Goal: Information Seeking & Learning: Find specific fact

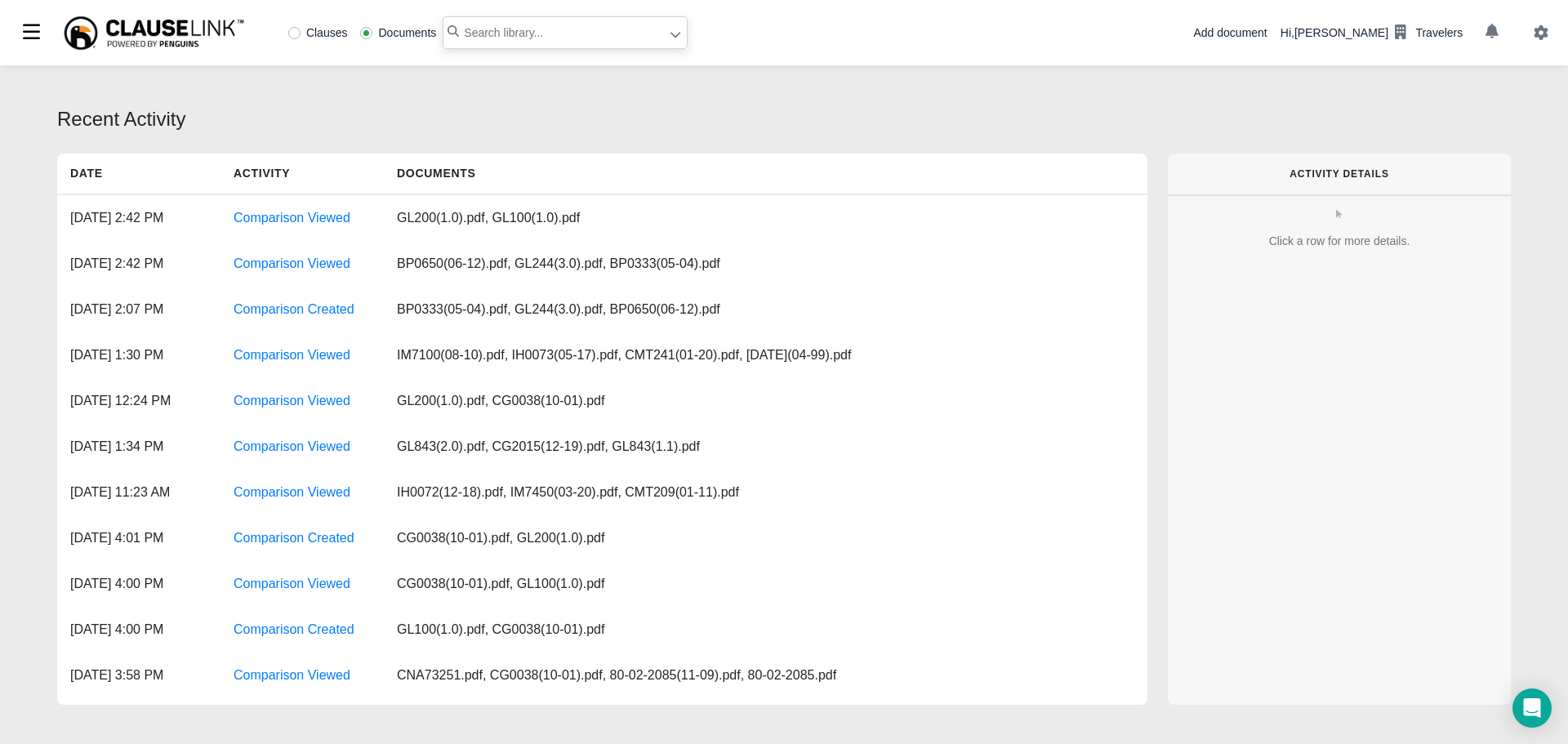
paste input "normal and usual agricultural operations"
type input ""normal and usual agricultural operations""
click at [291, 30] on label "Clauses" at bounding box center [318, 32] width 60 height 11
radio input "true"
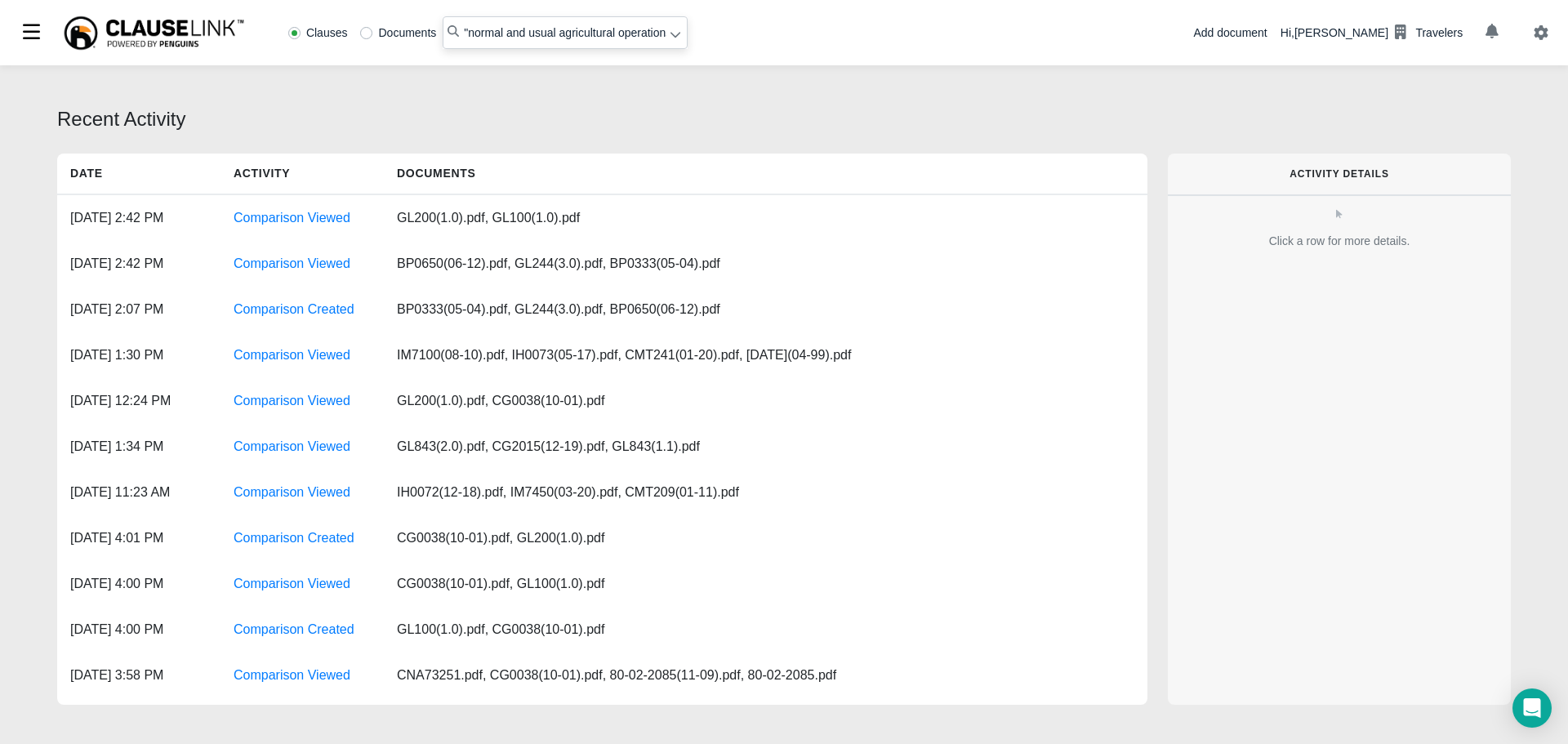
click at [673, 39] on icon at bounding box center [675, 34] width 11 height 11
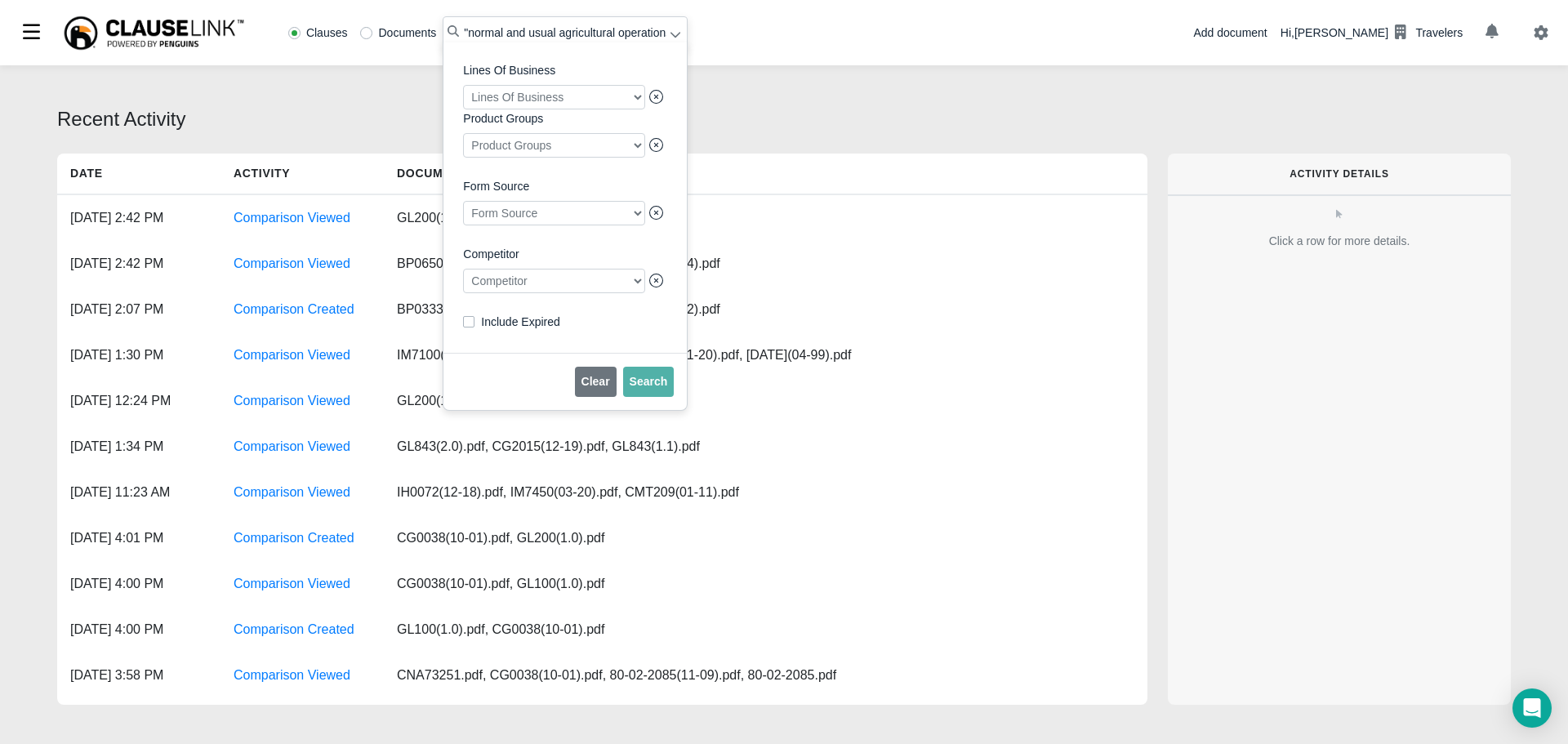
click at [549, 287] on div at bounding box center [554, 281] width 182 height 25
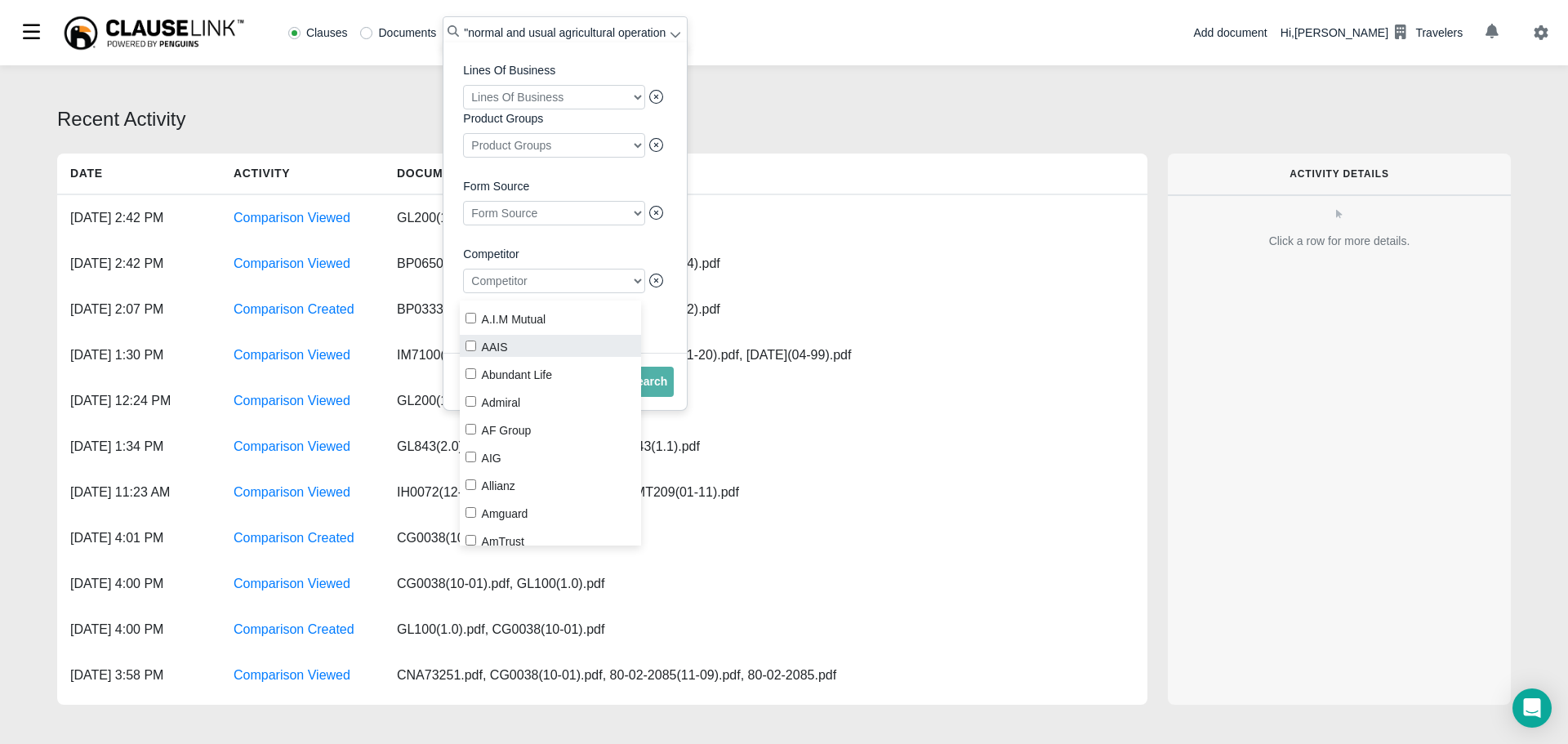
click at [477, 344] on label "AAIS" at bounding box center [551, 345] width 182 height 22
checkbox input "true"
click at [659, 397] on button "Search" at bounding box center [648, 382] width 52 height 31
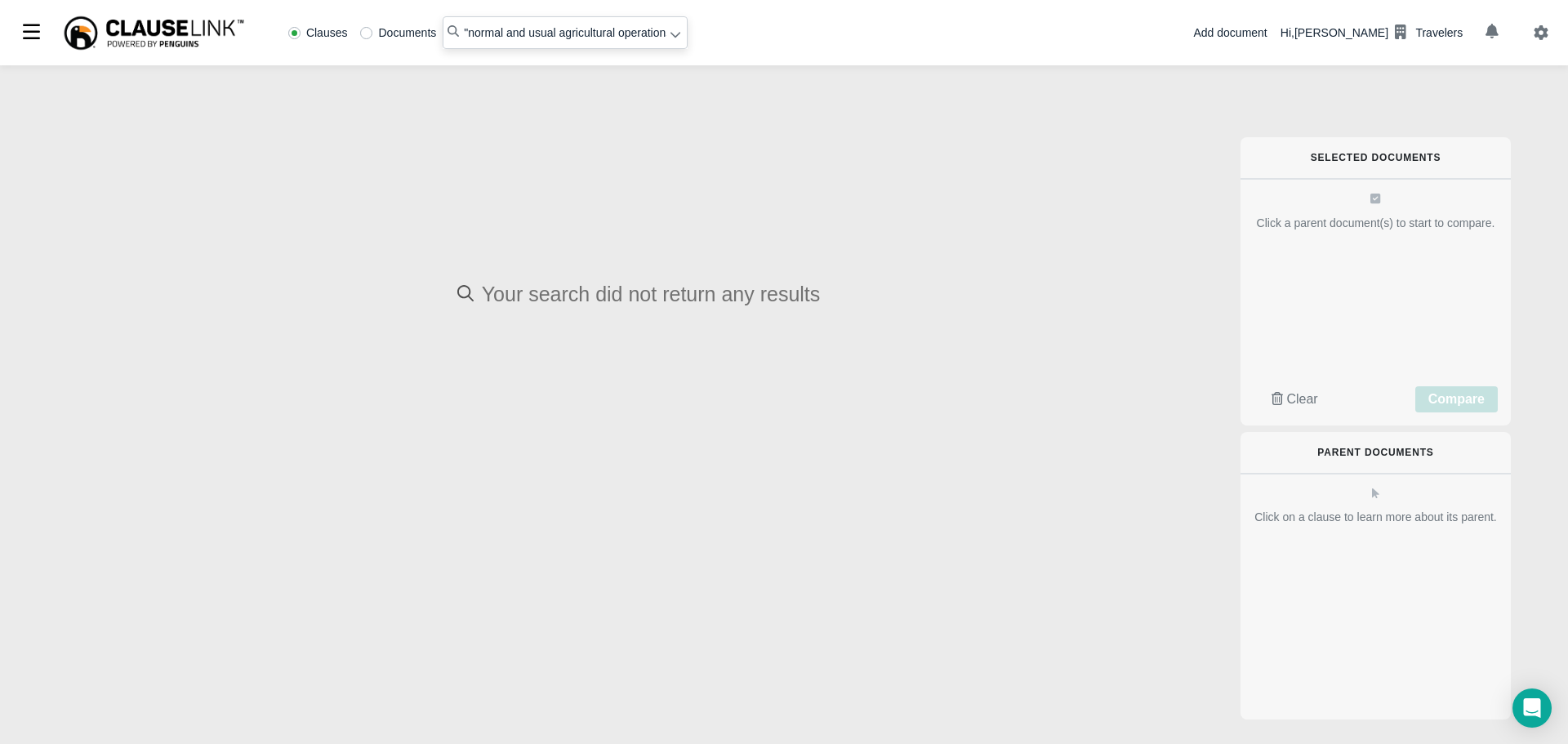
radio input "false"
radio input "true"
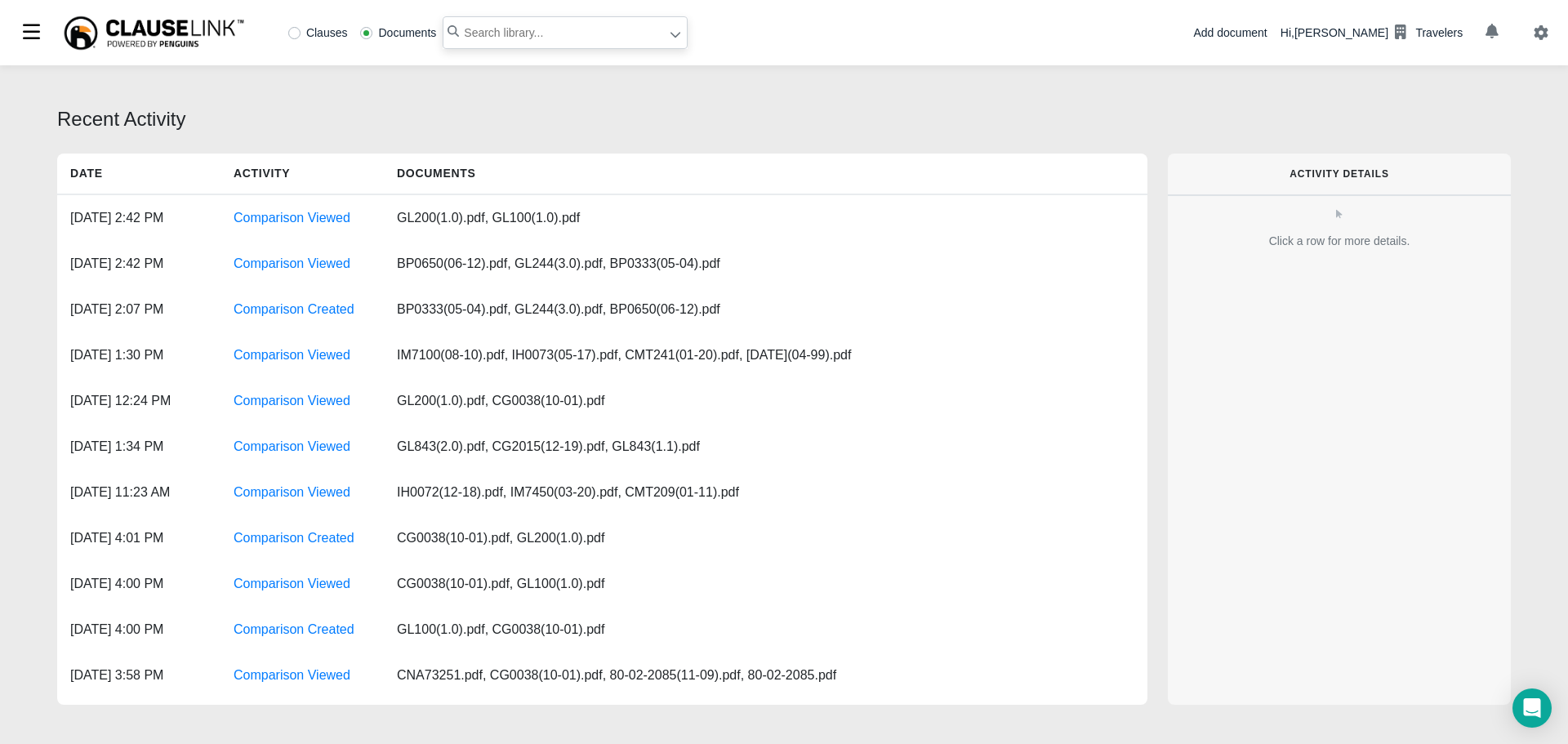
click at [503, 33] on input "text" at bounding box center [565, 32] width 245 height 32
paste input "normal and usual agricultural operations"
type input ""normal and usual agricultural operations""
click at [299, 32] on label "Clauses" at bounding box center [318, 32] width 60 height 11
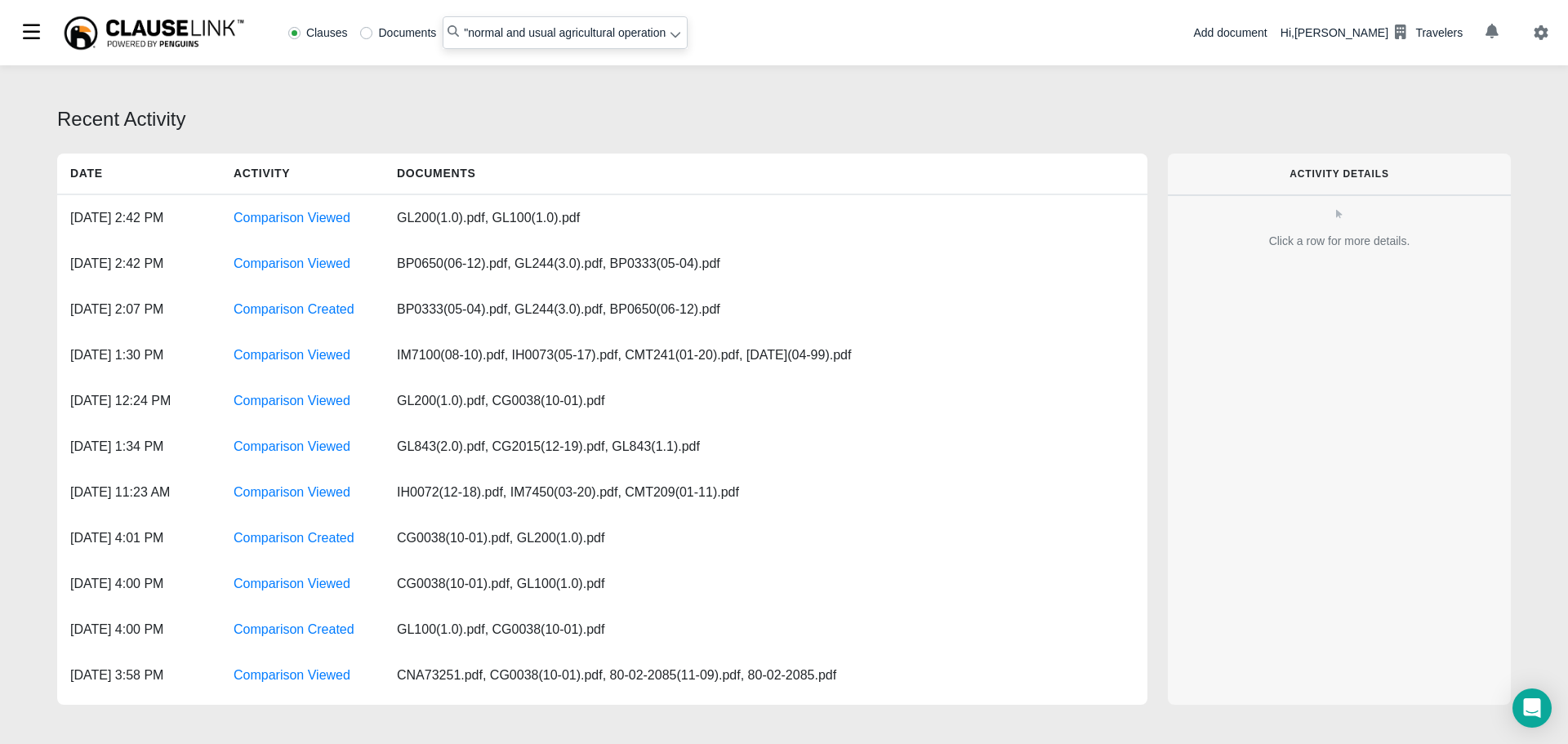
click at [671, 39] on icon at bounding box center [675, 34] width 11 height 11
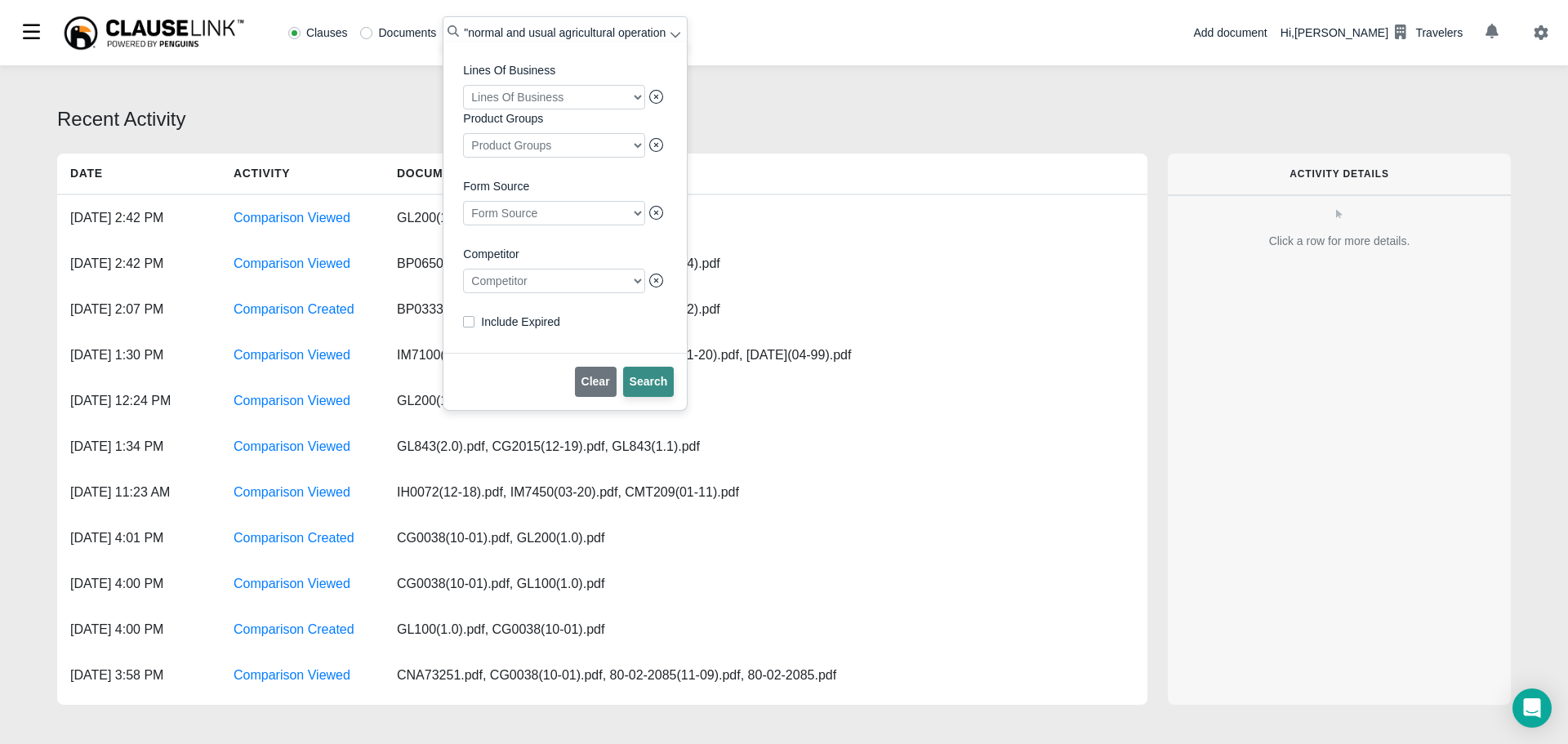
click at [647, 388] on span "Search" at bounding box center [649, 381] width 39 height 13
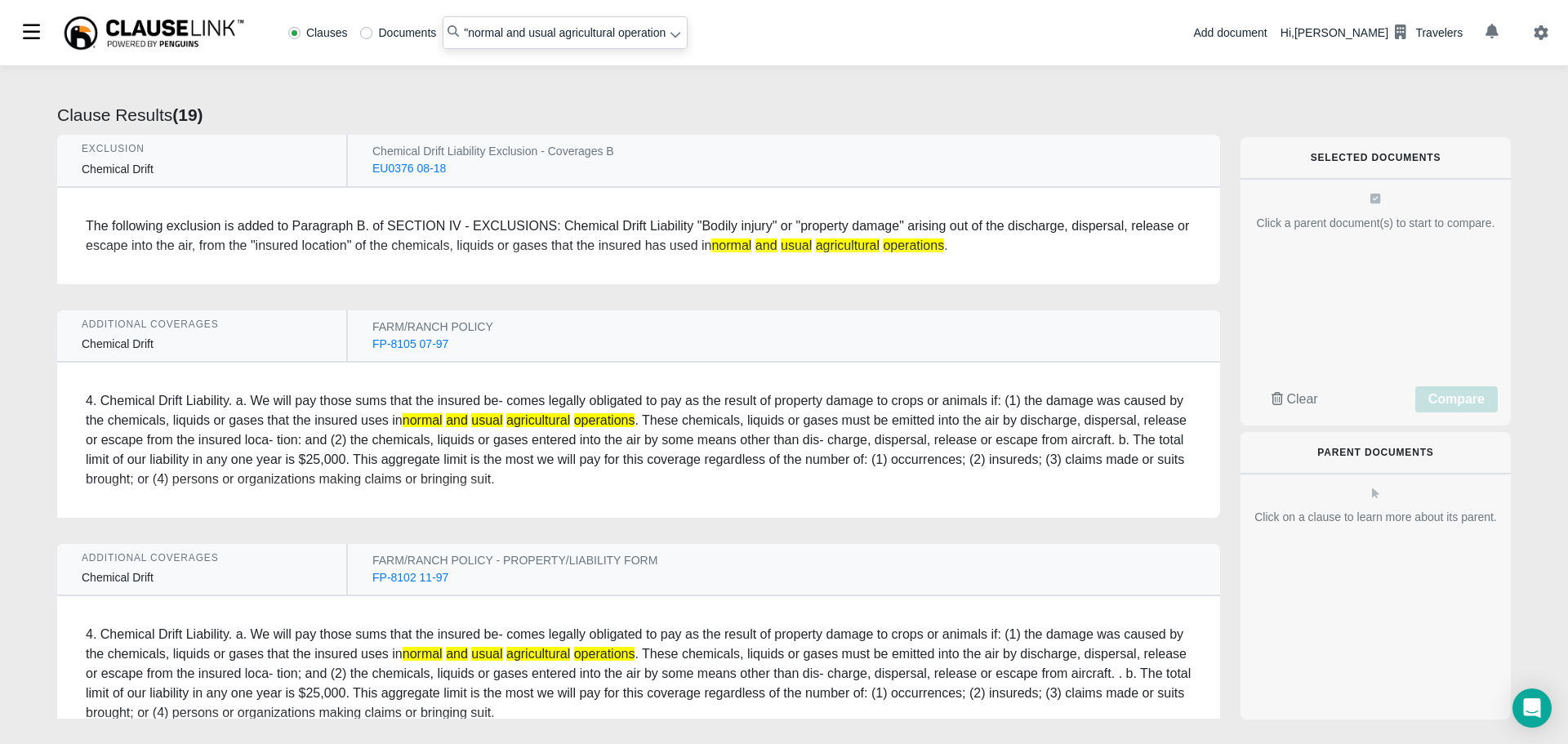
click at [478, 222] on div "The following exclusion is added to Paragraph B. of SECTION IV - EXCLUSIONS: Ch…" at bounding box center [639, 236] width 1106 height 39
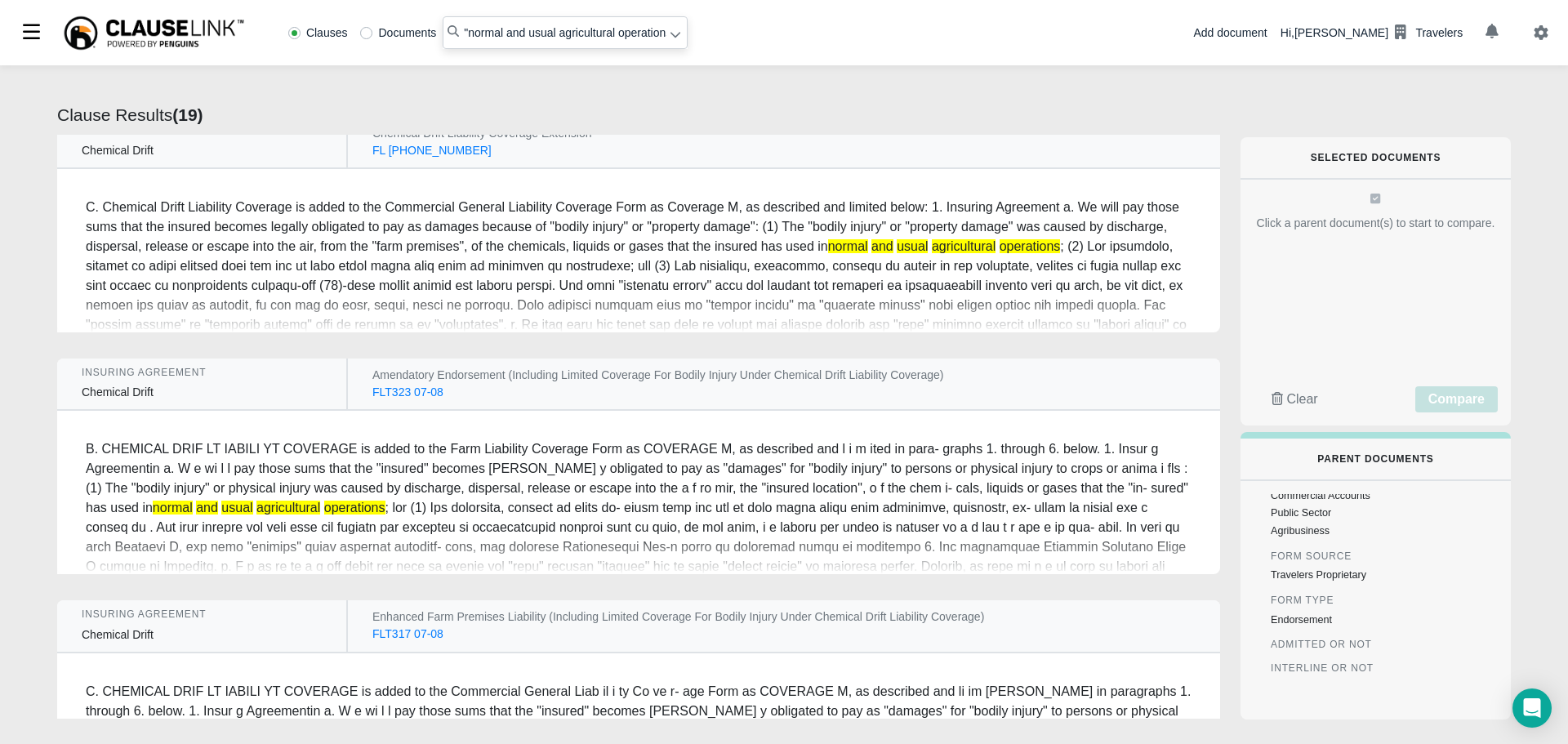
scroll to position [3974, 0]
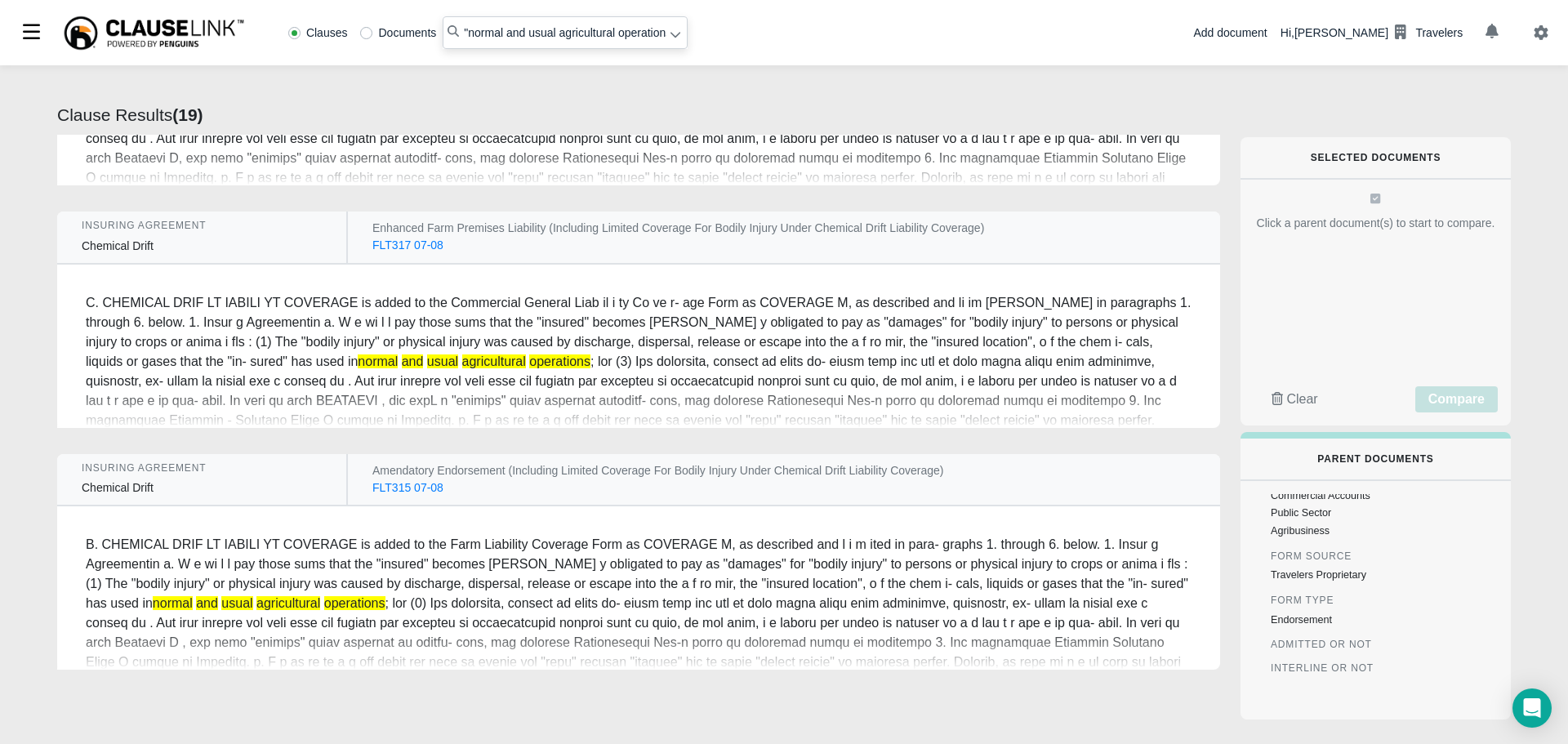
radio input "false"
radio input "true"
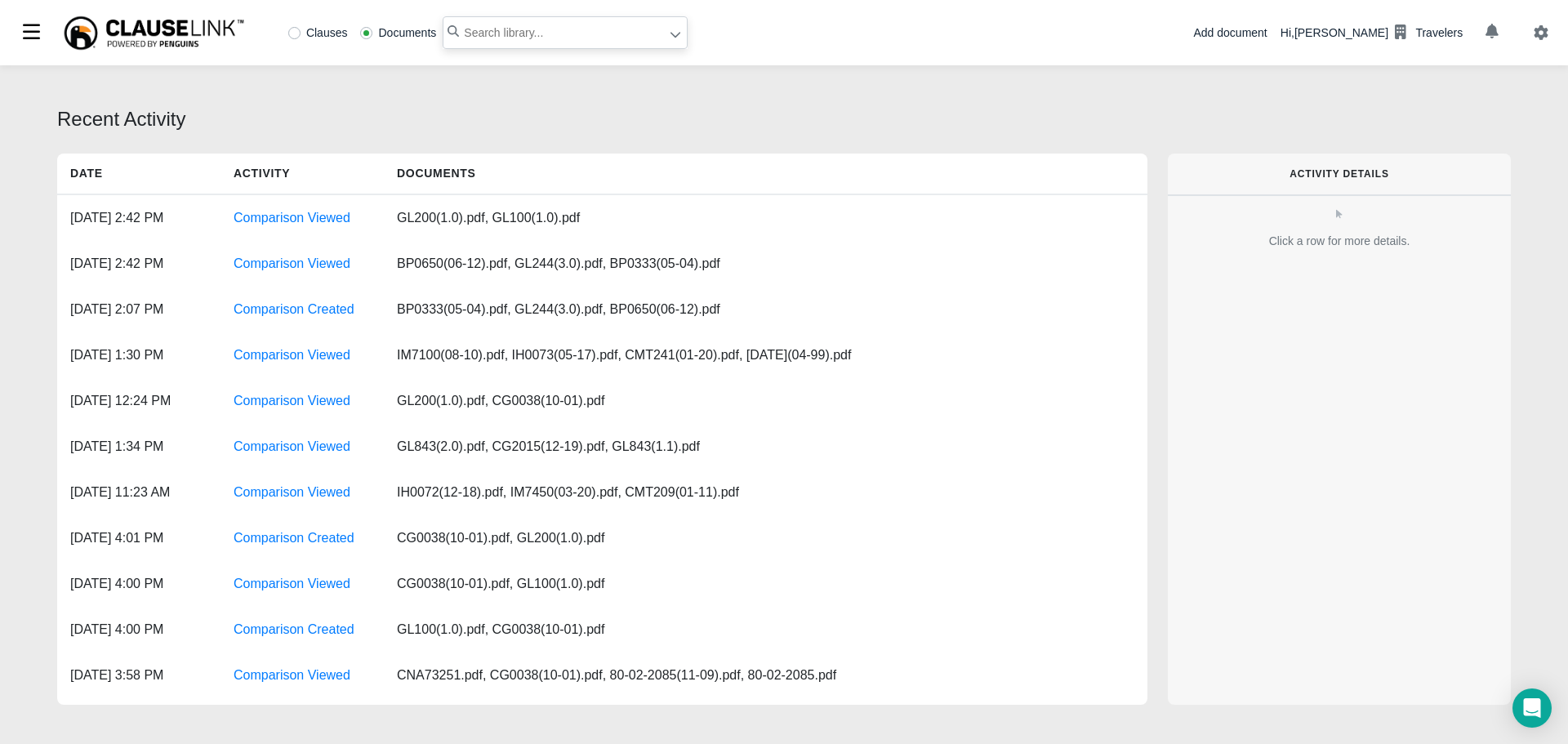
paste input "GL0938 01 11"
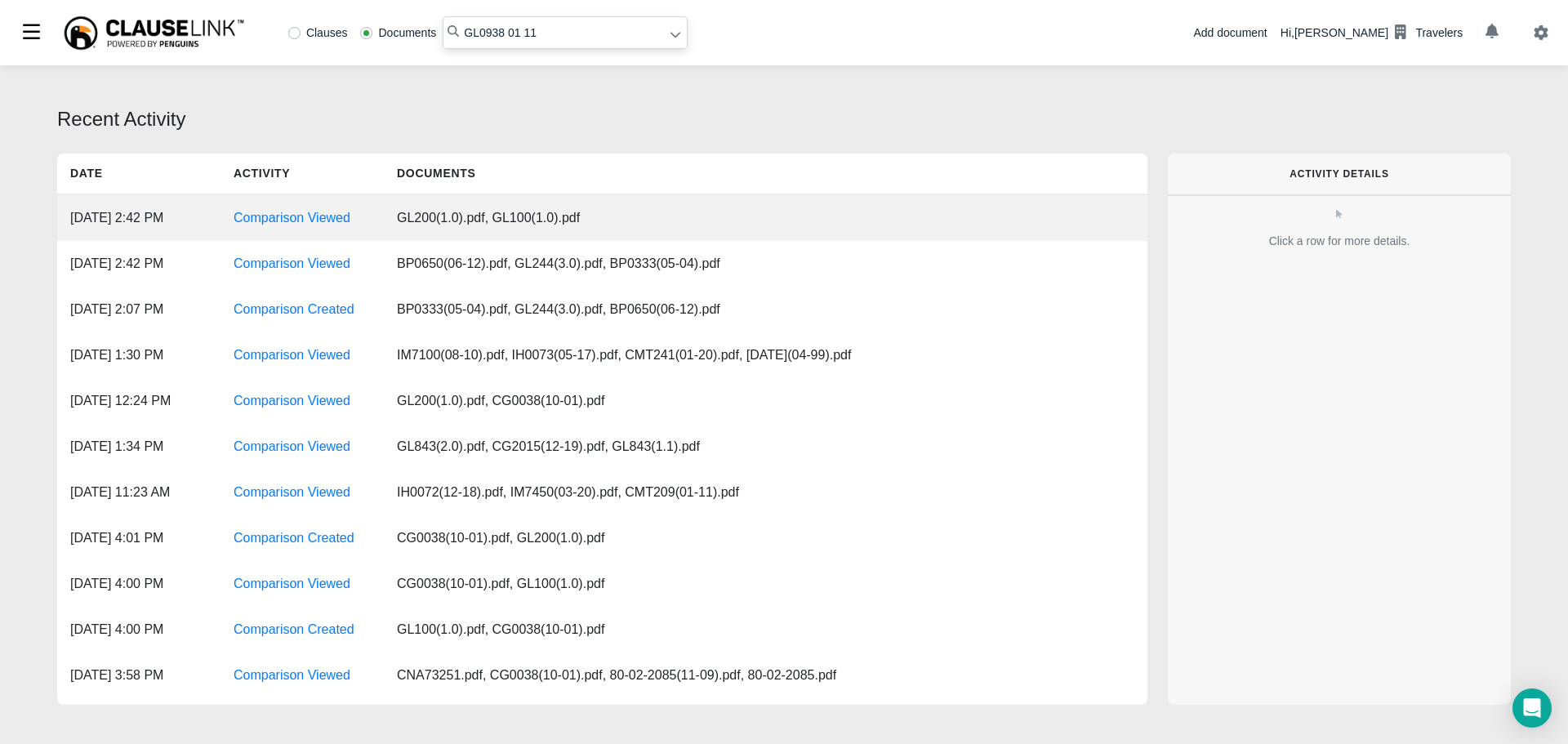
type input "GL0938 01 11"
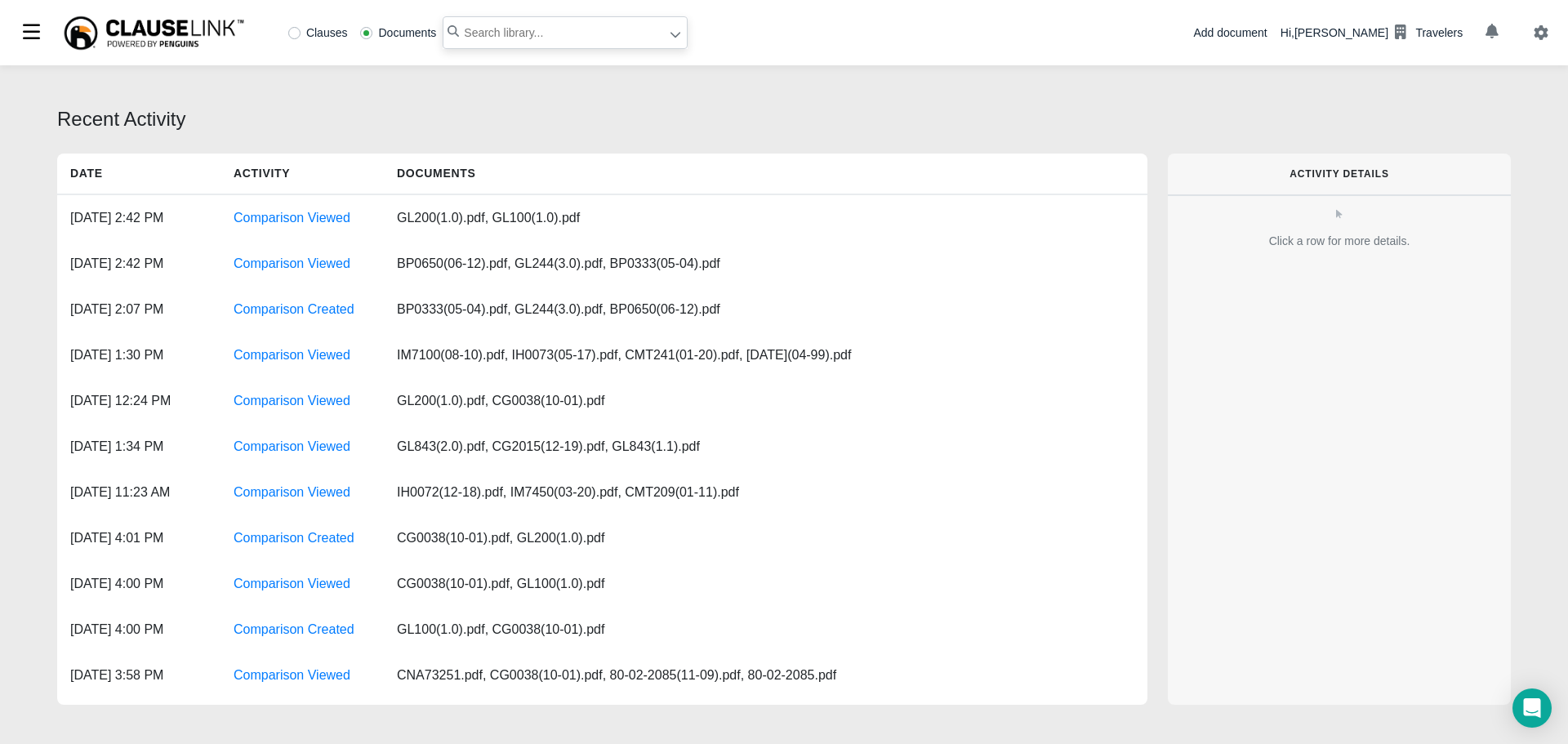
paste input "GL0938 01 11"
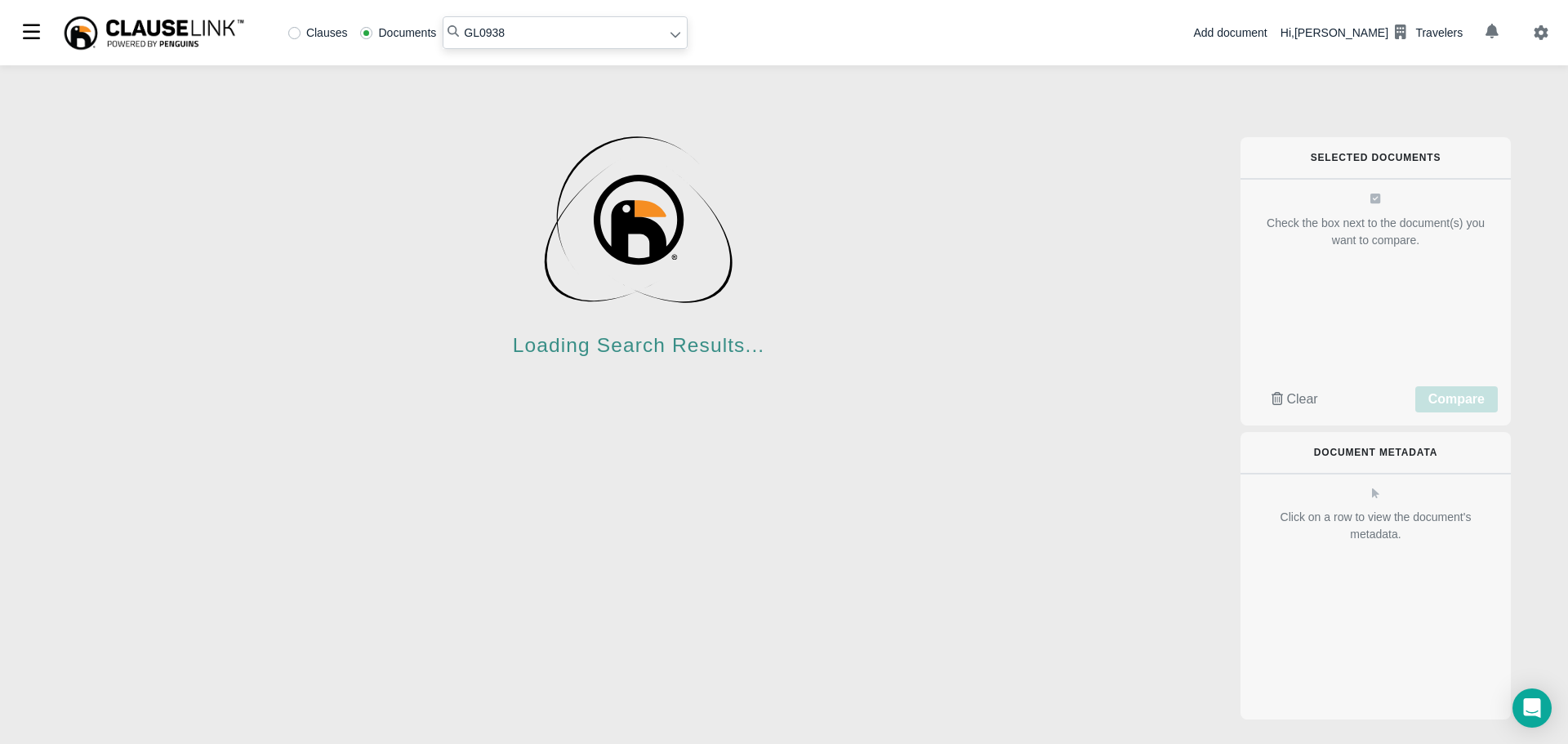
type input "GL0938"
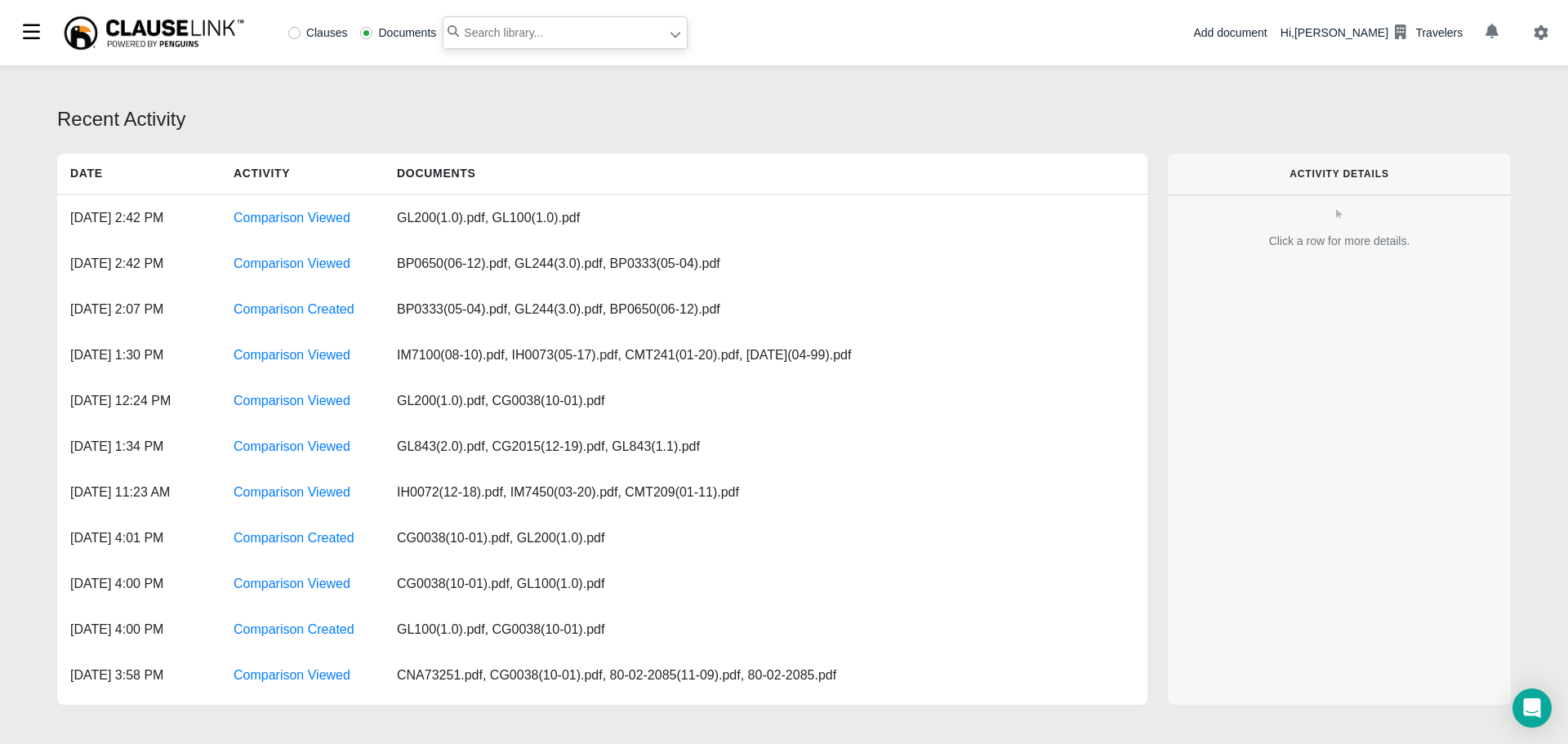
paste input "GL0938 01 11"
type input "GL0938"
paste input "GL0938 01 11"
type input "GL0938"
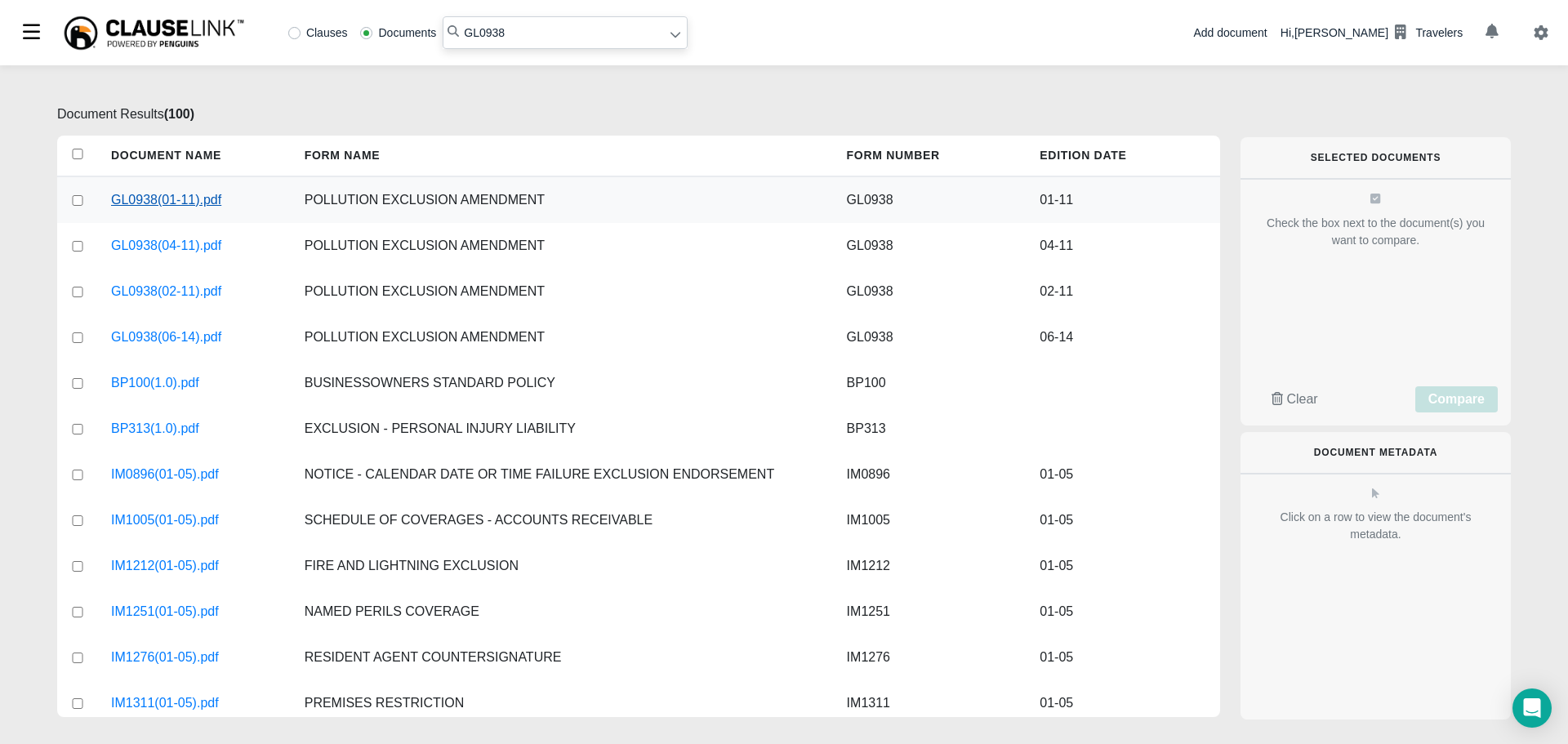
click at [148, 204] on link "GL0938(01-11).pdf" at bounding box center [166, 200] width 110 height 19
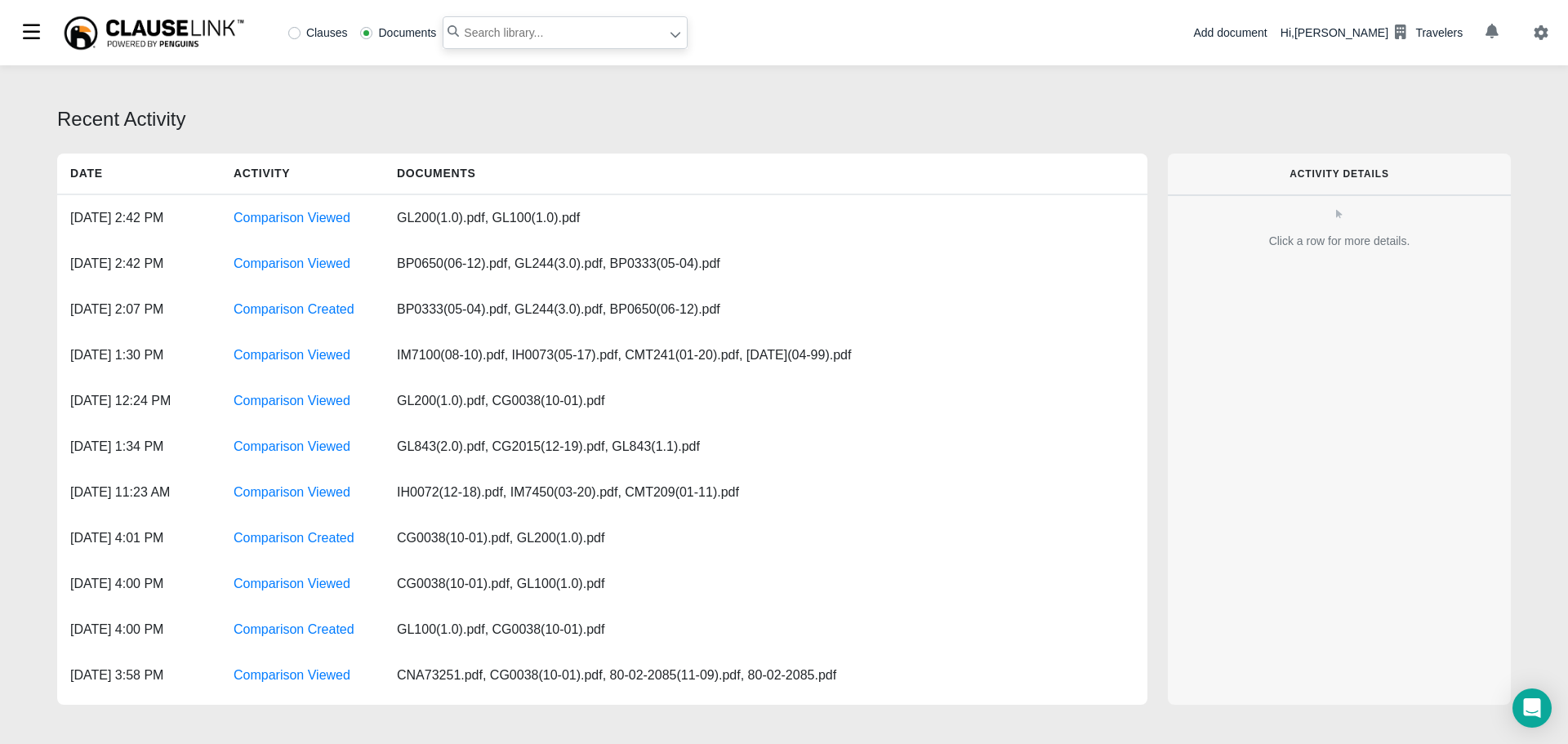
paste input "CG 26 87 12 19"
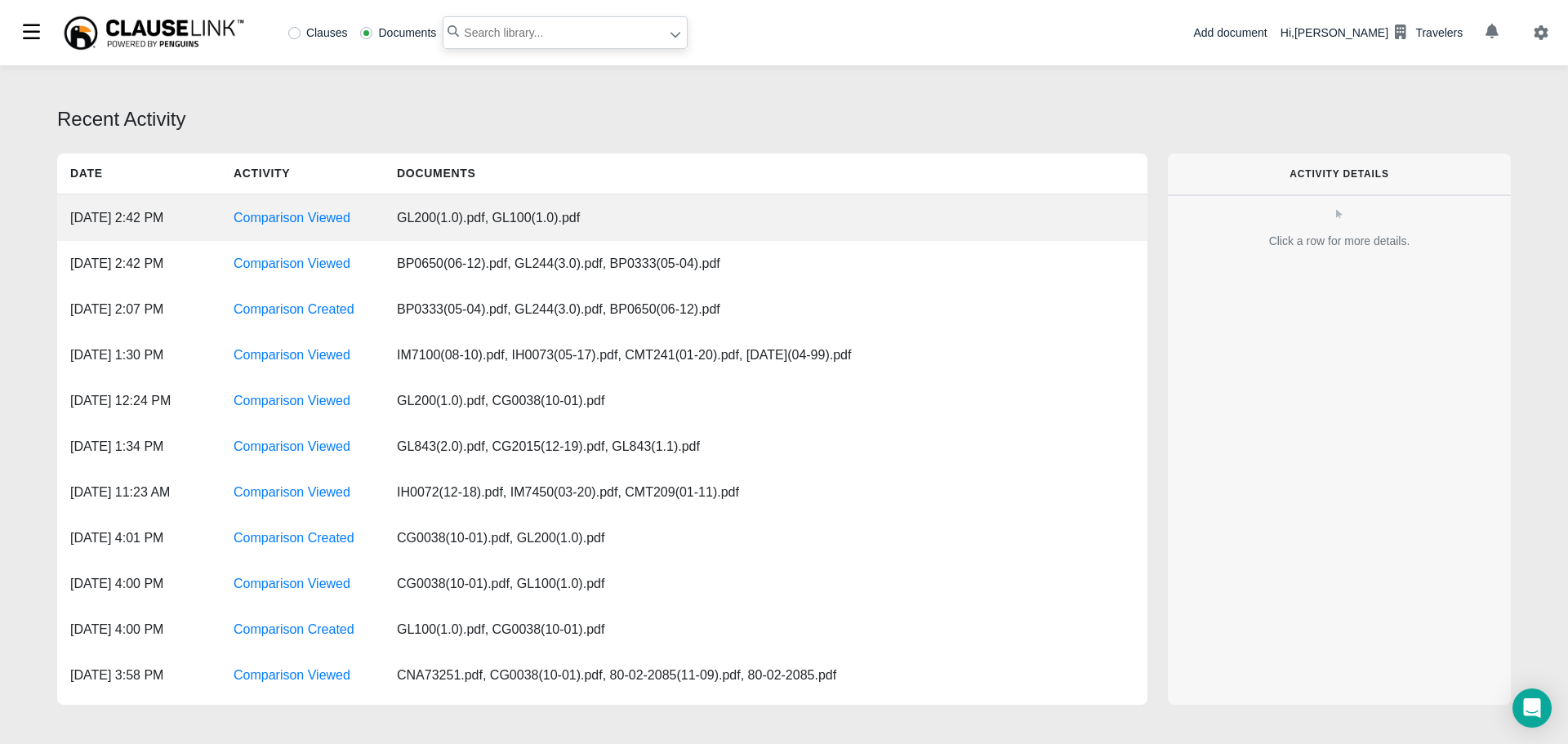
type input "CG 26 87 12 19"
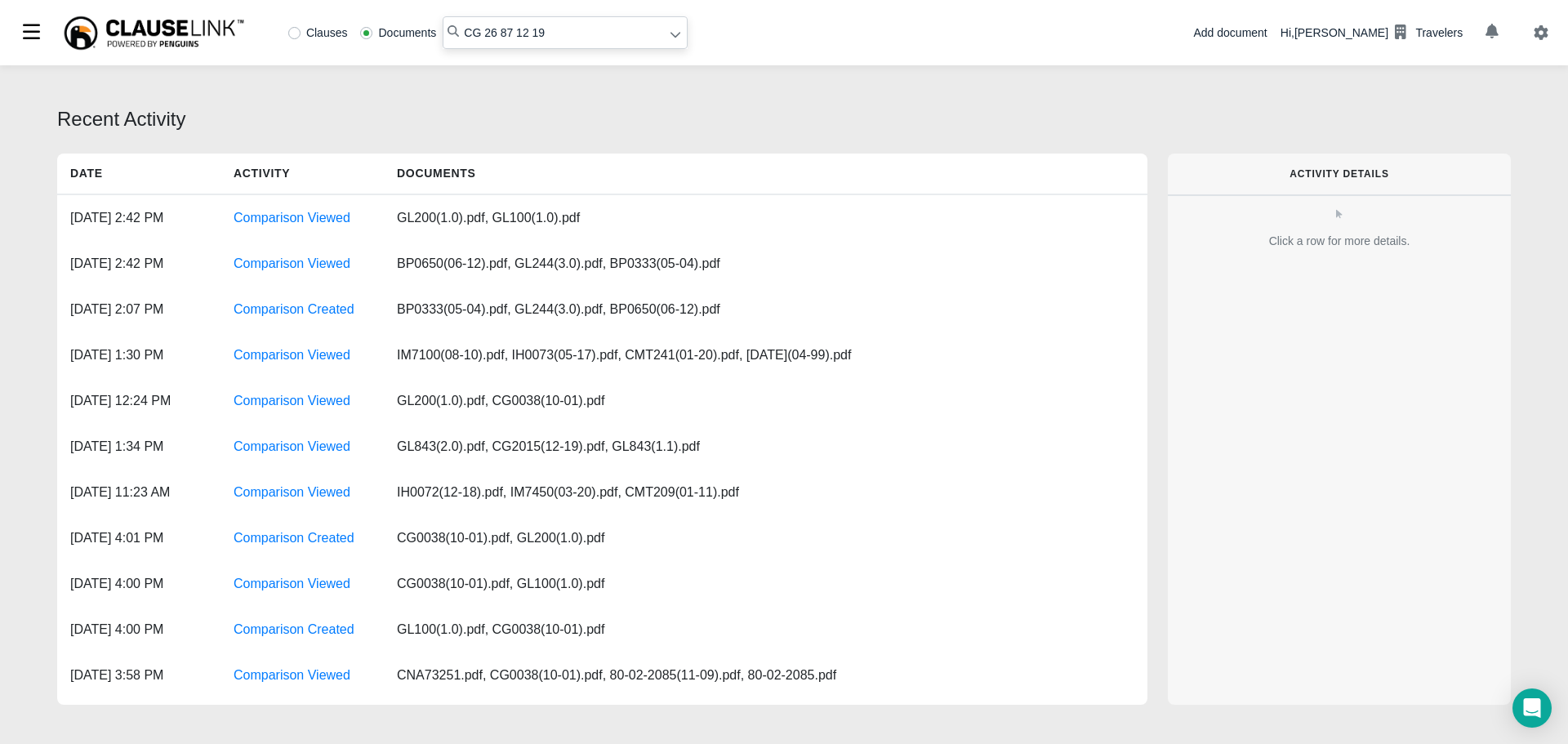
drag, startPoint x: 559, startPoint y: 41, endPoint x: 406, endPoint y: 27, distance: 153.6
click at [406, 27] on div "Clauses Documents CG 26 87 12 19" at bounding box center [484, 32] width 406 height 32
paste input "standards of any statute, ordinance, regulation"
type input "standards of any statute, ordinance, regulation"
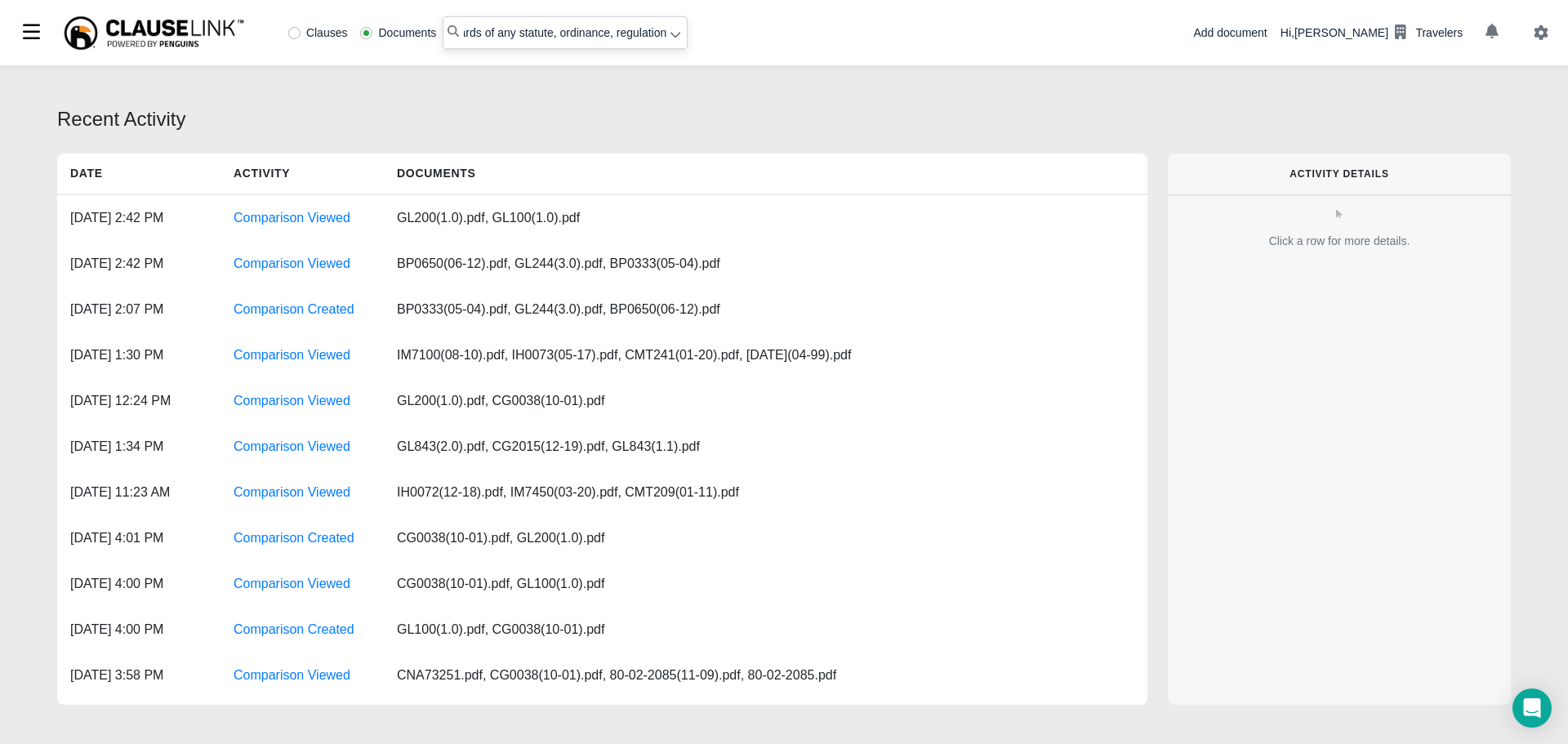
scroll to position [0, 0]
click at [294, 39] on label "Clauses" at bounding box center [318, 32] width 60 height 11
radio input "true"
click at [466, 28] on input "standards of any statute, ordinance, regulation" at bounding box center [565, 32] width 245 height 32
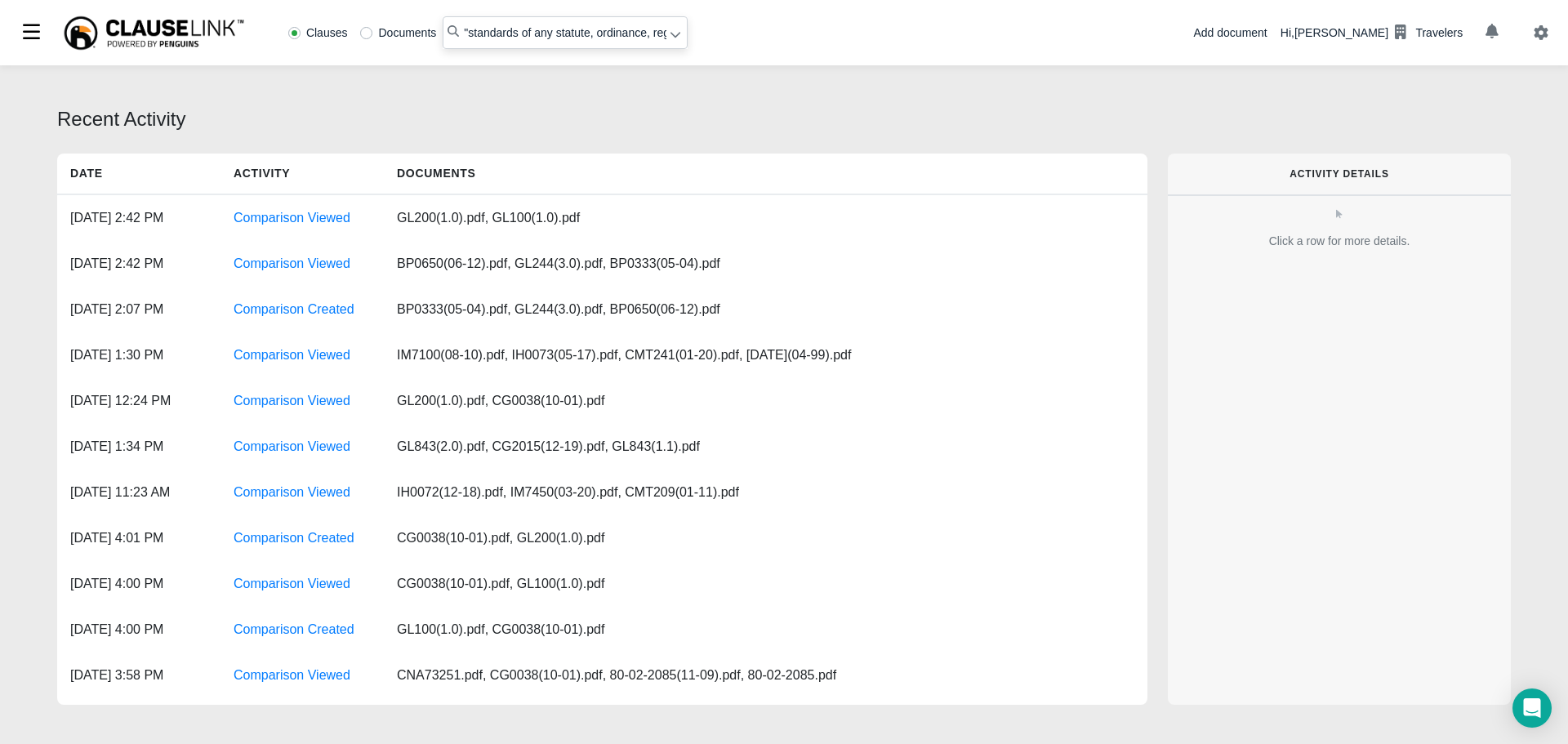
type input ""standards of any statute, ordinance, regulation""
click at [671, 39] on icon at bounding box center [675, 34] width 11 height 11
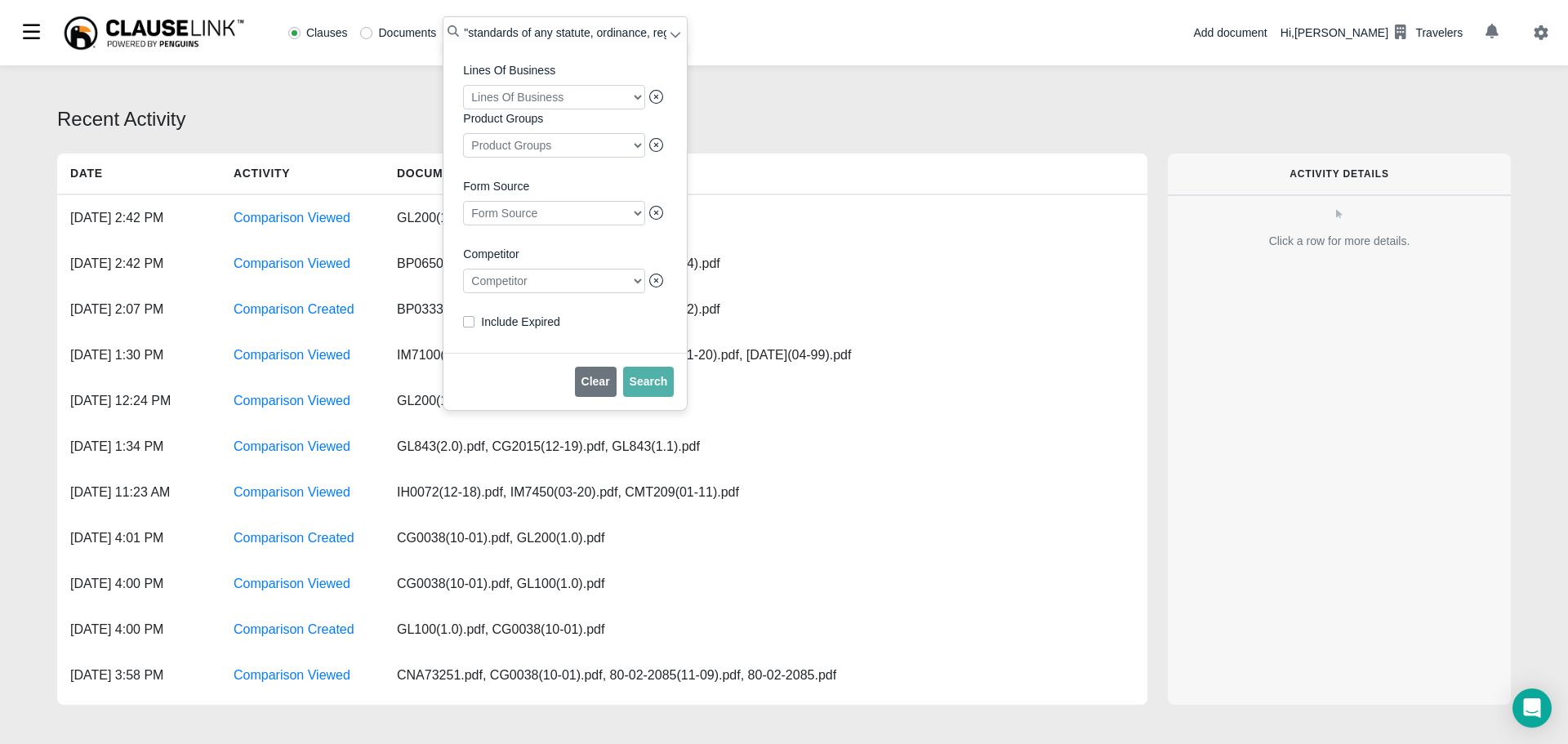
click at [635, 287] on div at bounding box center [554, 281] width 182 height 25
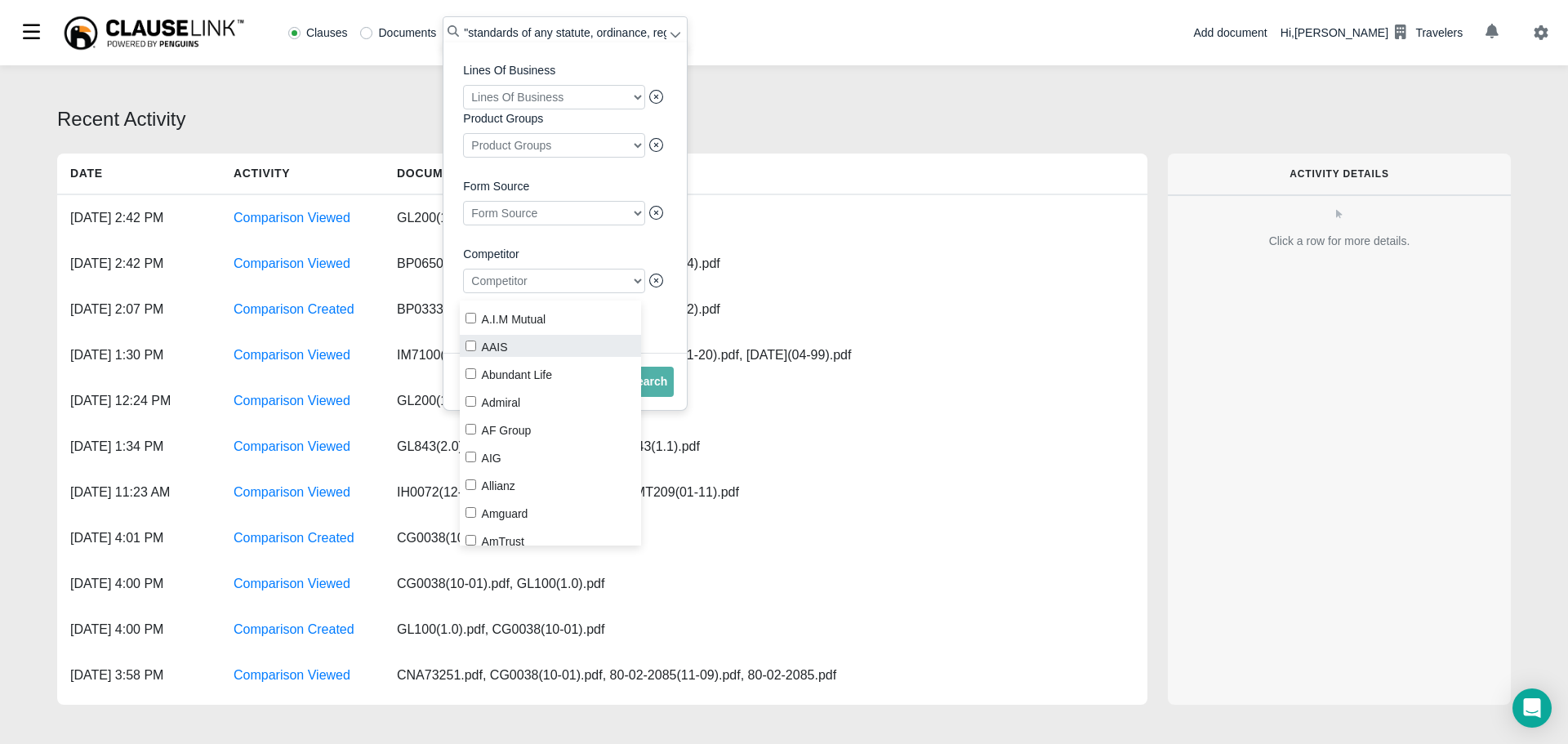
click at [474, 345] on input "AAIS" at bounding box center [470, 346] width 11 height 11
checkbox input "true"
click at [653, 397] on button "Search" at bounding box center [648, 382] width 52 height 31
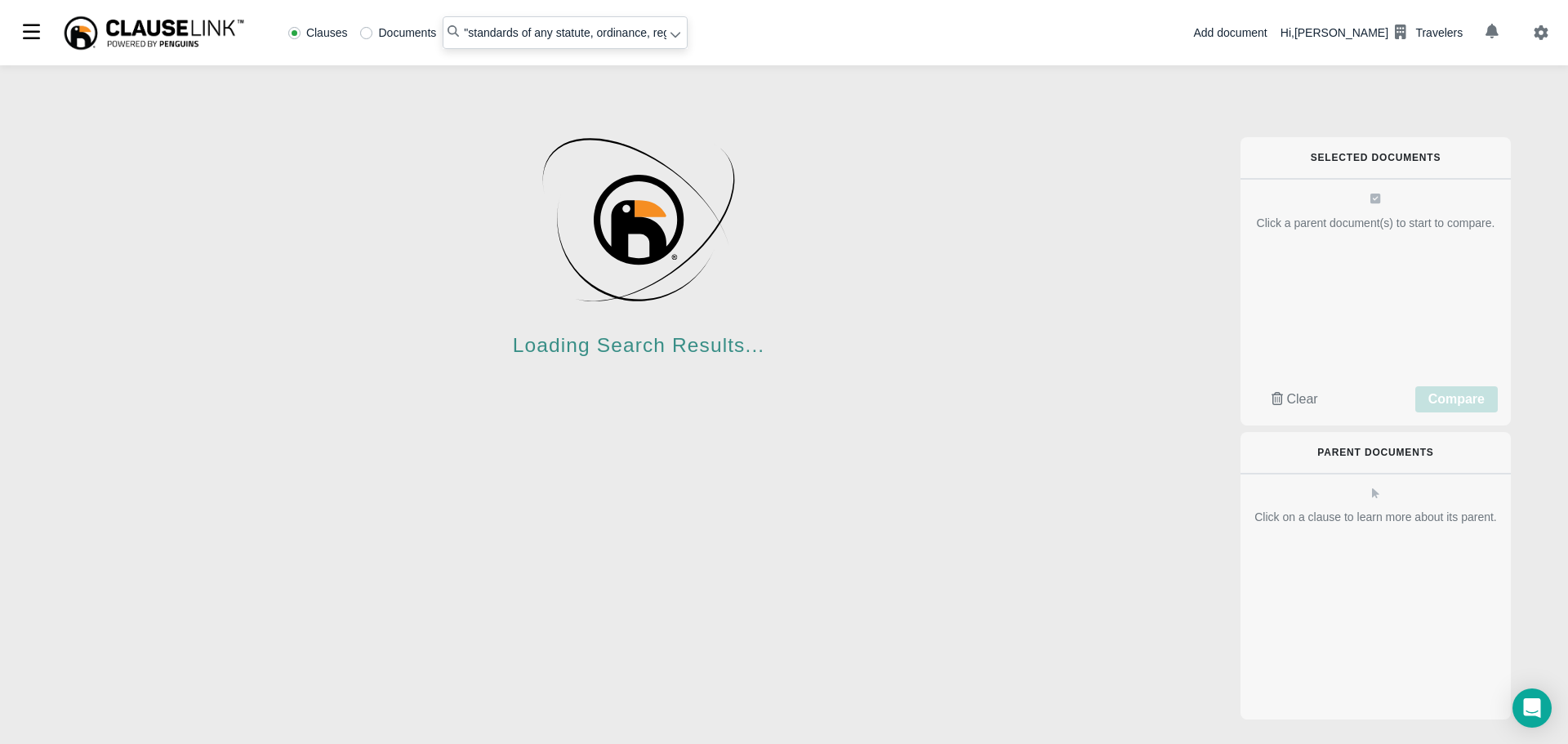
radio input "false"
radio input "true"
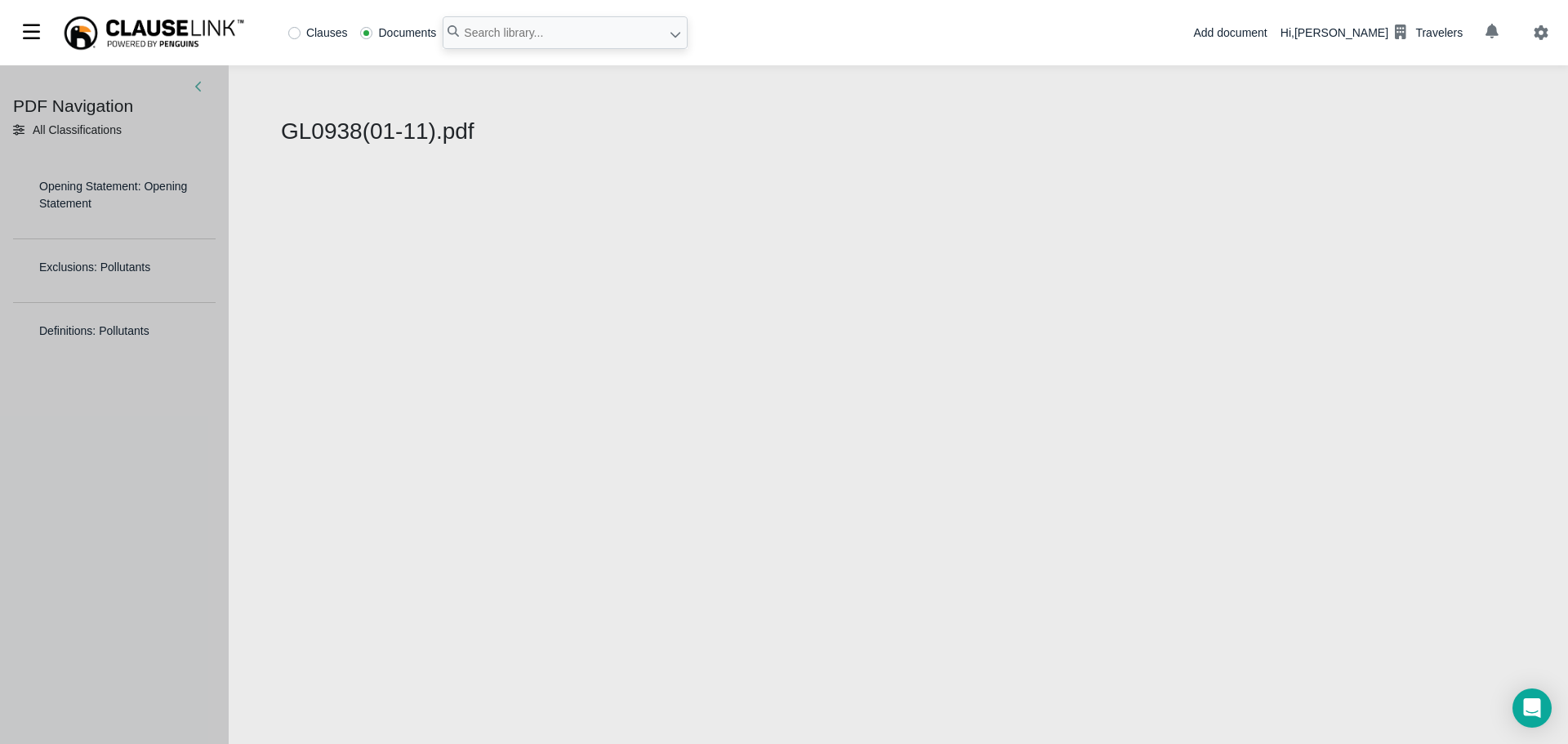
select select "1"
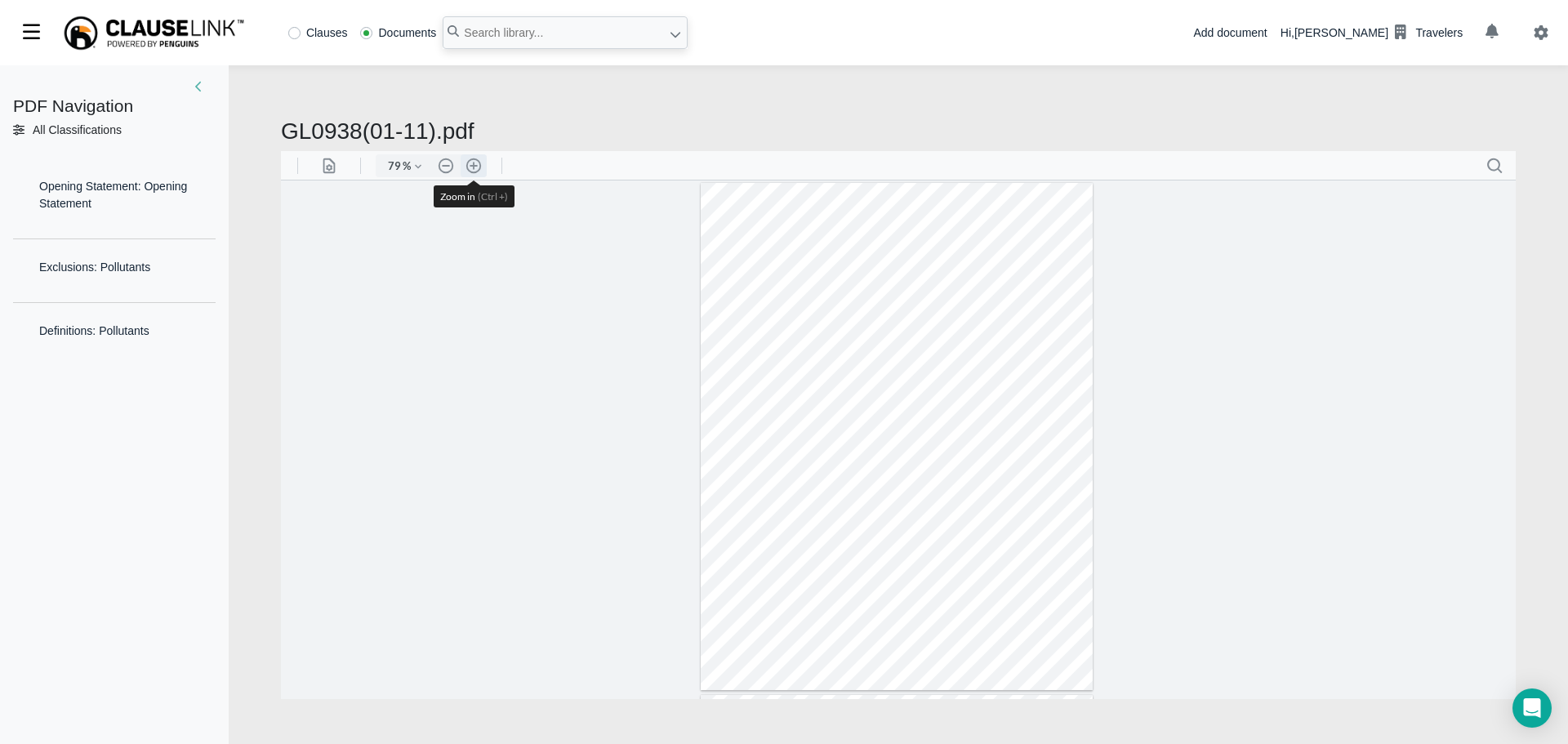
click at [472, 154] on button ".cls-1{fill:#abb0c4;} icon - header - zoom - in - line" at bounding box center [474, 165] width 26 height 23
type input "161"
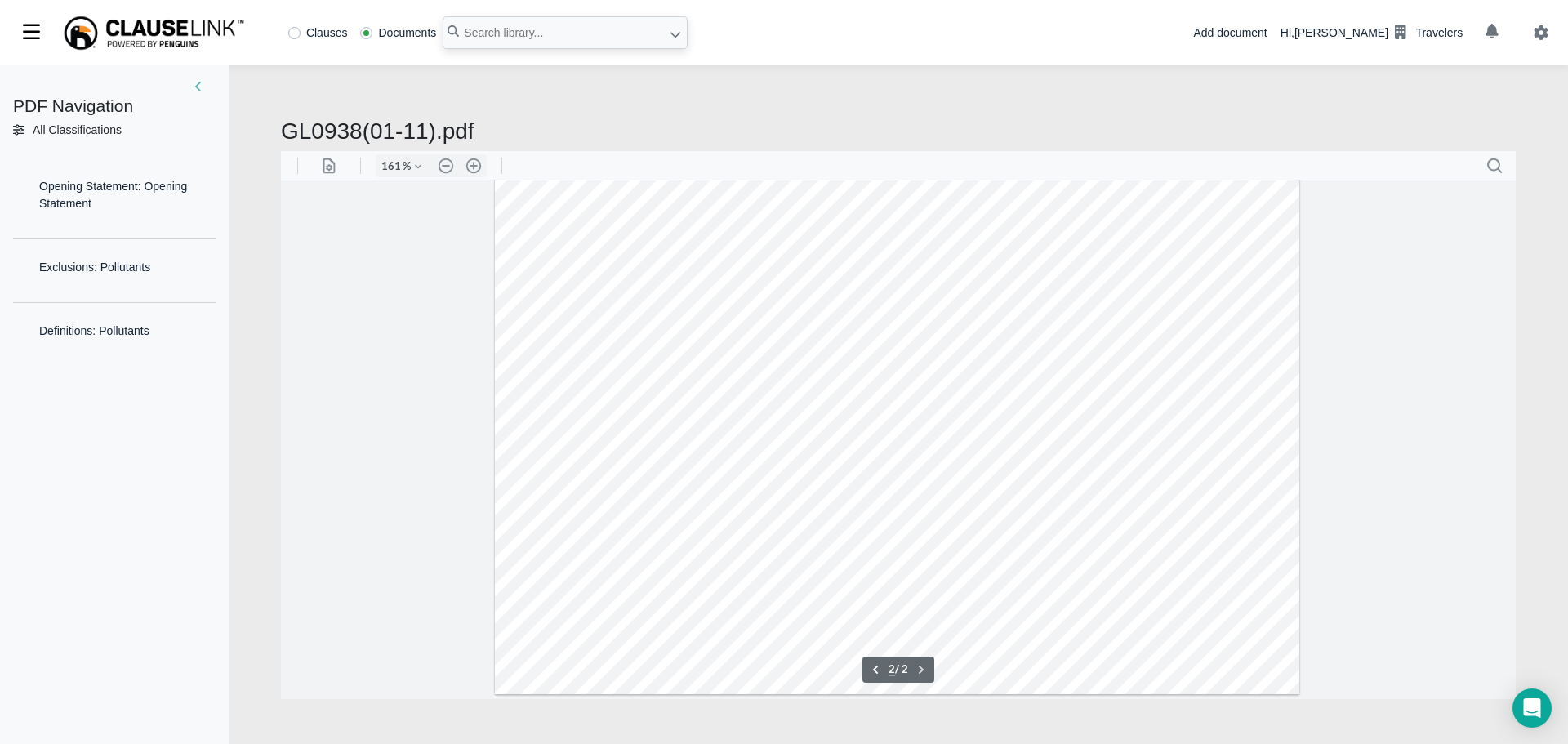
scroll to position [1591, 0]
type input "1"
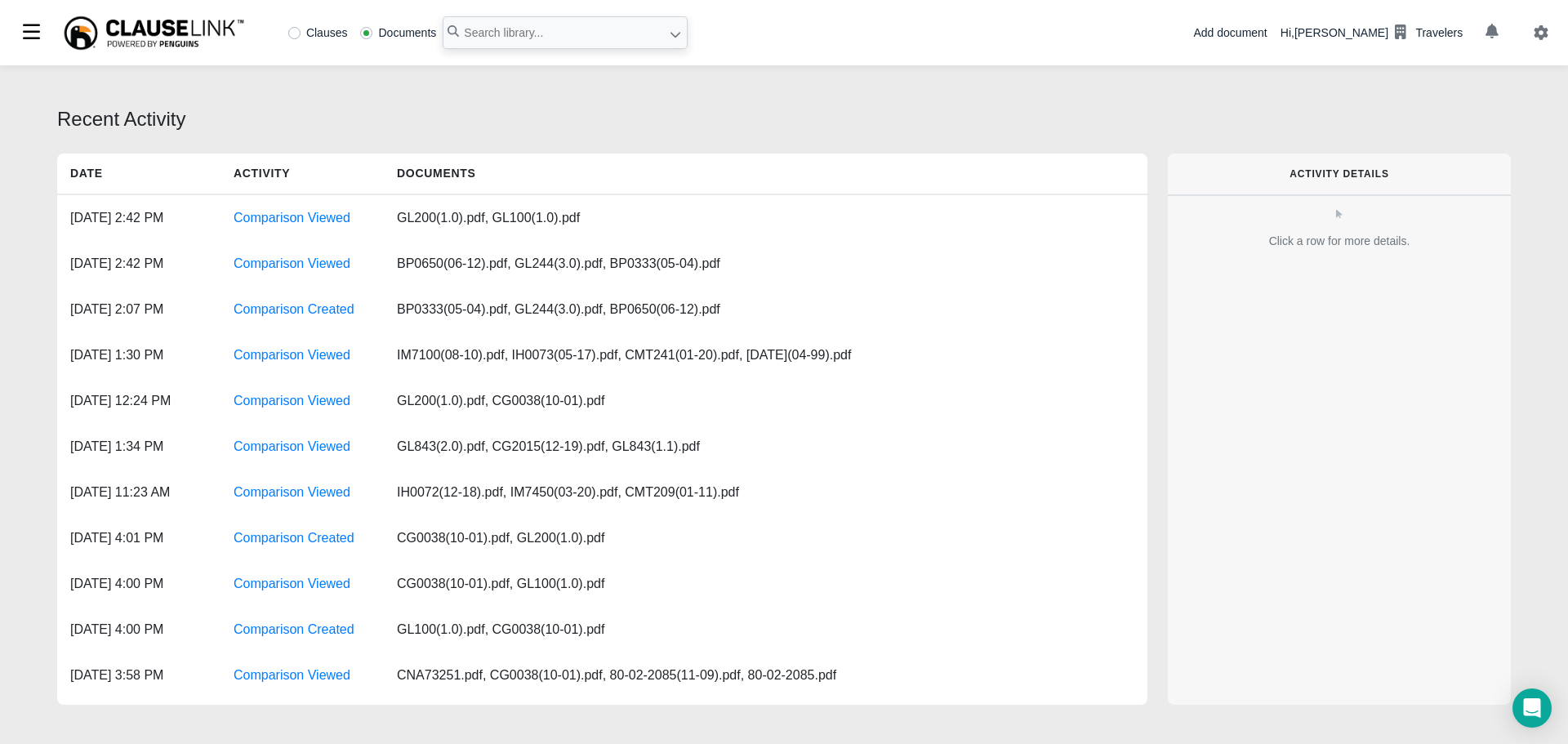
drag, startPoint x: 295, startPoint y: 31, endPoint x: 369, endPoint y: 41, distance: 74.7
click at [294, 31] on label "Clauses" at bounding box center [318, 32] width 60 height 11
radio input "true"
paste input "standards of any statute, ordinance, regulation"
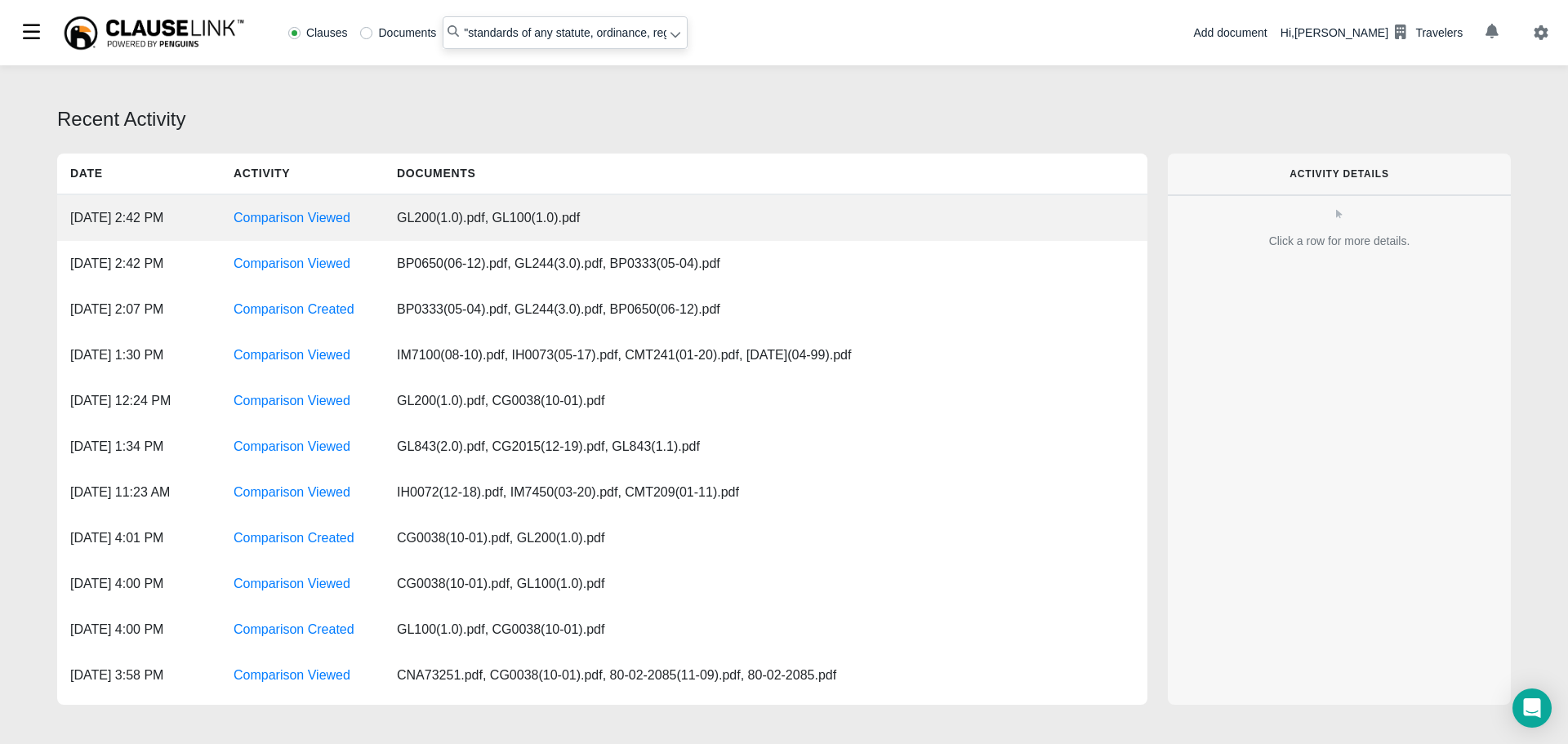
type input ""standards of any statute, ordinance, regulation""
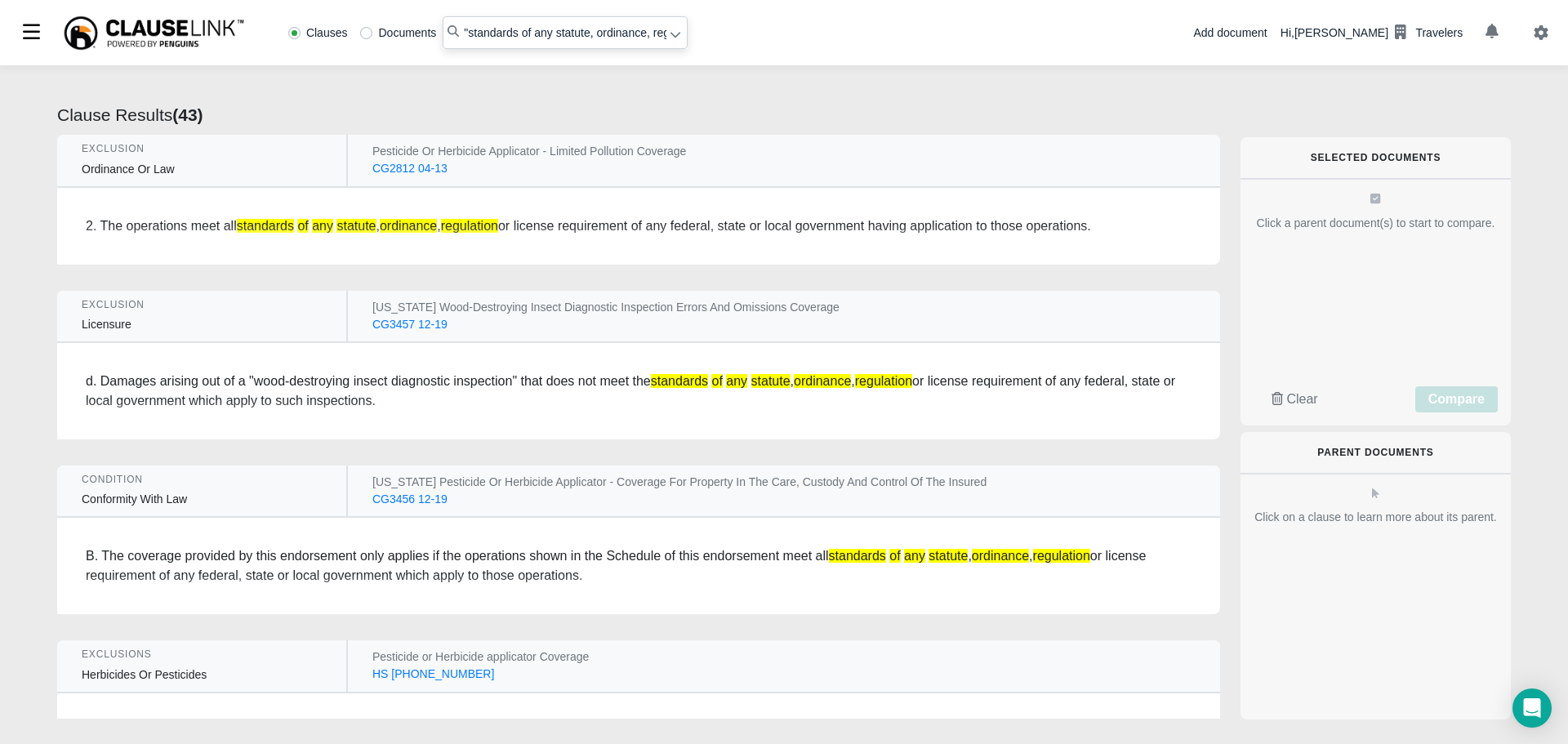
radio input "false"
radio input "true"
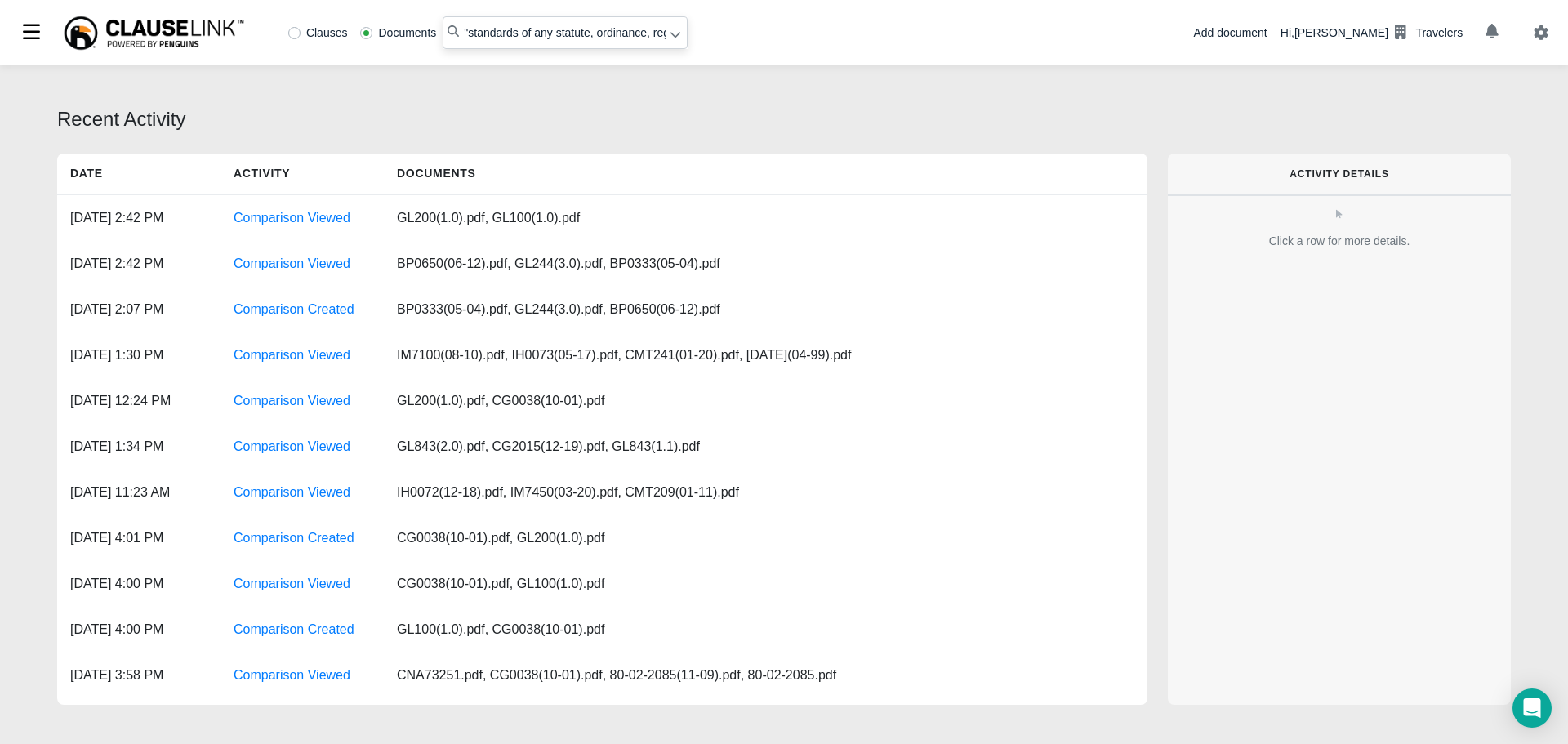
type input ""standards of any statute, ordinance, regulation""
click at [674, 37] on icon at bounding box center [675, 35] width 10 height 6
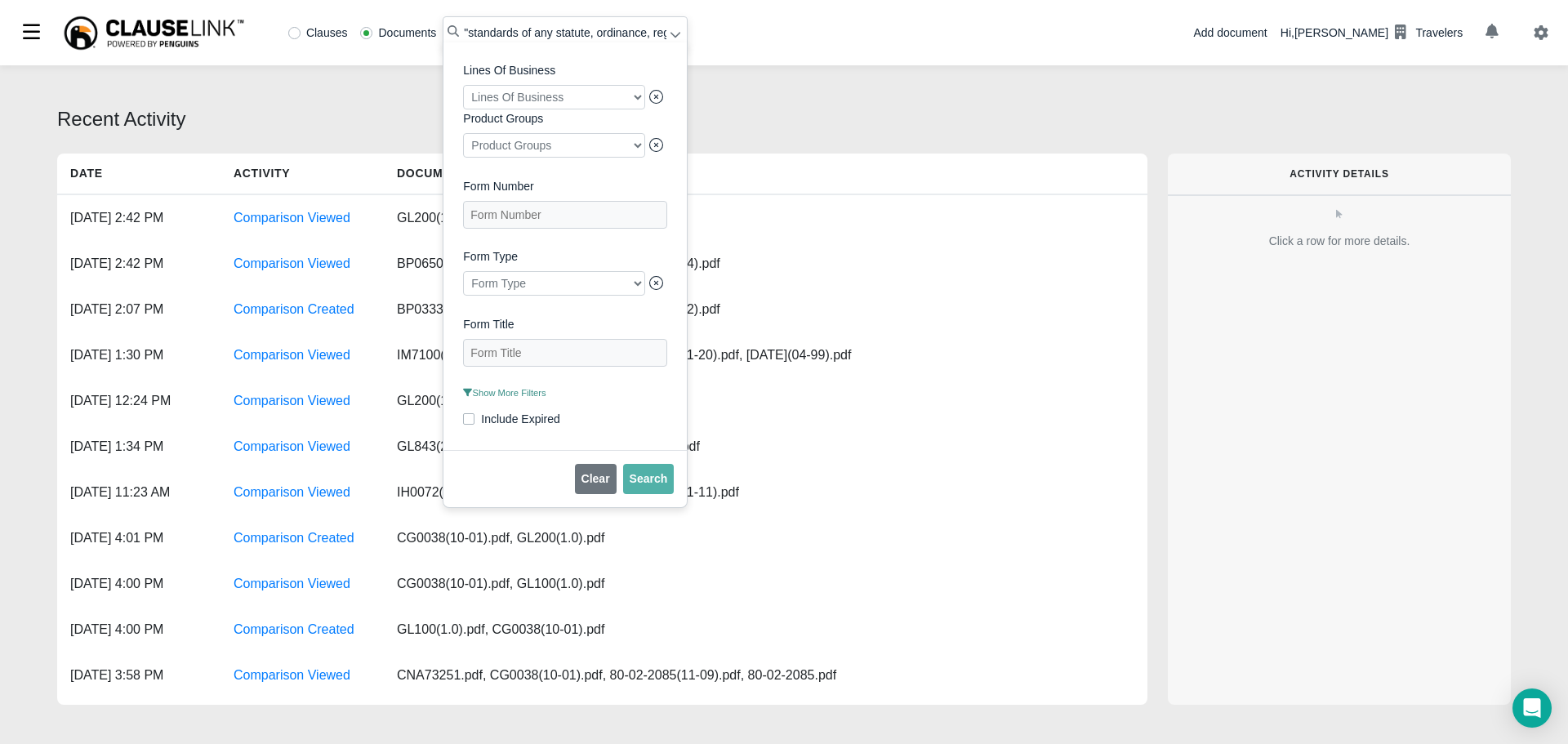
click at [514, 398] on span "Show More Filters" at bounding box center [505, 393] width 82 height 10
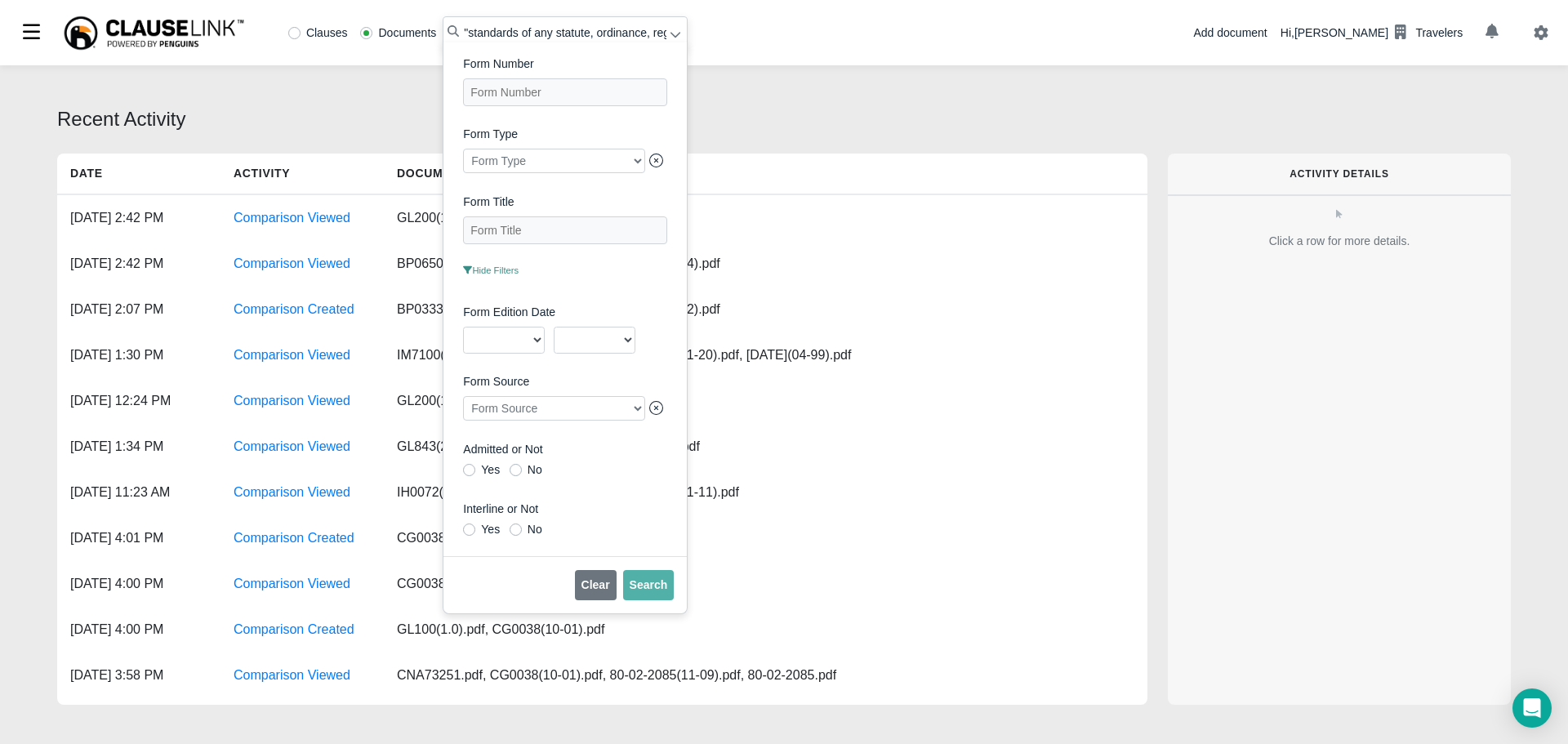
scroll to position [377, 0]
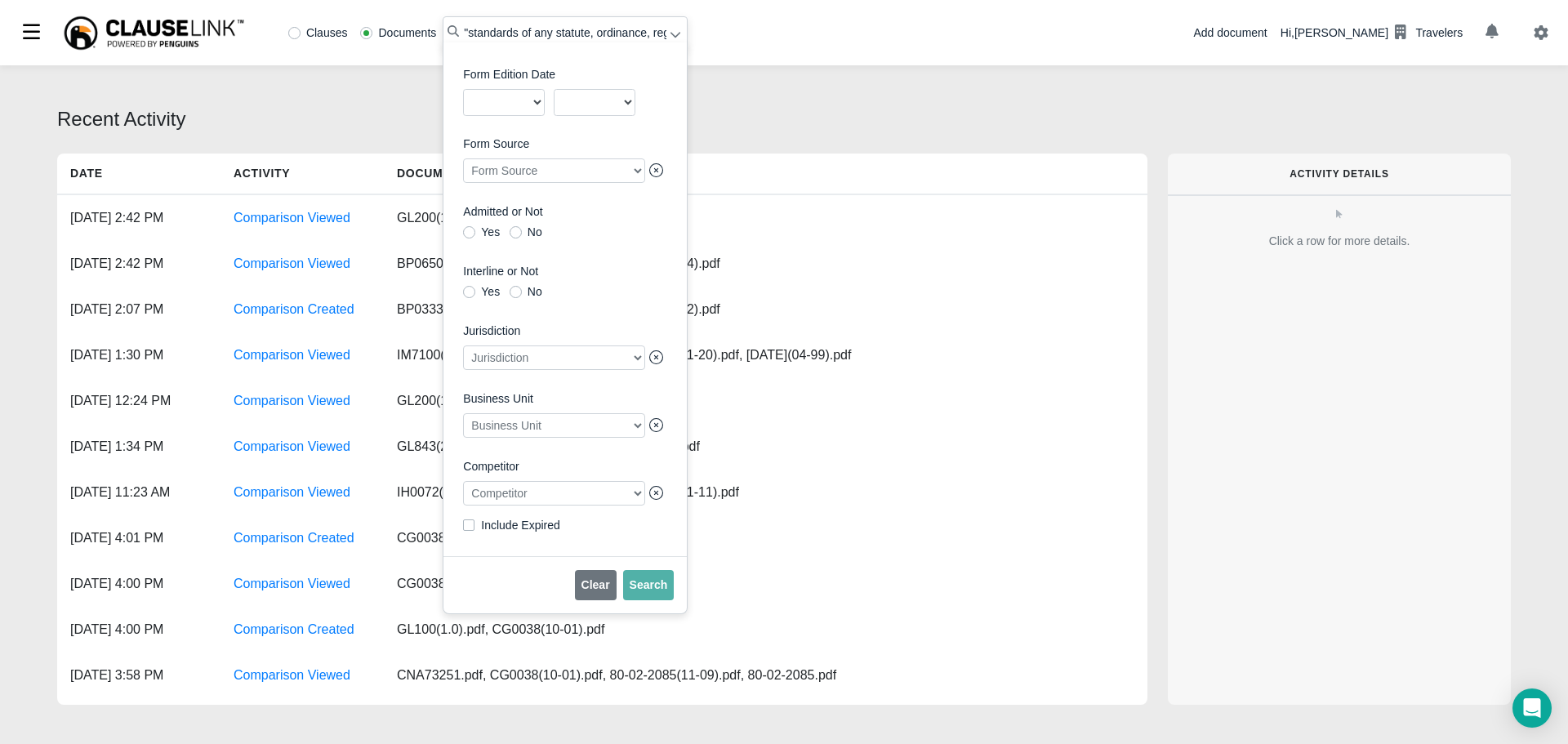
click at [487, 493] on div at bounding box center [554, 493] width 182 height 25
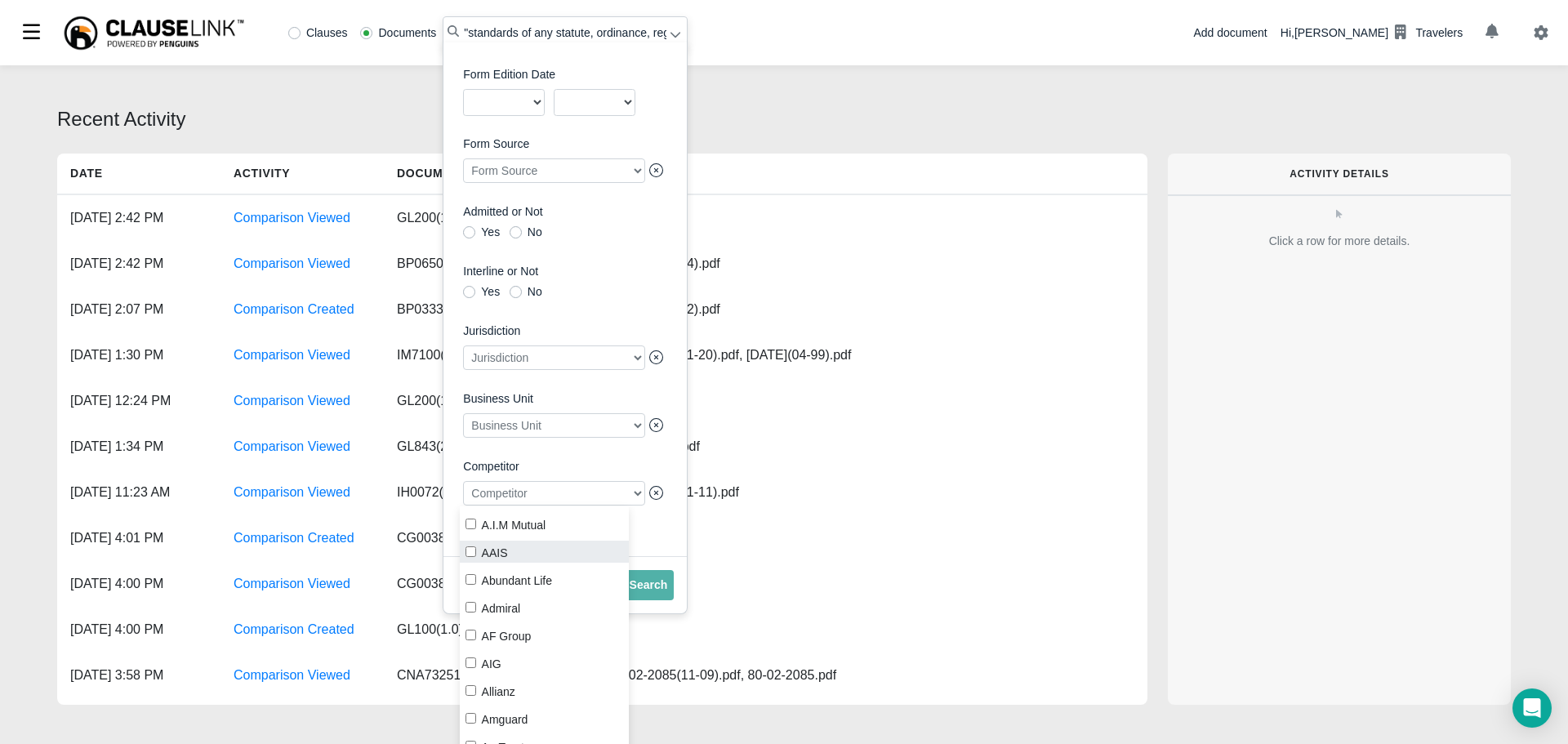
click at [469, 550] on input "AAIS" at bounding box center [470, 552] width 11 height 11
checkbox input "true"
click at [642, 587] on span "Search" at bounding box center [649, 585] width 39 height 13
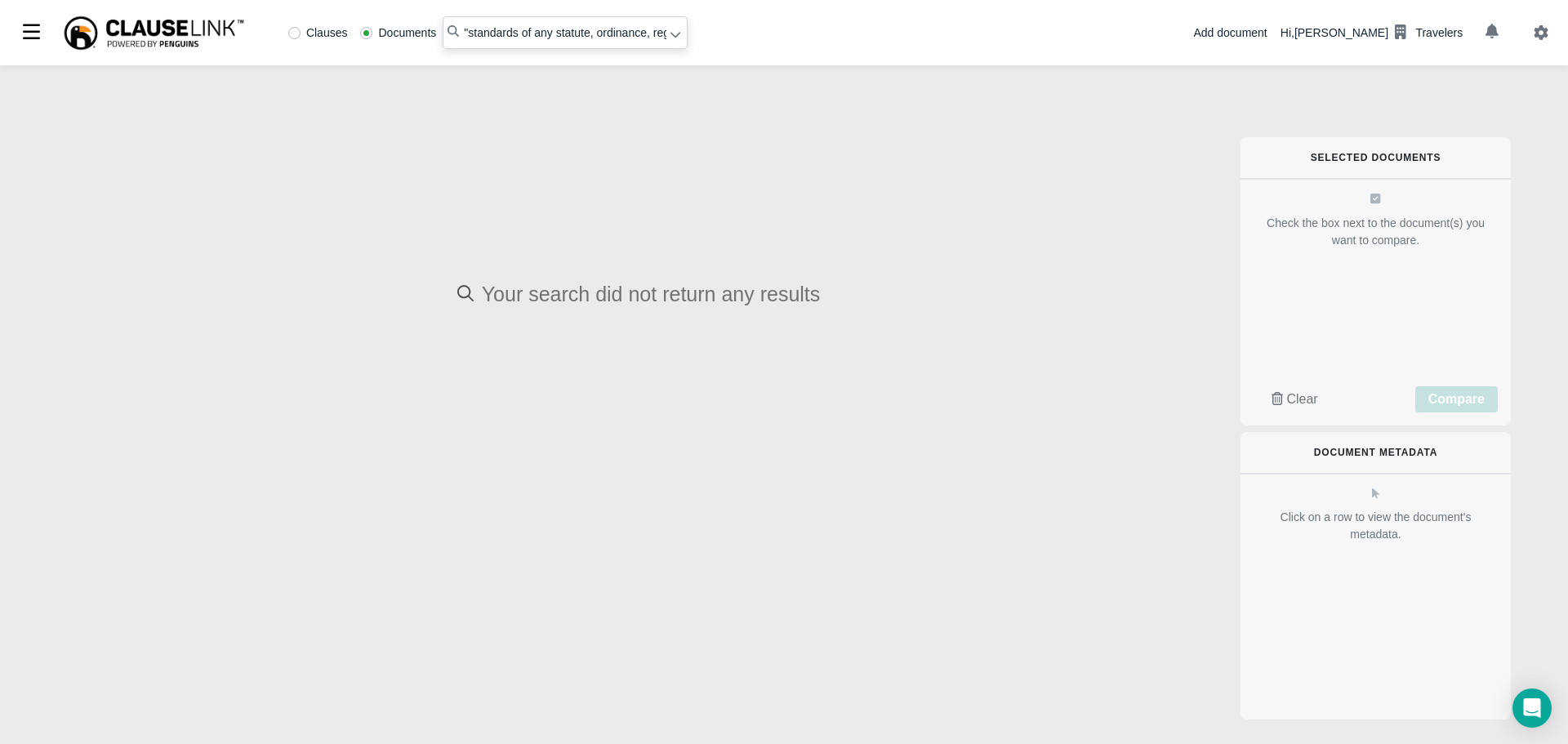
click at [671, 36] on icon at bounding box center [675, 34] width 11 height 11
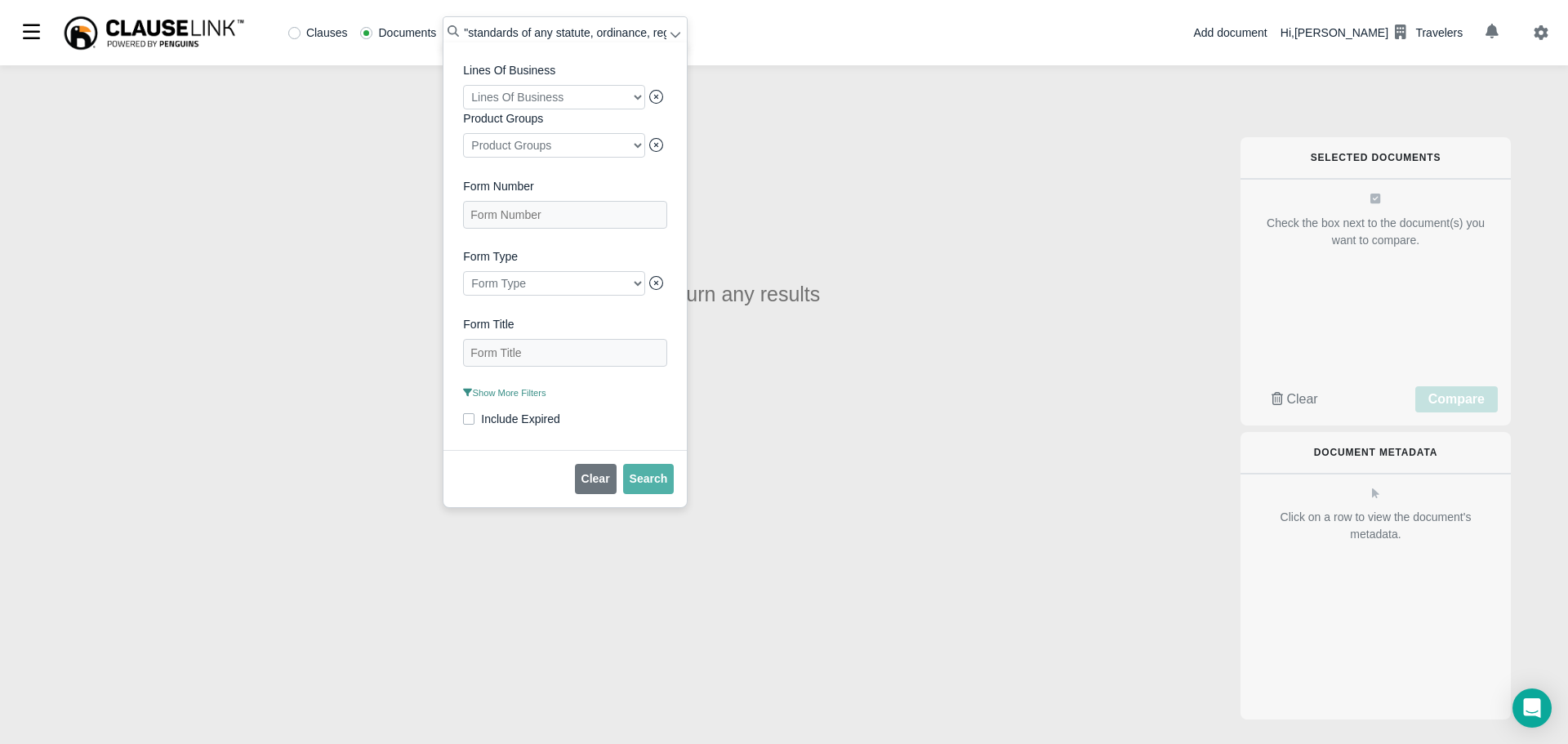
click at [495, 398] on span "Show More Filters" at bounding box center [505, 393] width 82 height 10
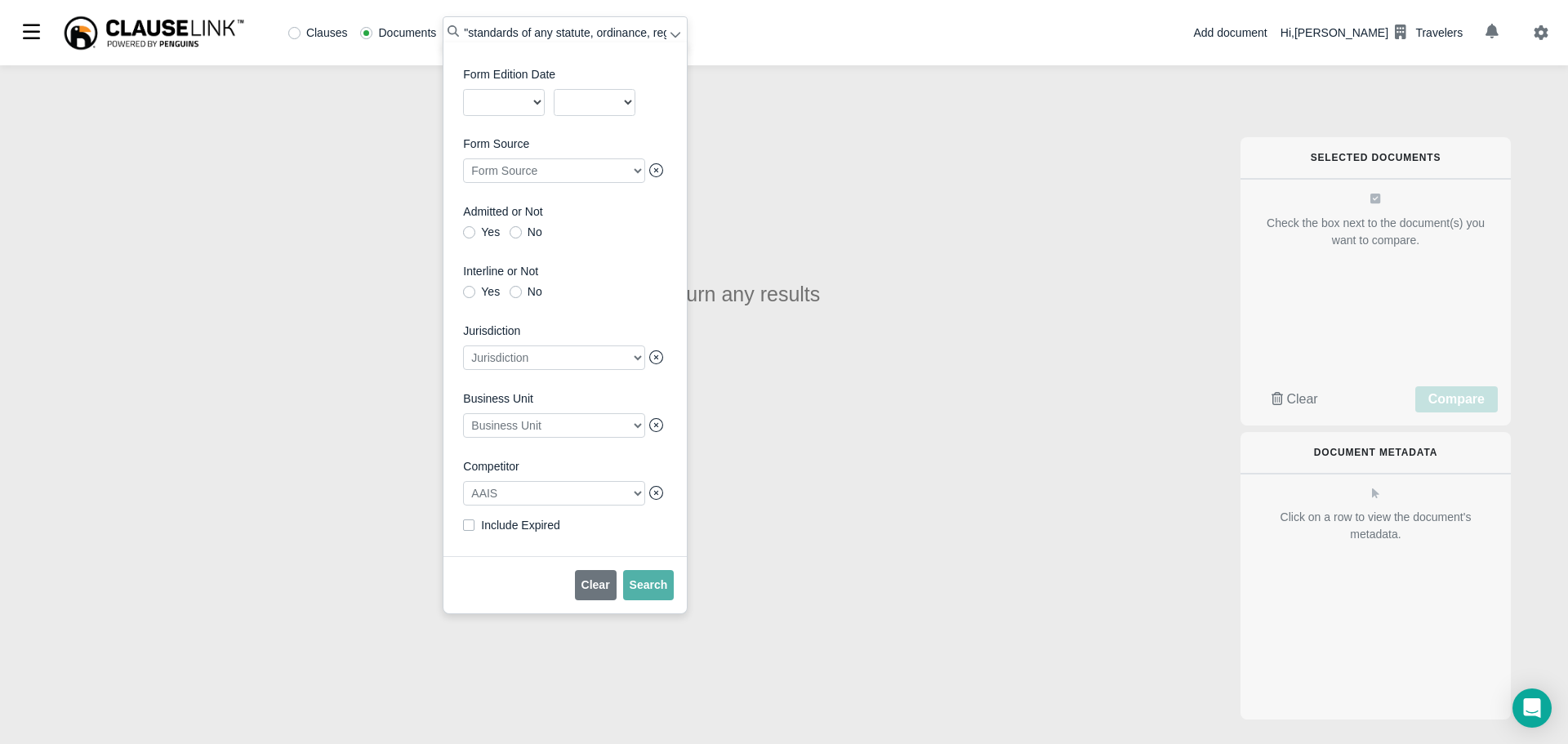
scroll to position [377, 0]
click at [516, 499] on div at bounding box center [554, 493] width 182 height 25
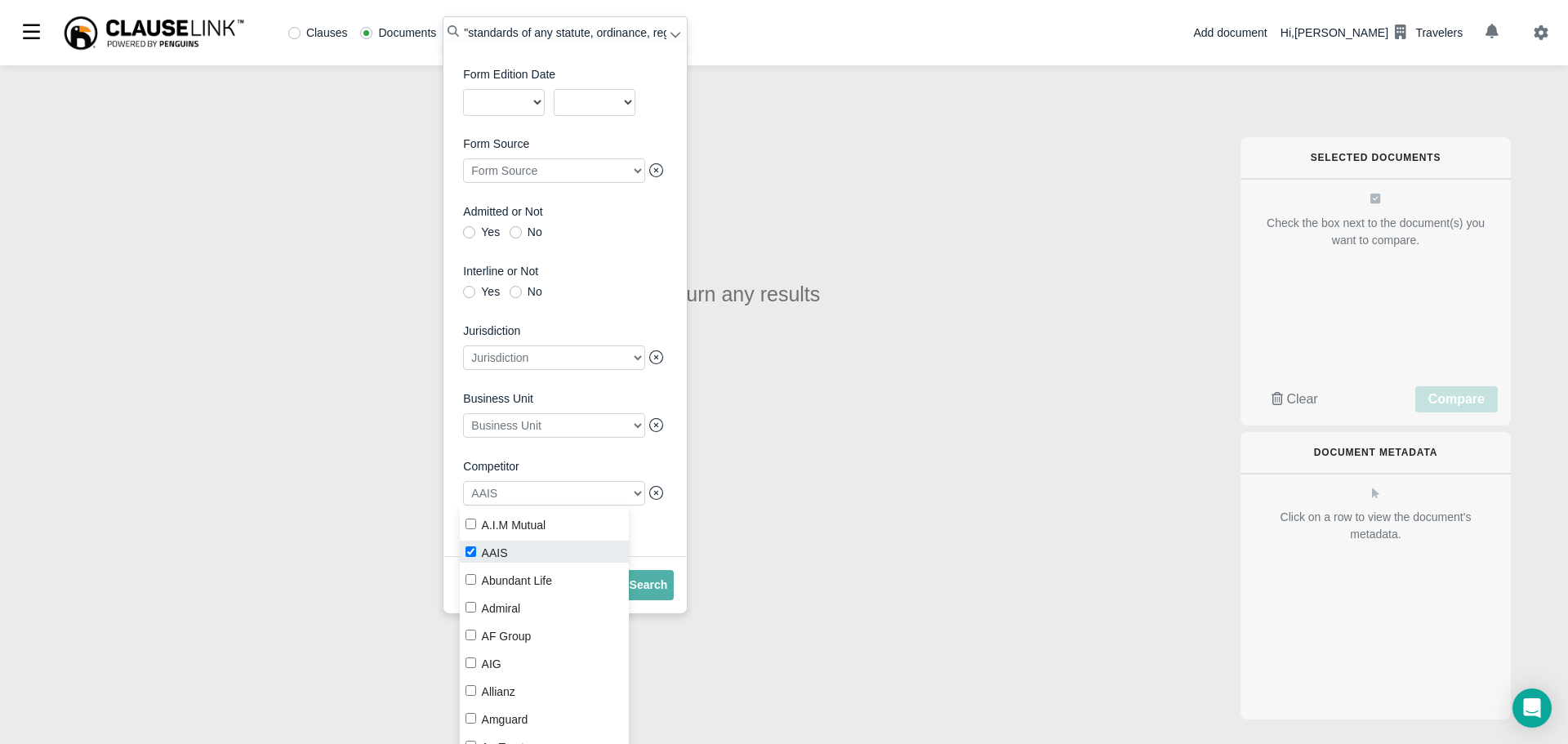
click at [474, 550] on input "AAIS" at bounding box center [470, 552] width 11 height 11
checkbox input "false"
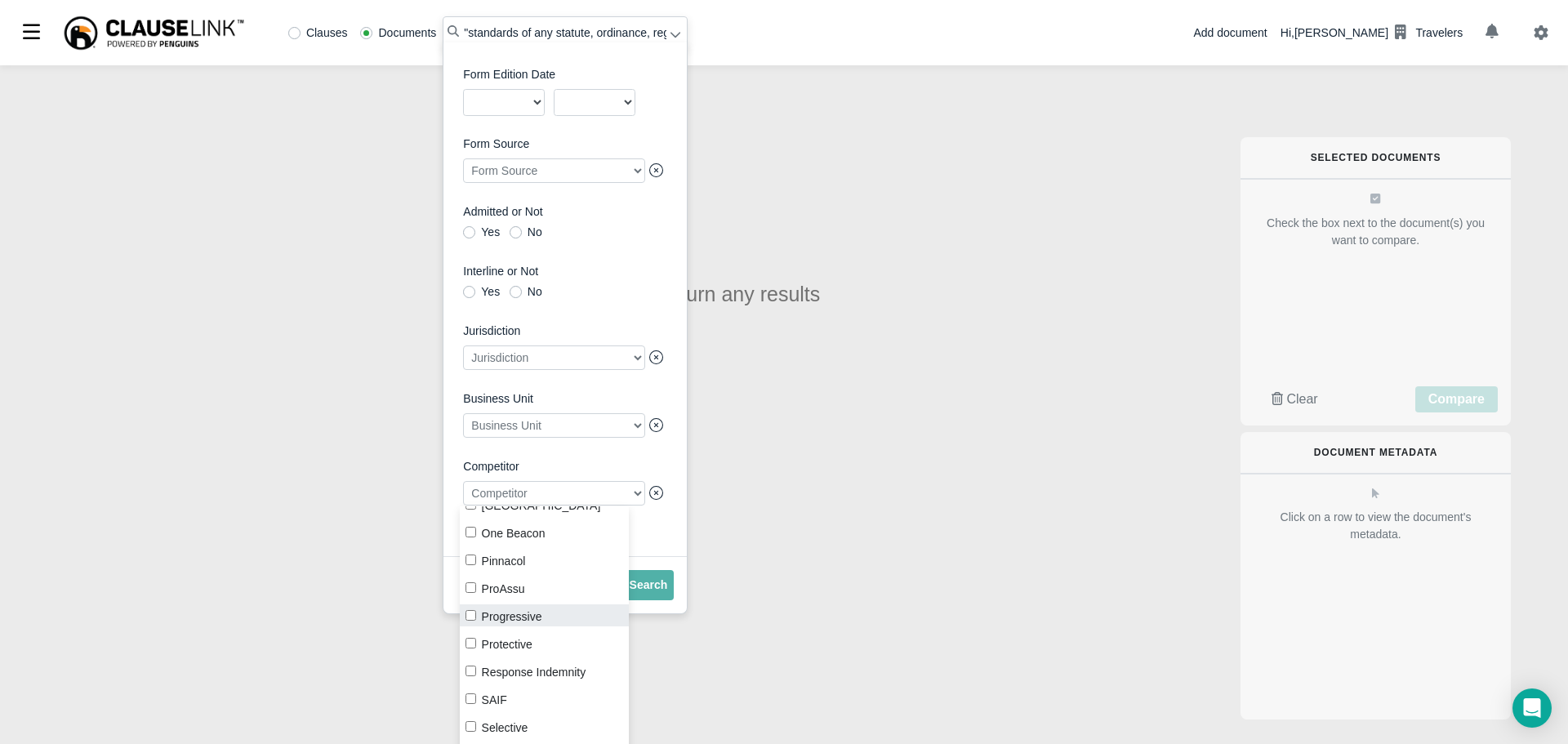
click at [470, 617] on input "Progressive" at bounding box center [470, 616] width 11 height 11
checkbox input "true"
click at [647, 586] on span "Search" at bounding box center [649, 585] width 39 height 13
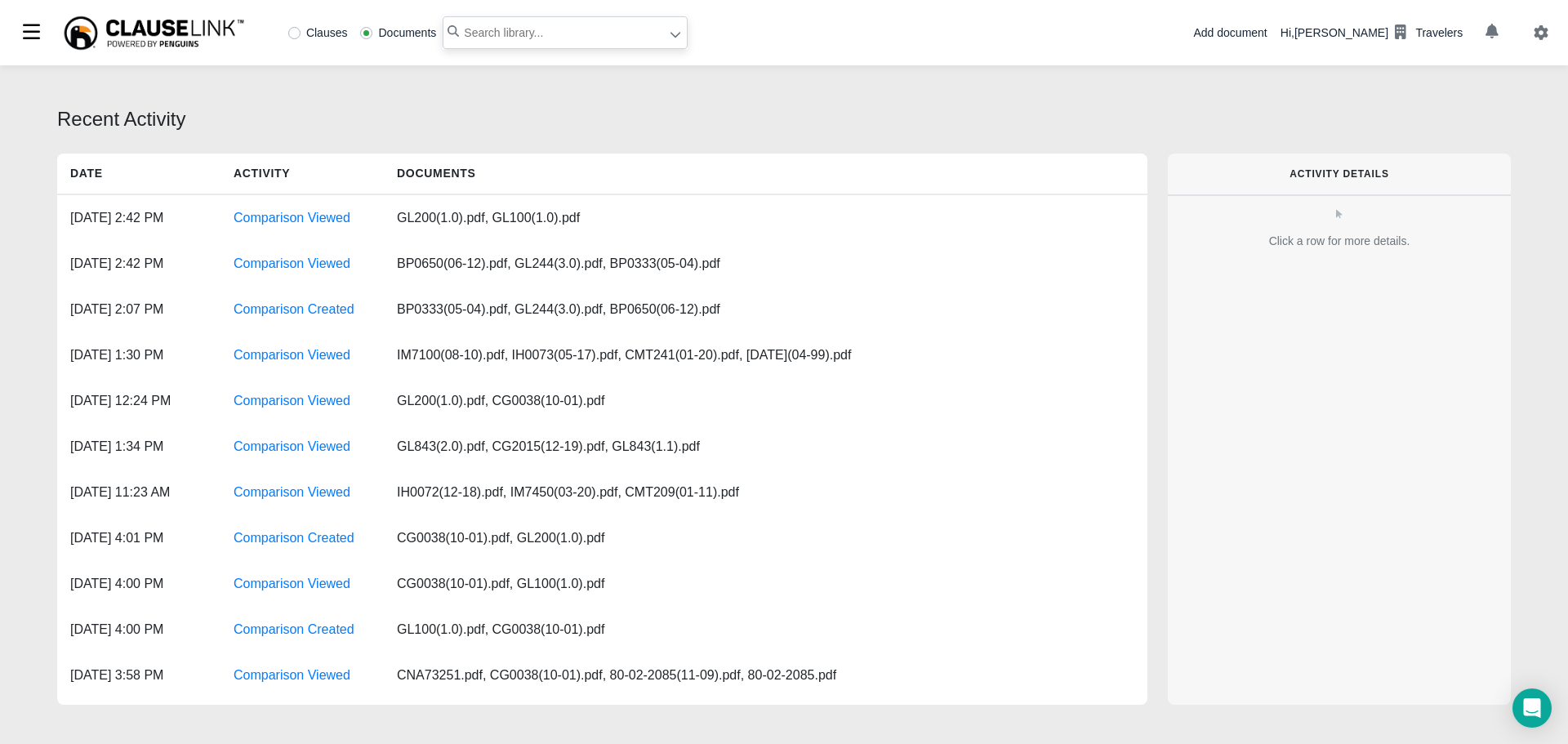
paste input "standards of any statute, ordinance, regulation"
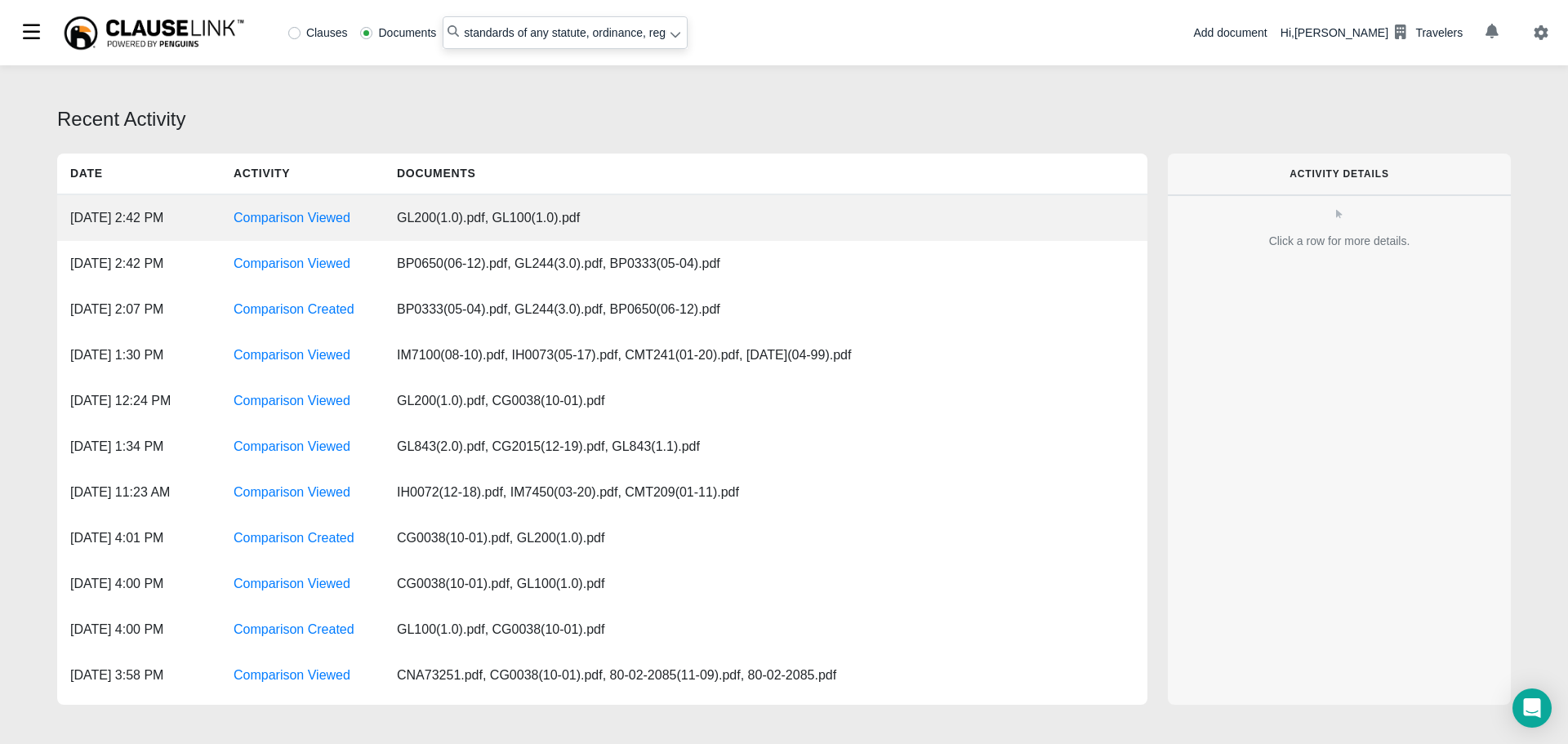
scroll to position [0, 34]
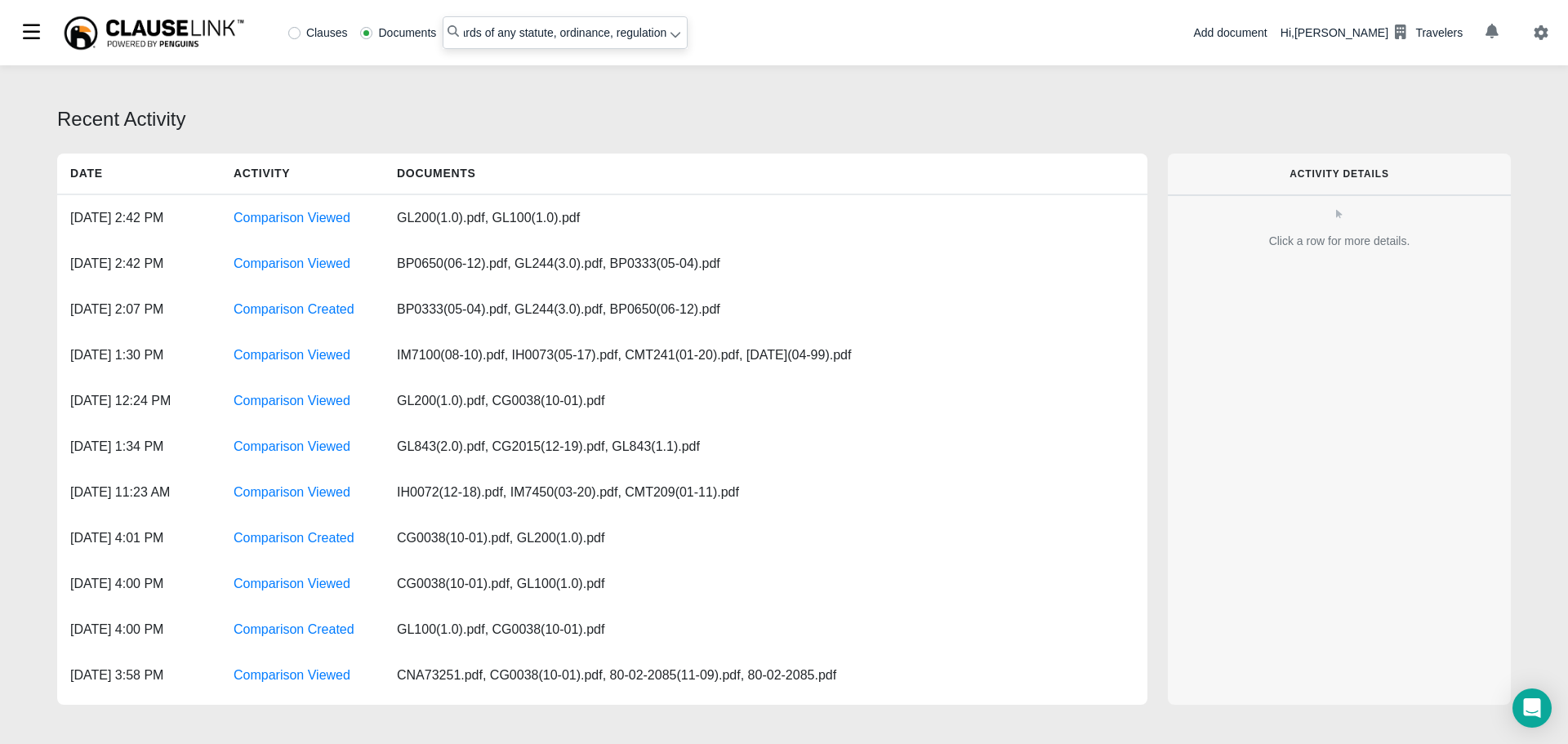
type input "standards of any statute, ordinance, regulation"
click at [292, 32] on label "Clauses" at bounding box center [318, 32] width 60 height 11
radio input "true"
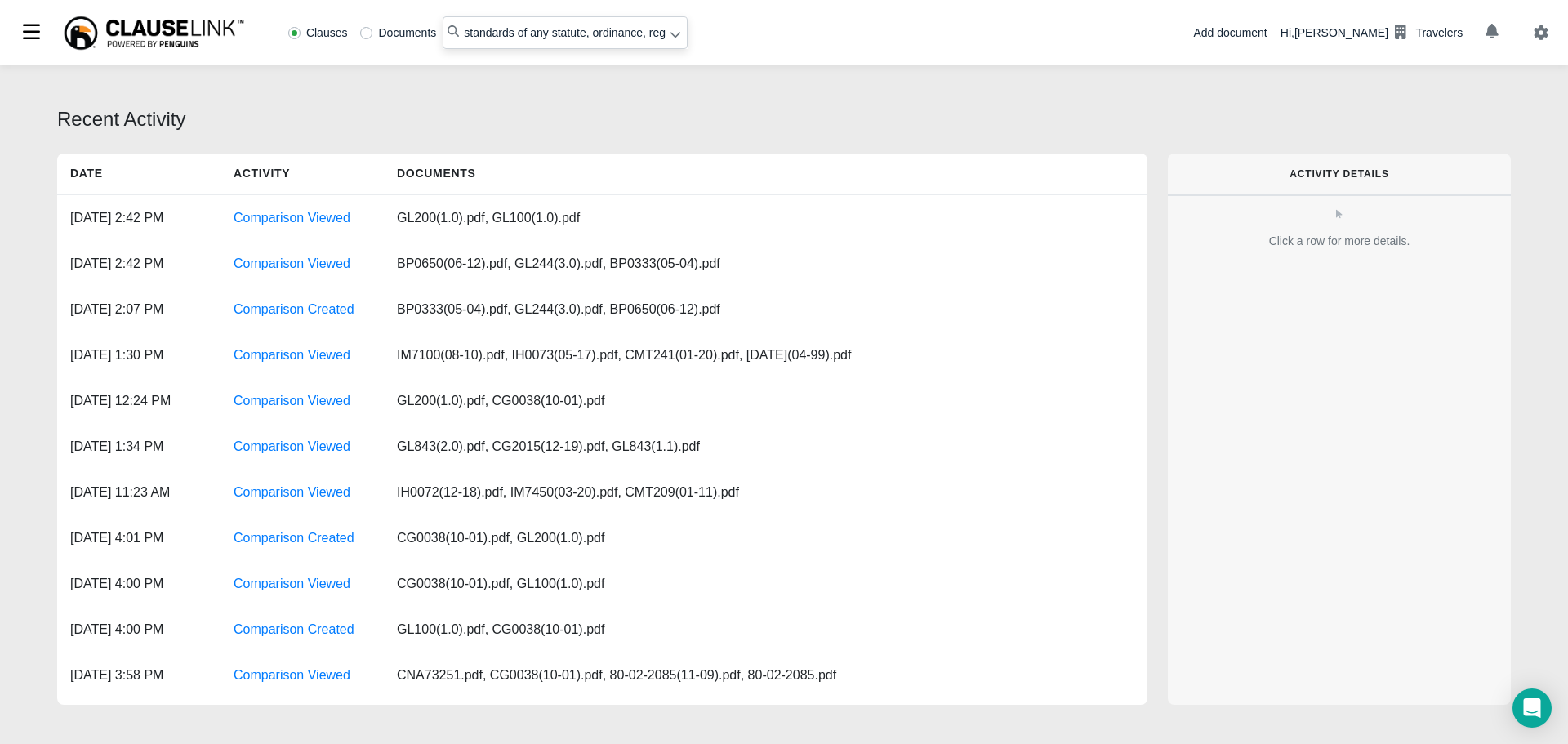
click at [458, 36] on input "standards of any statute, ordinance, regulation" at bounding box center [565, 32] width 245 height 32
type input ""standards of any statute, ordinance, regulation""
click at [670, 40] on icon at bounding box center [675, 34] width 11 height 11
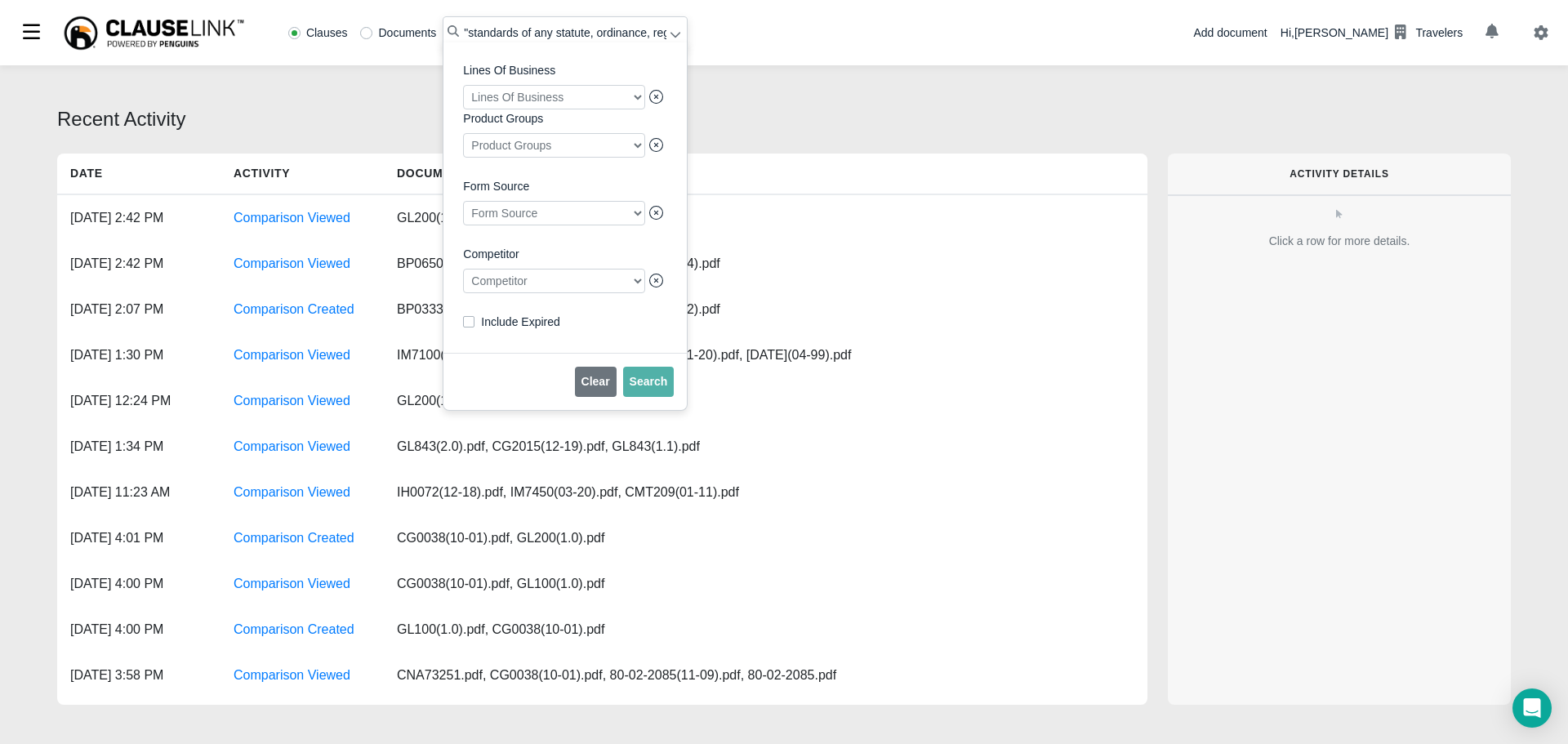
click at [546, 294] on div at bounding box center [554, 281] width 182 height 25
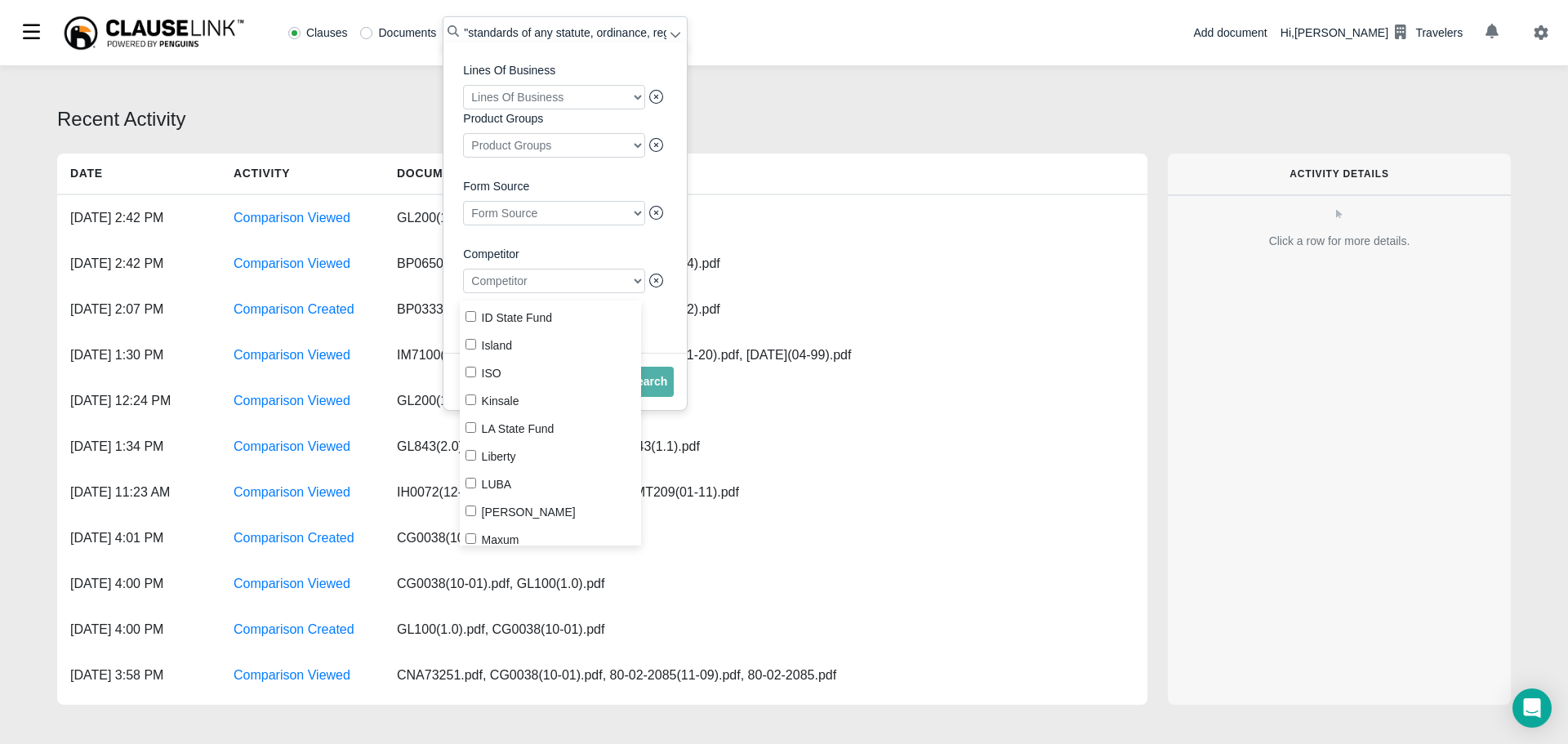
scroll to position [1716, 0]
click at [472, 492] on input "Progressive" at bounding box center [470, 492] width 11 height 11
checkbox input "true"
click at [651, 388] on span "Search" at bounding box center [649, 381] width 39 height 13
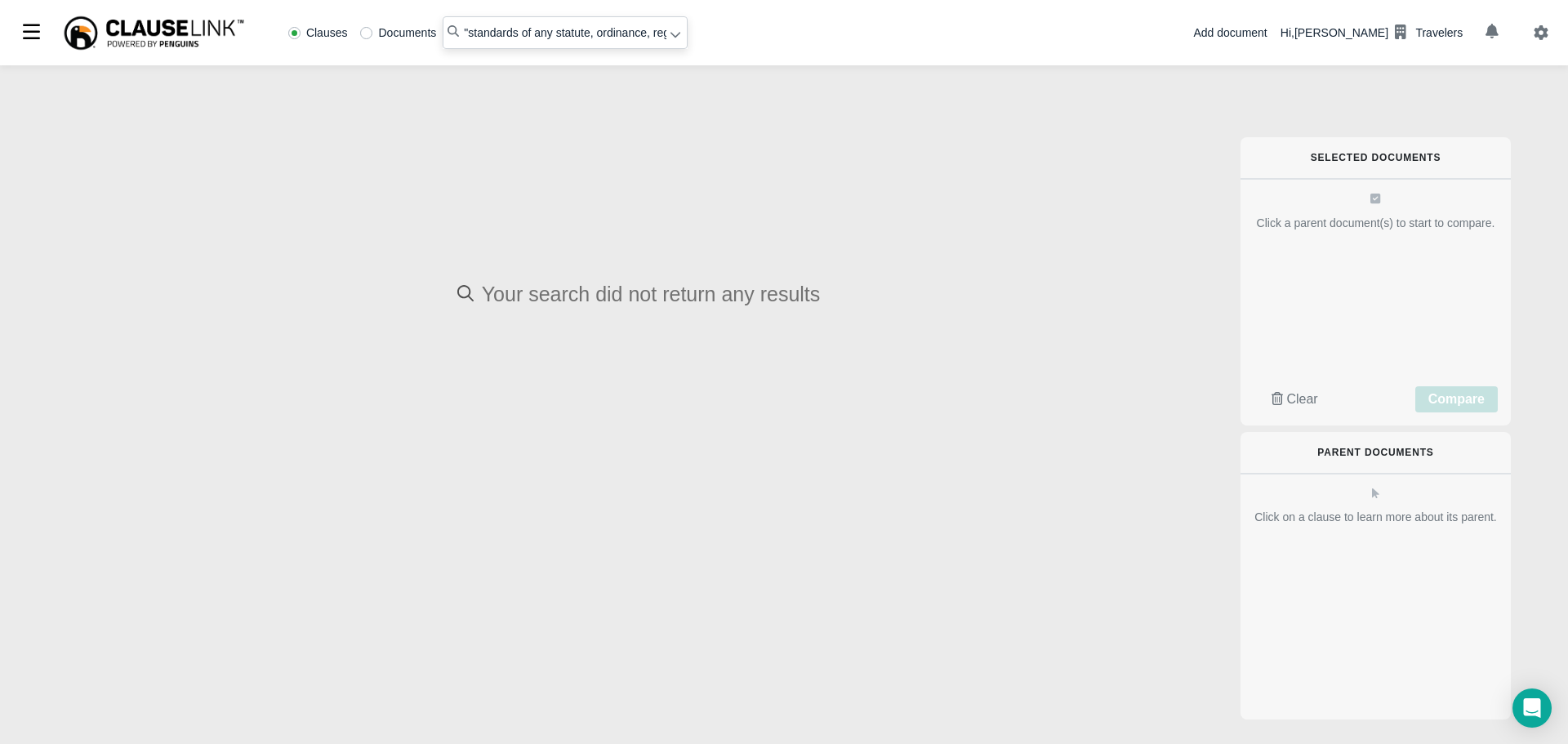
radio input "false"
radio input "true"
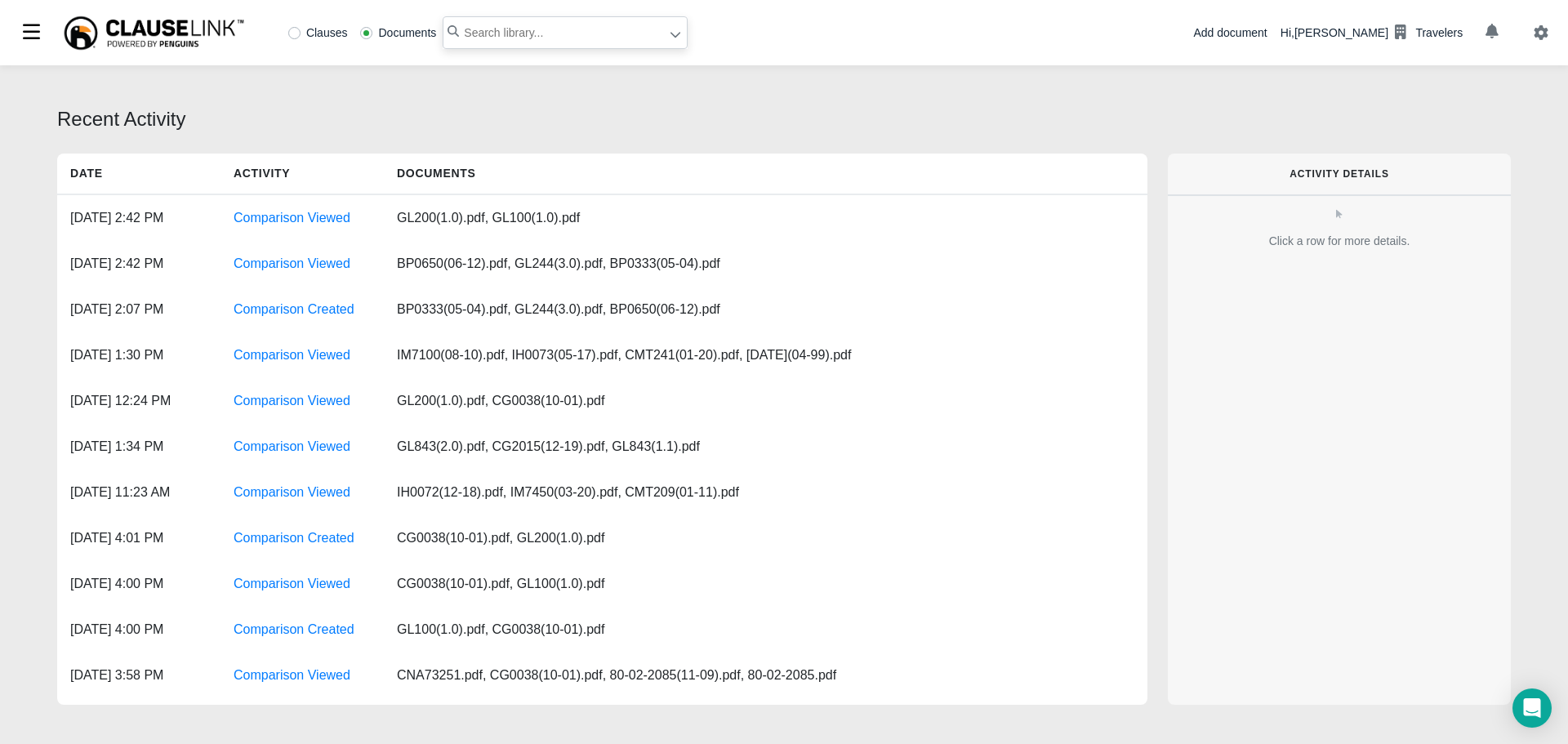
paste input "standards of any statute, ordinance, regulation"
type input ""standards of any statute, ordinance, regulation""
click at [296, 34] on label "Clauses" at bounding box center [318, 32] width 60 height 11
click at [661, 32] on input ""standards of any statute, ordinance, regulation"" at bounding box center [565, 32] width 245 height 32
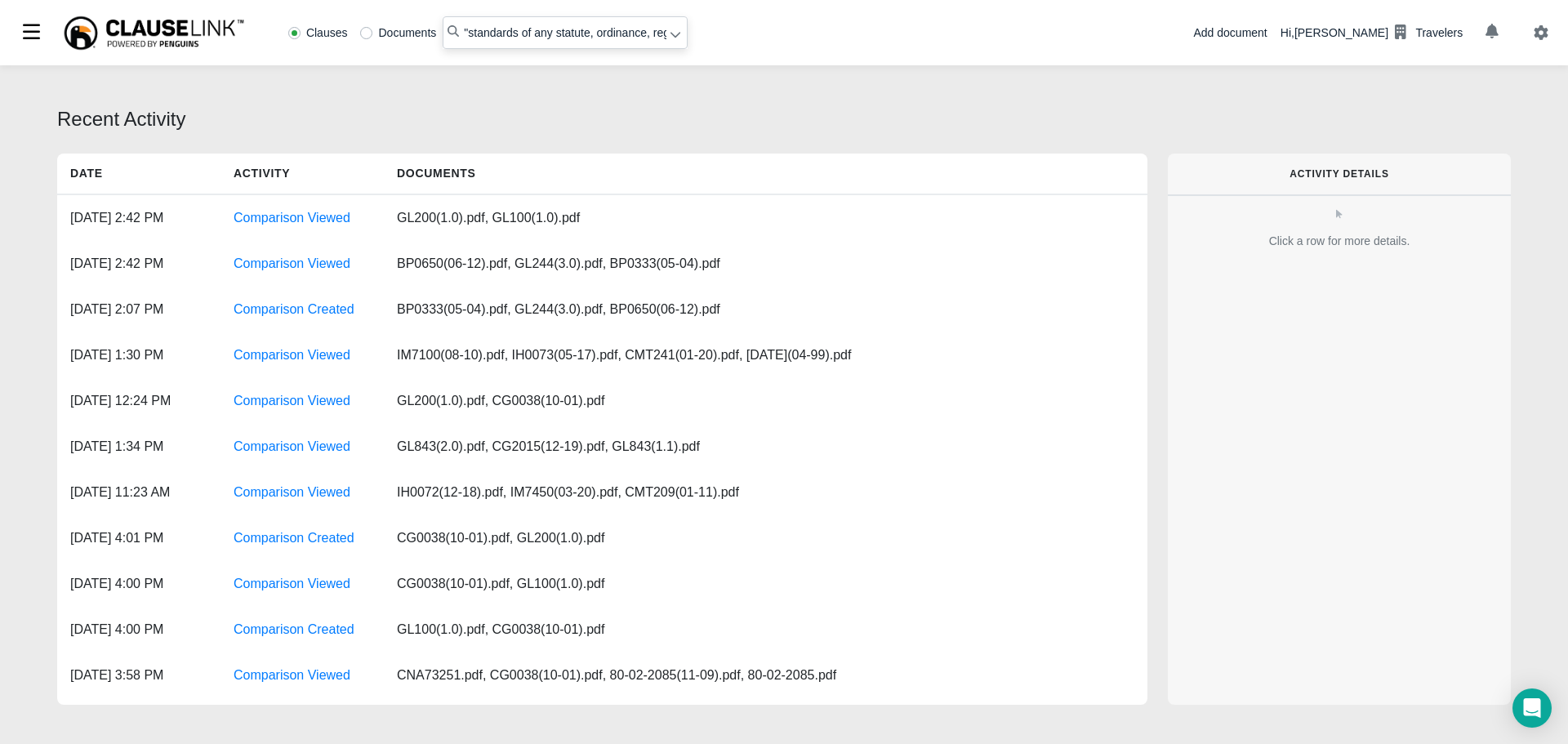
click at [672, 36] on icon at bounding box center [675, 34] width 11 height 11
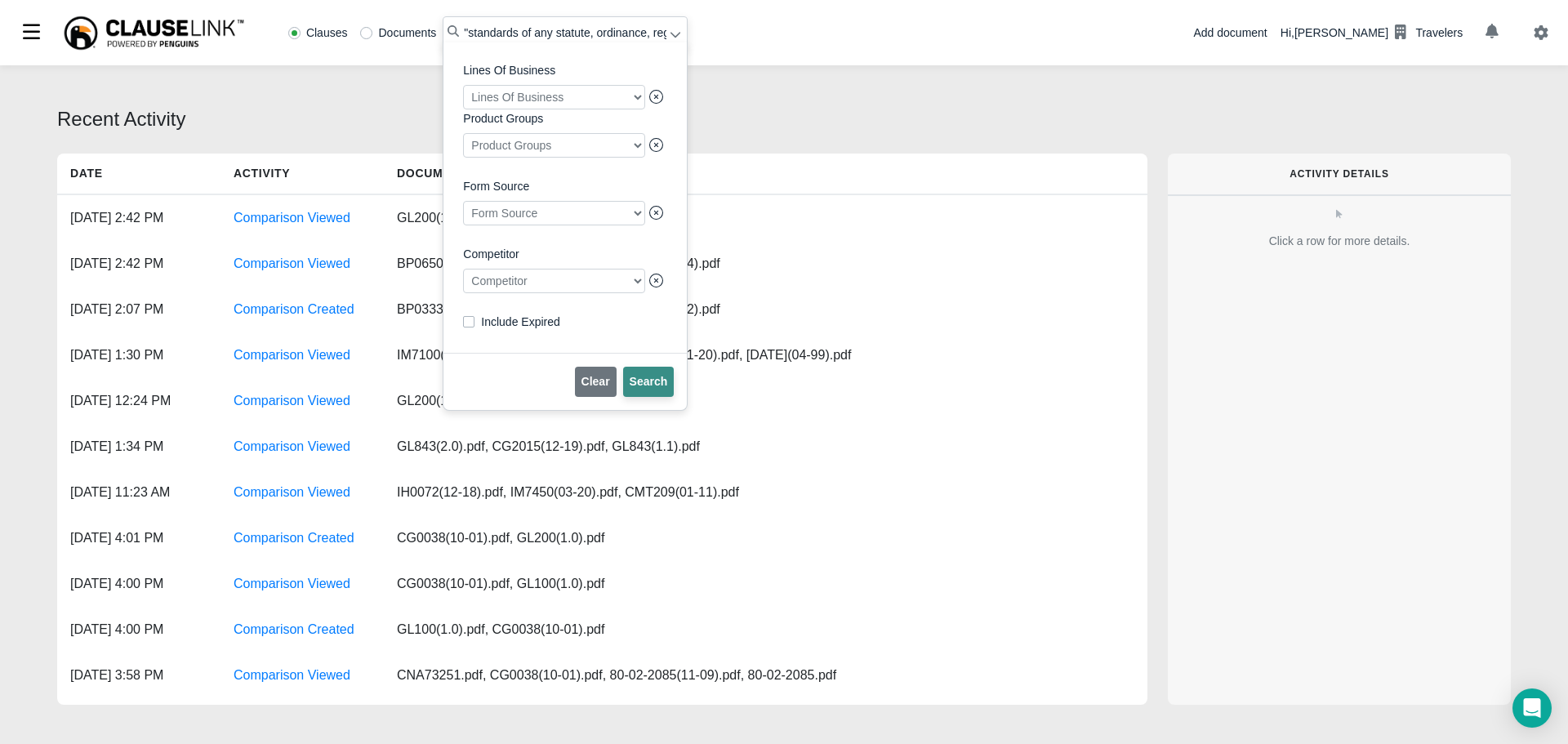
click at [667, 396] on button "Search" at bounding box center [648, 382] width 52 height 31
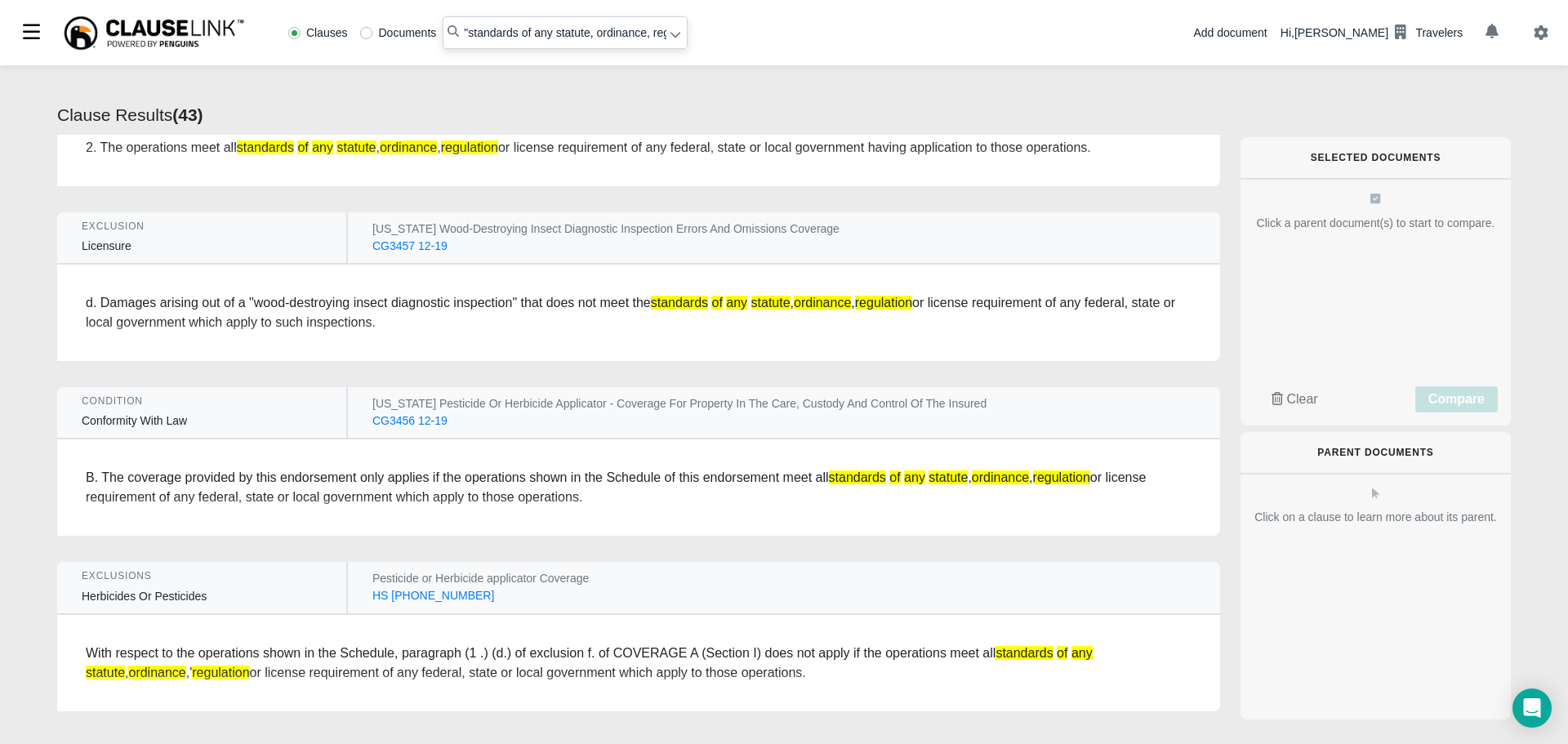
scroll to position [81, 0]
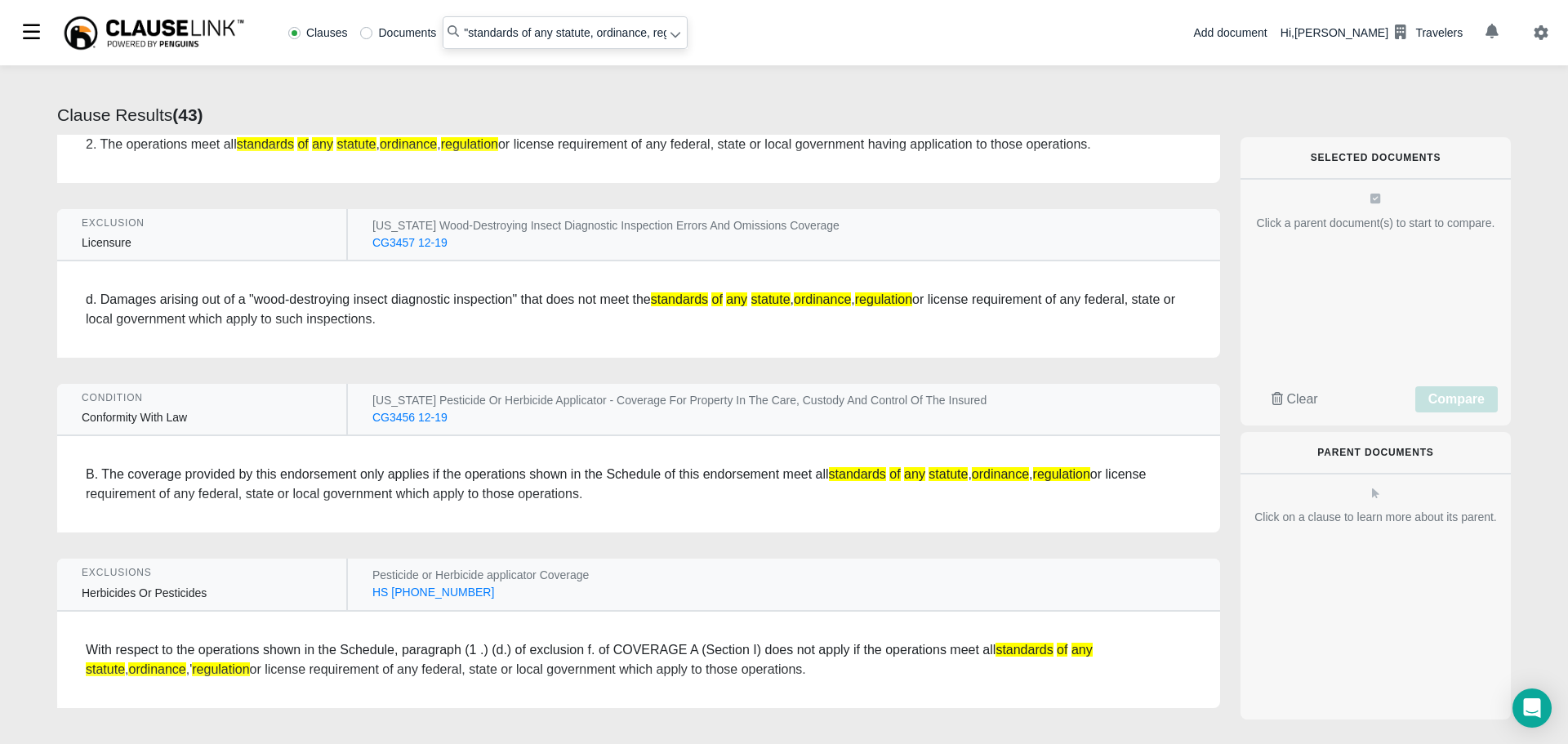
click at [415, 239] on div "CG3457 12-19" at bounding box center [410, 244] width 75 height 18
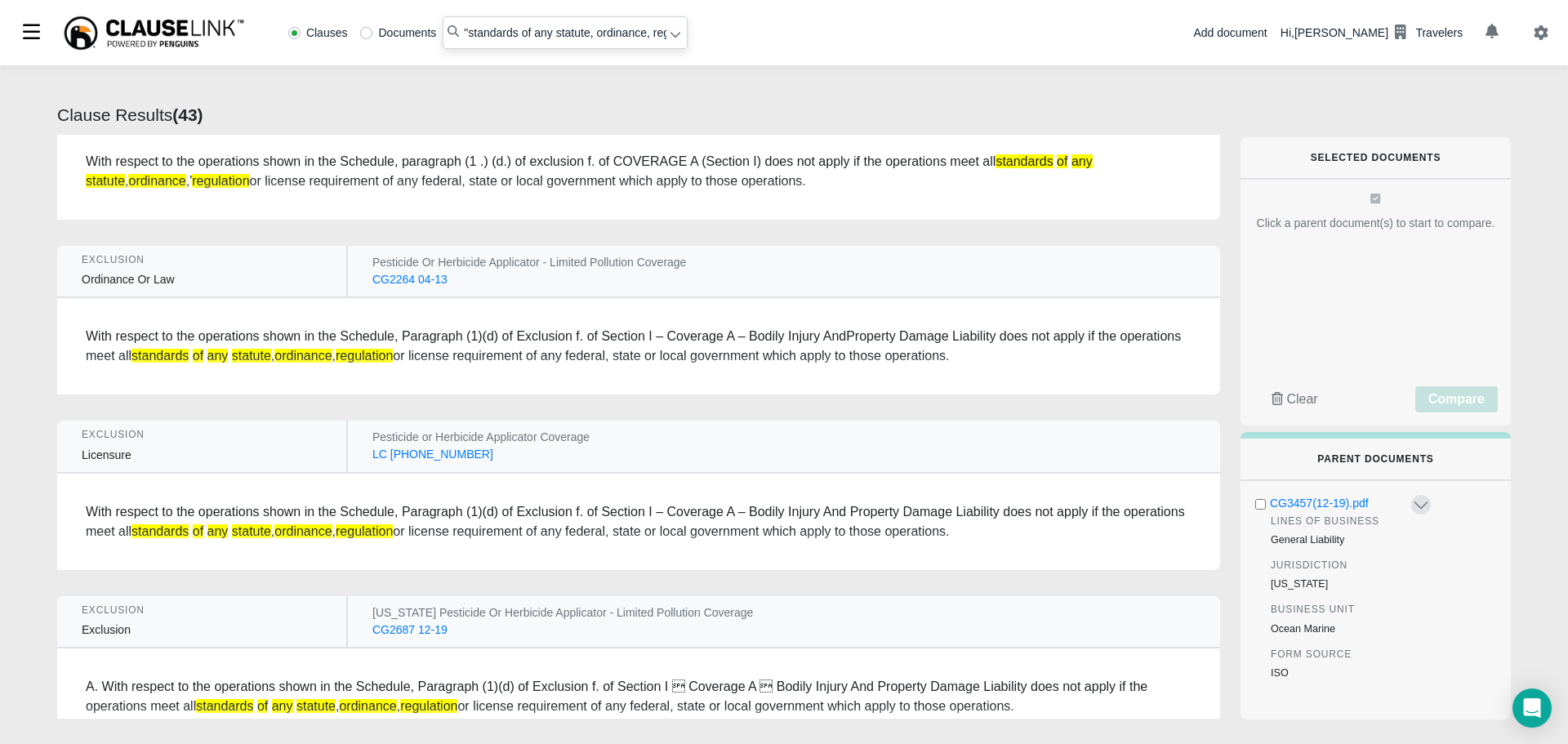
scroll to position [572, 0]
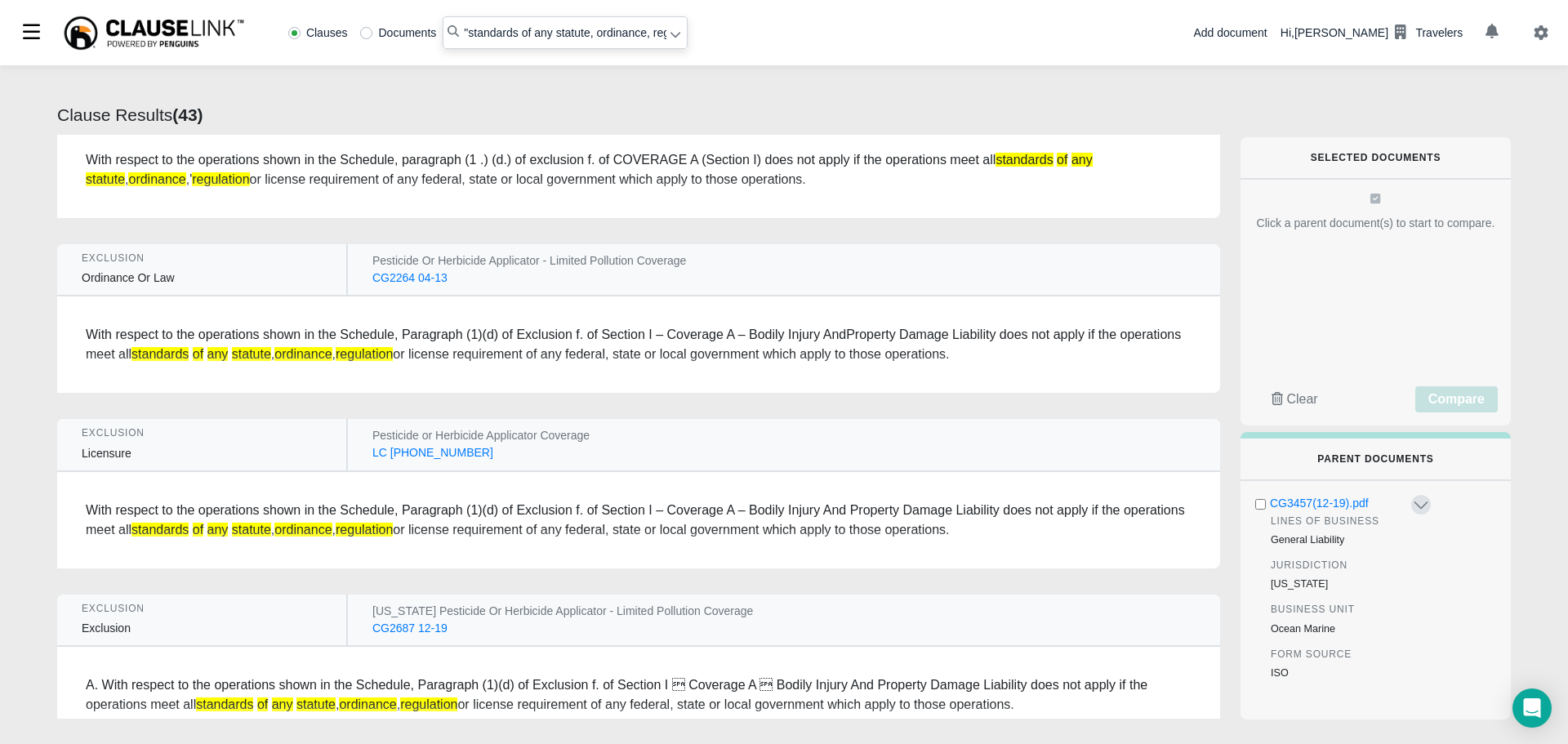
click at [396, 451] on div "LC 04 21 01-70" at bounding box center [433, 453] width 121 height 18
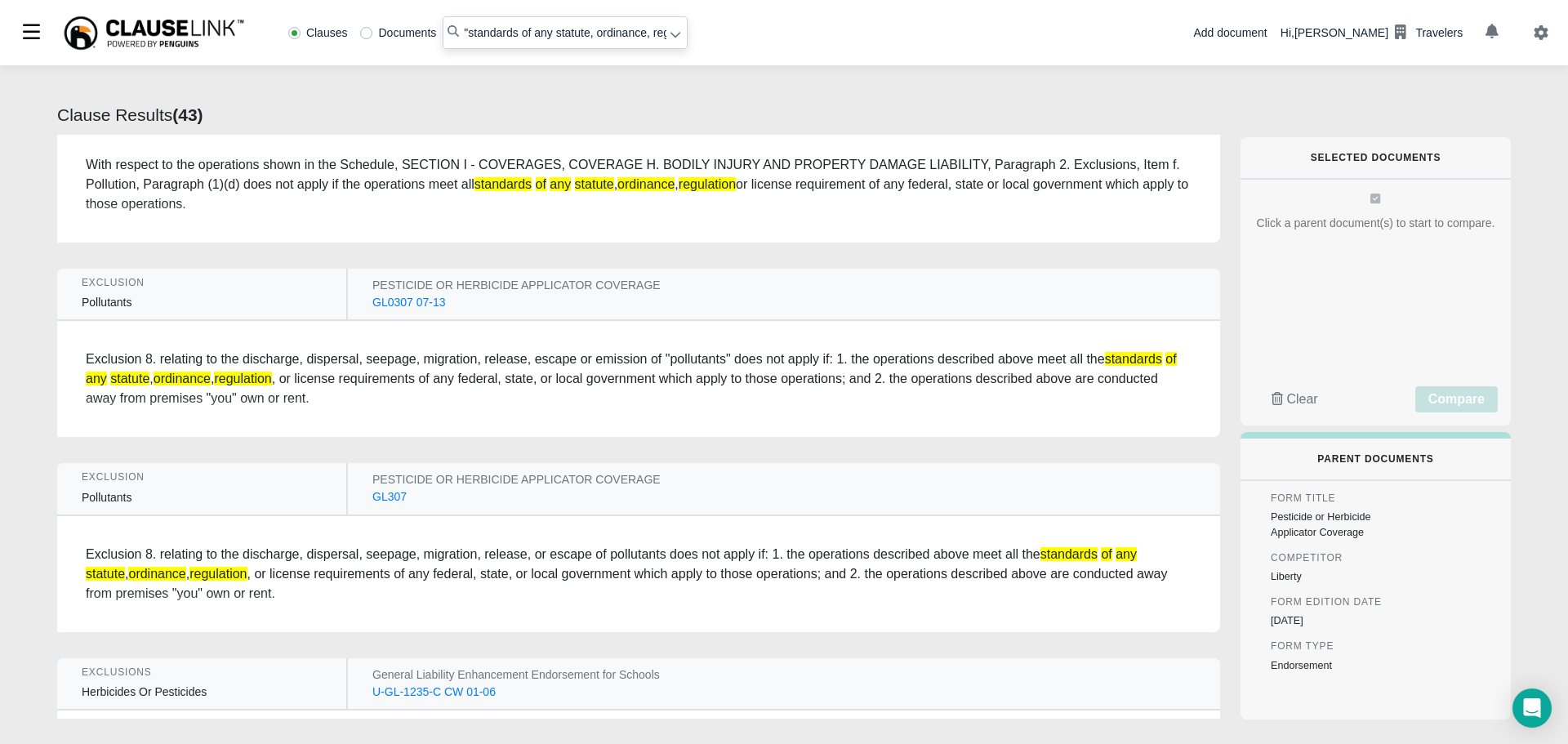
scroll to position [1634, 0]
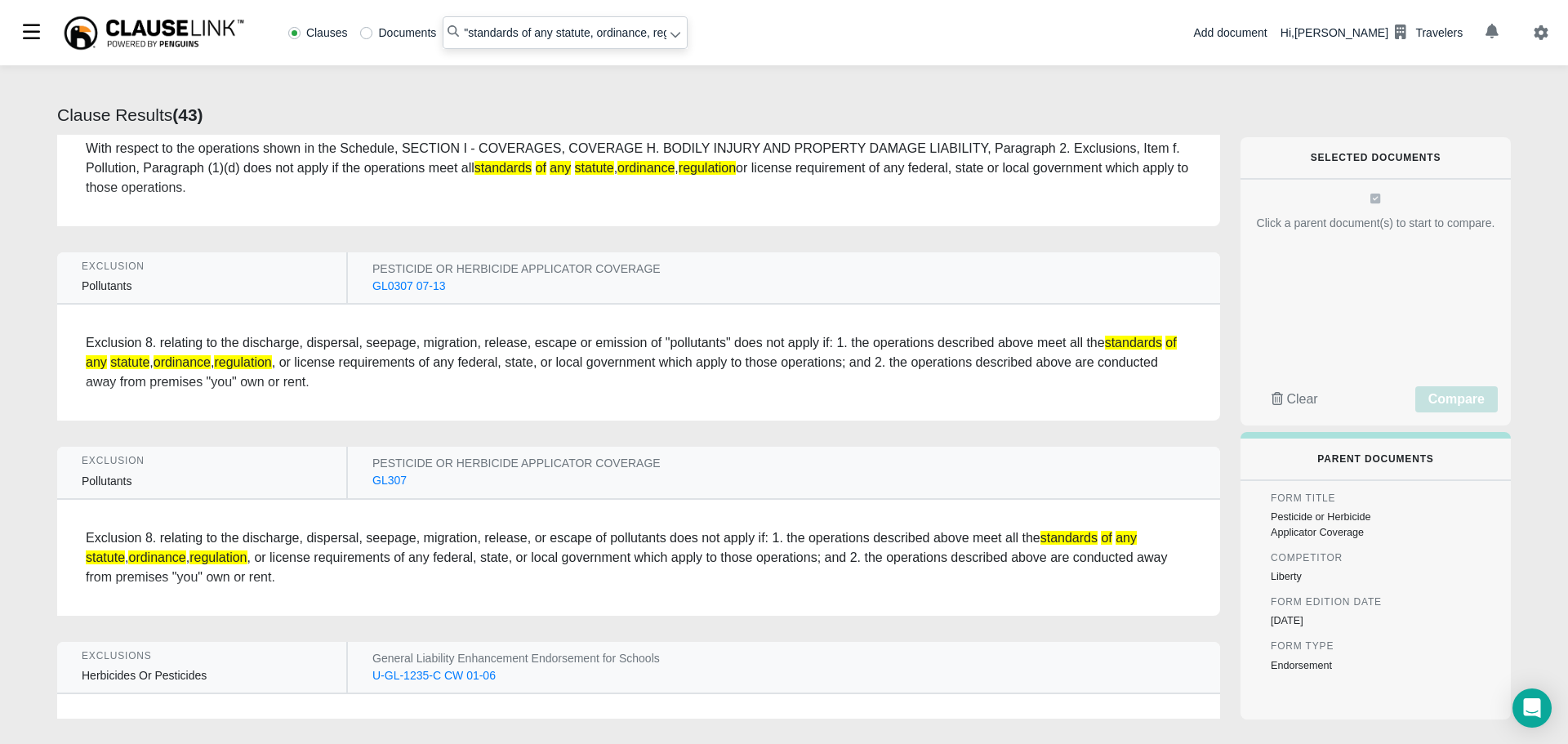
click at [367, 480] on div "PESTICIDE OR HERBICIDE APPLICATOR COVERAGE PESTICIDE OR HERBICIDE APPLICATOR CO…" at bounding box center [784, 472] width 872 height 51
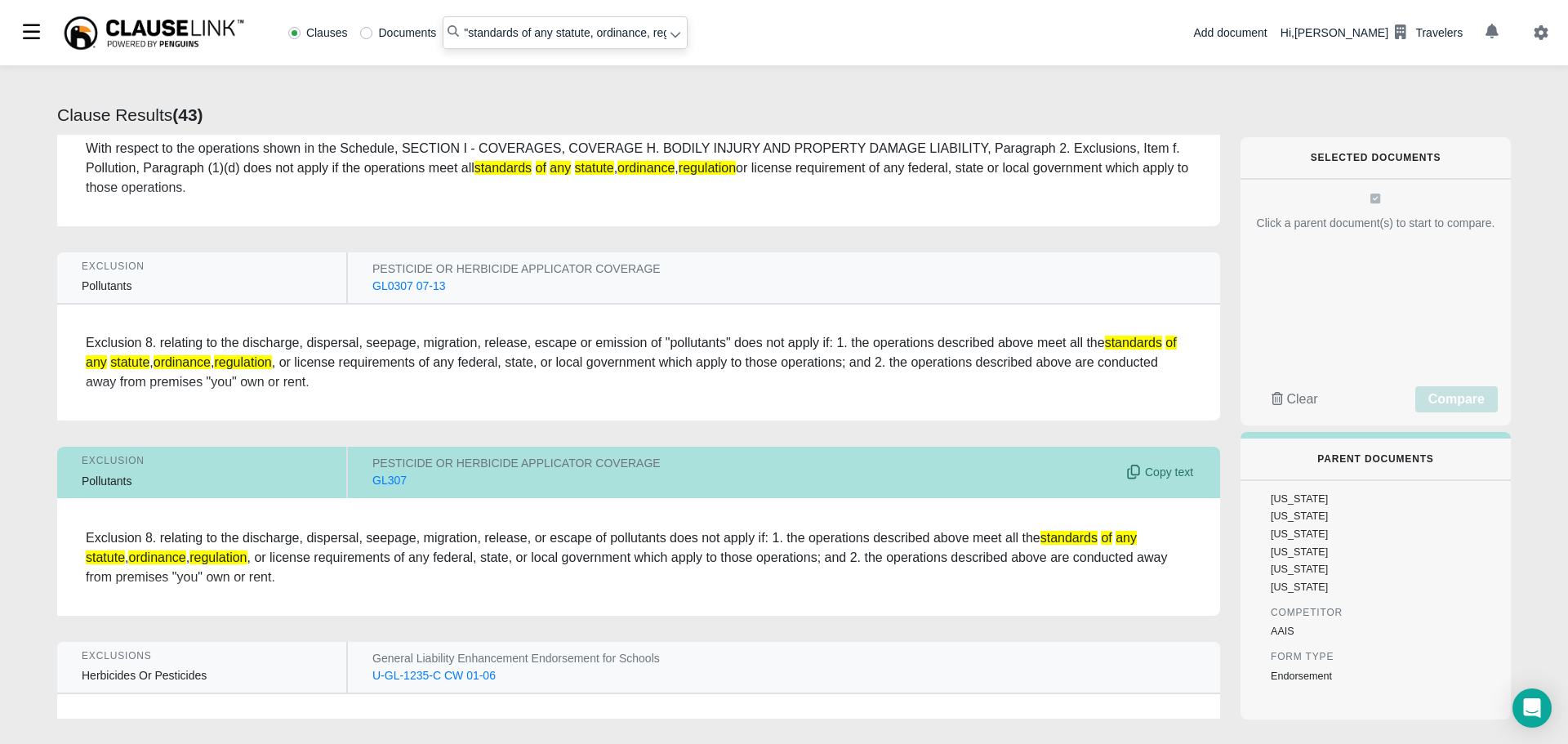
scroll to position [1051, 0]
click at [391, 481] on div "GL307" at bounding box center [389, 481] width 34 height 18
click at [1302, 505] on div "GL307(1.0).pdf" at bounding box center [1339, 504] width 139 height 18
radio input "false"
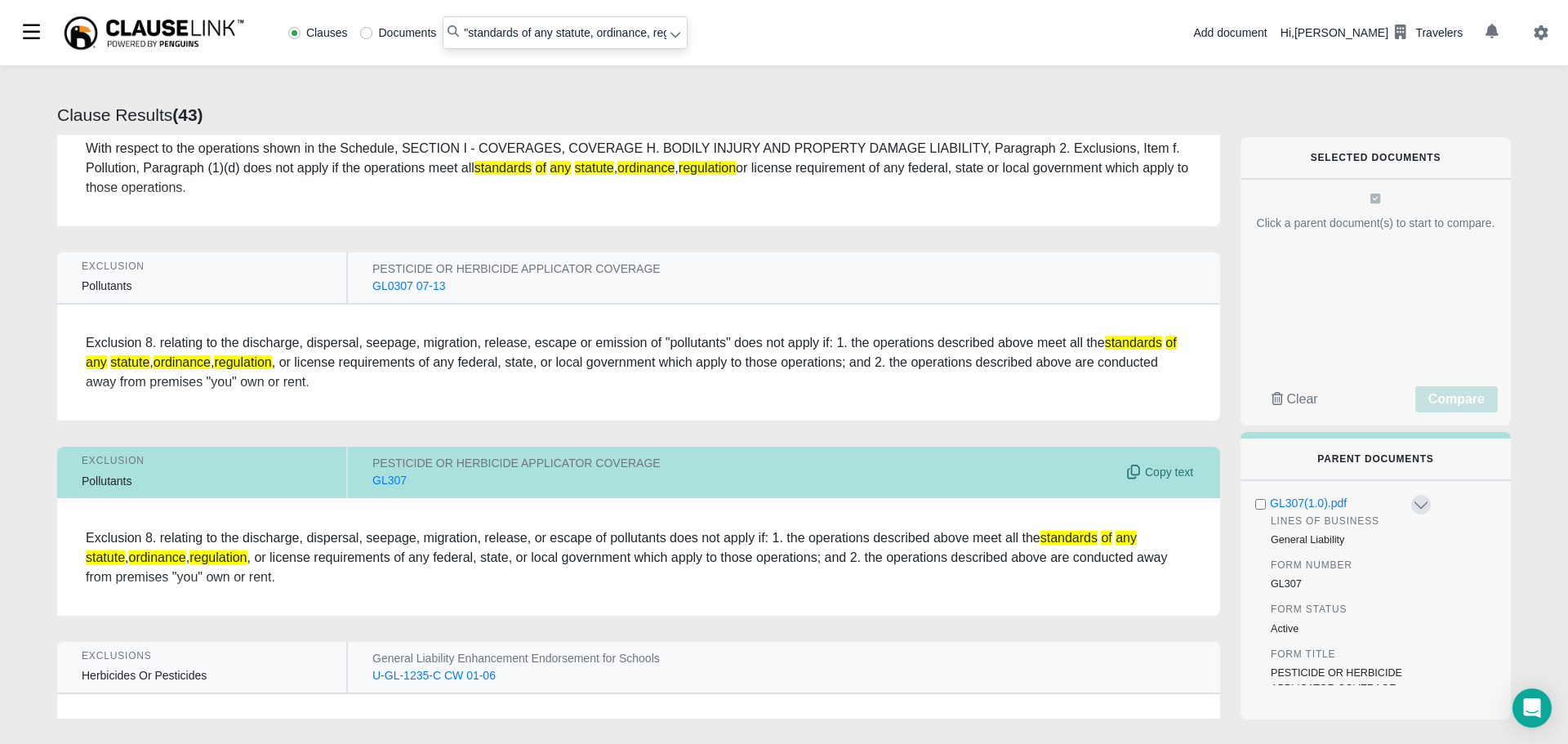
radio input "true"
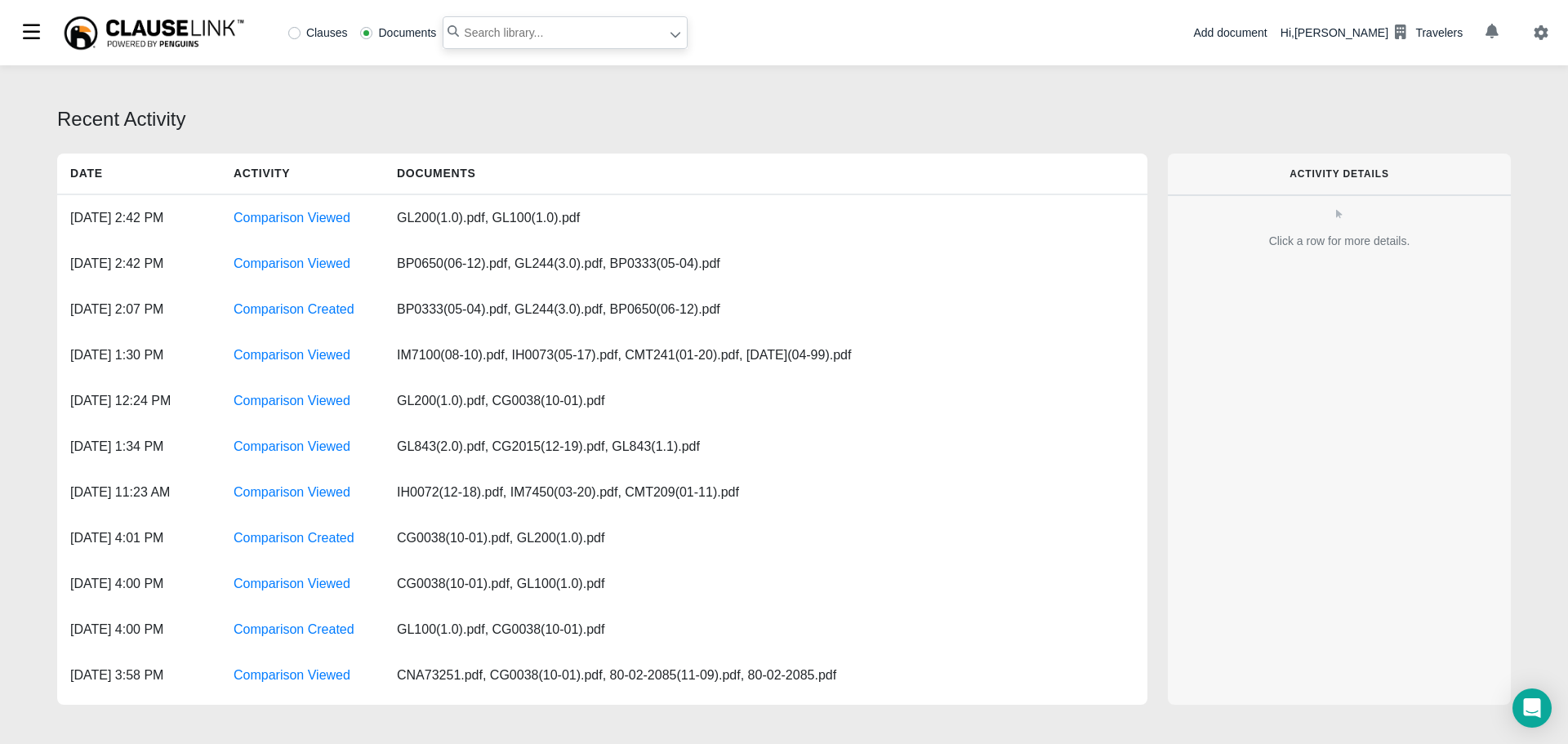
paste input "chemical, liquid or gas used in normal"
type input ""chemical, liquid or gas used in normal""
click at [298, 33] on label "Clauses" at bounding box center [318, 32] width 60 height 11
click at [673, 32] on icon at bounding box center [675, 34] width 11 height 11
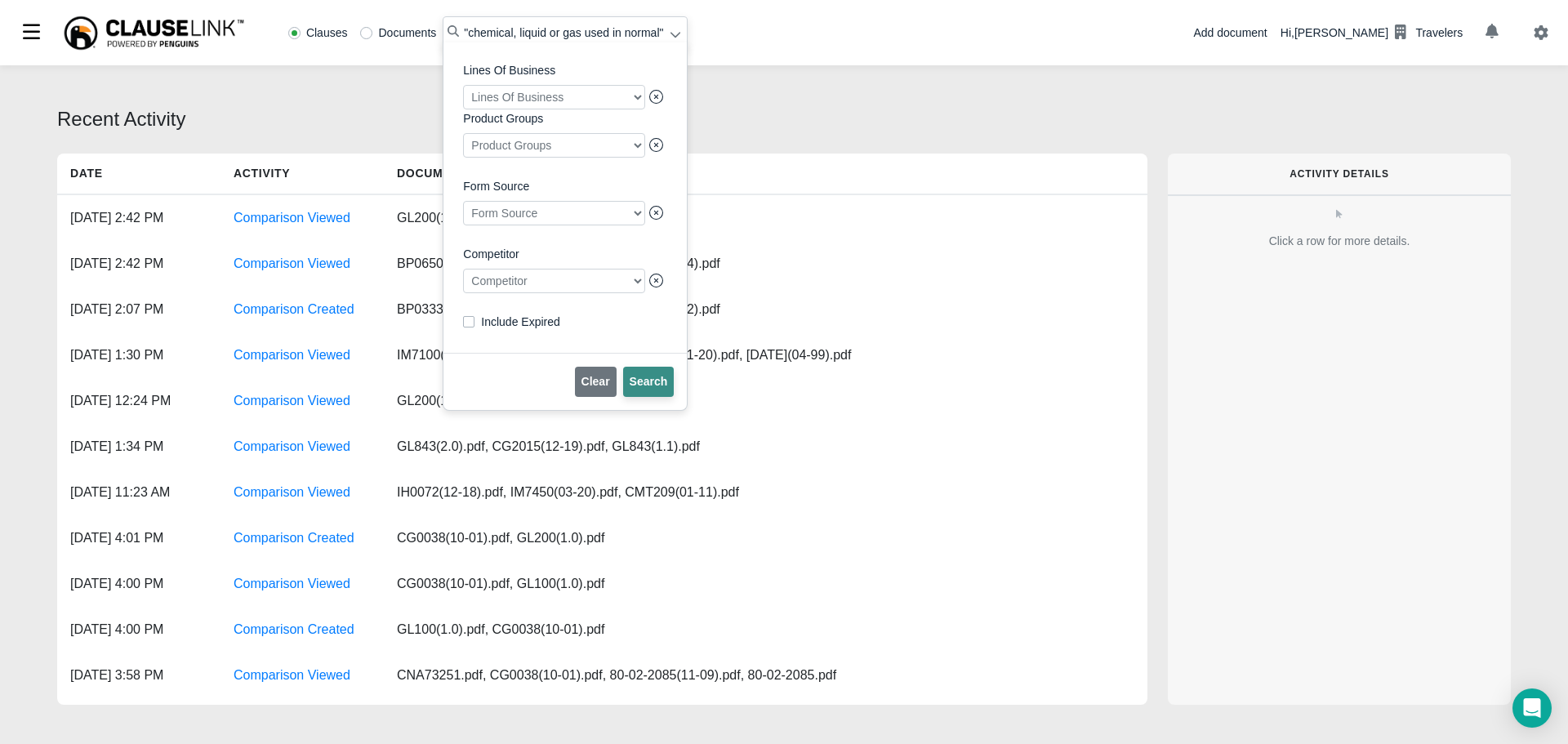
click at [640, 386] on span "Search" at bounding box center [649, 381] width 39 height 13
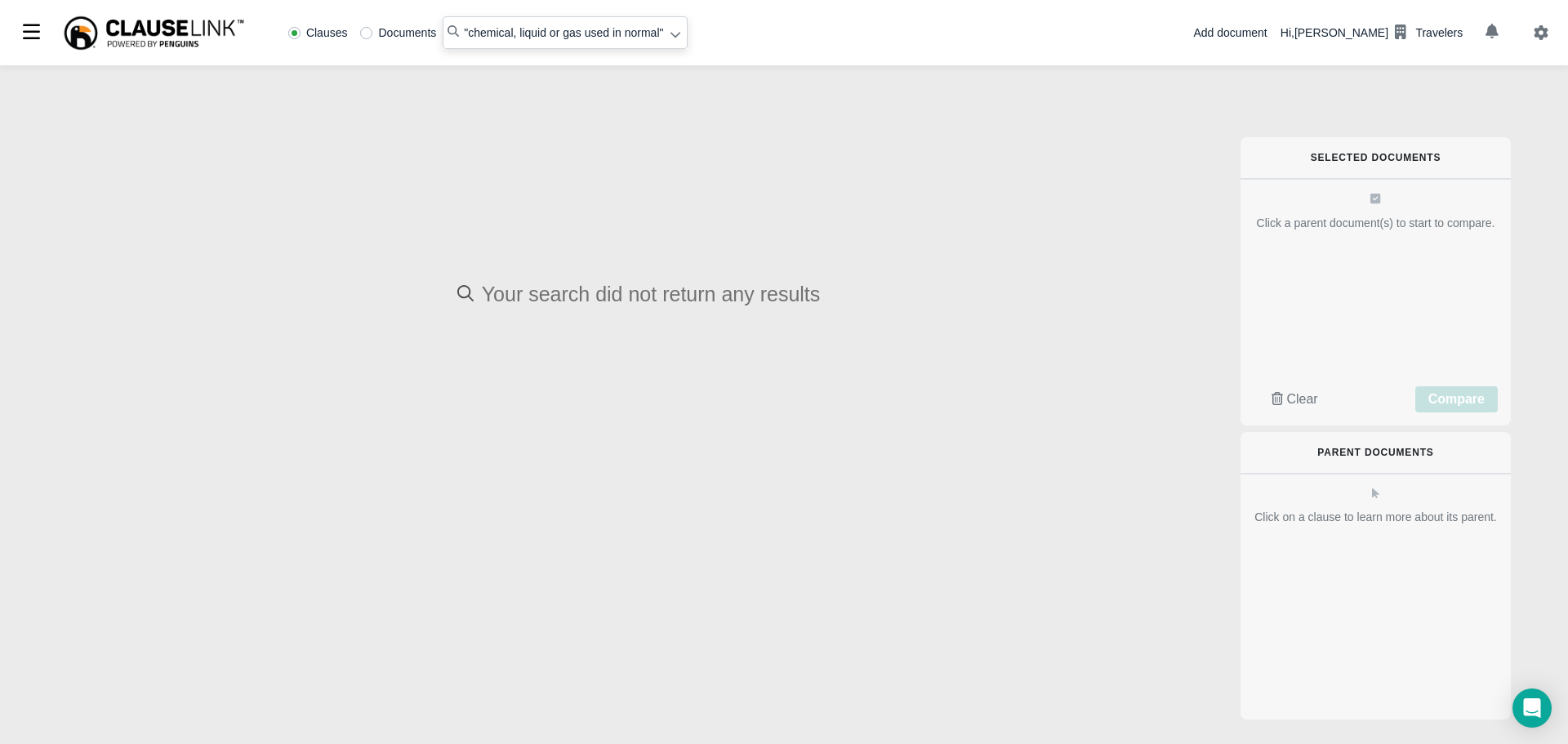
radio input "false"
radio input "true"
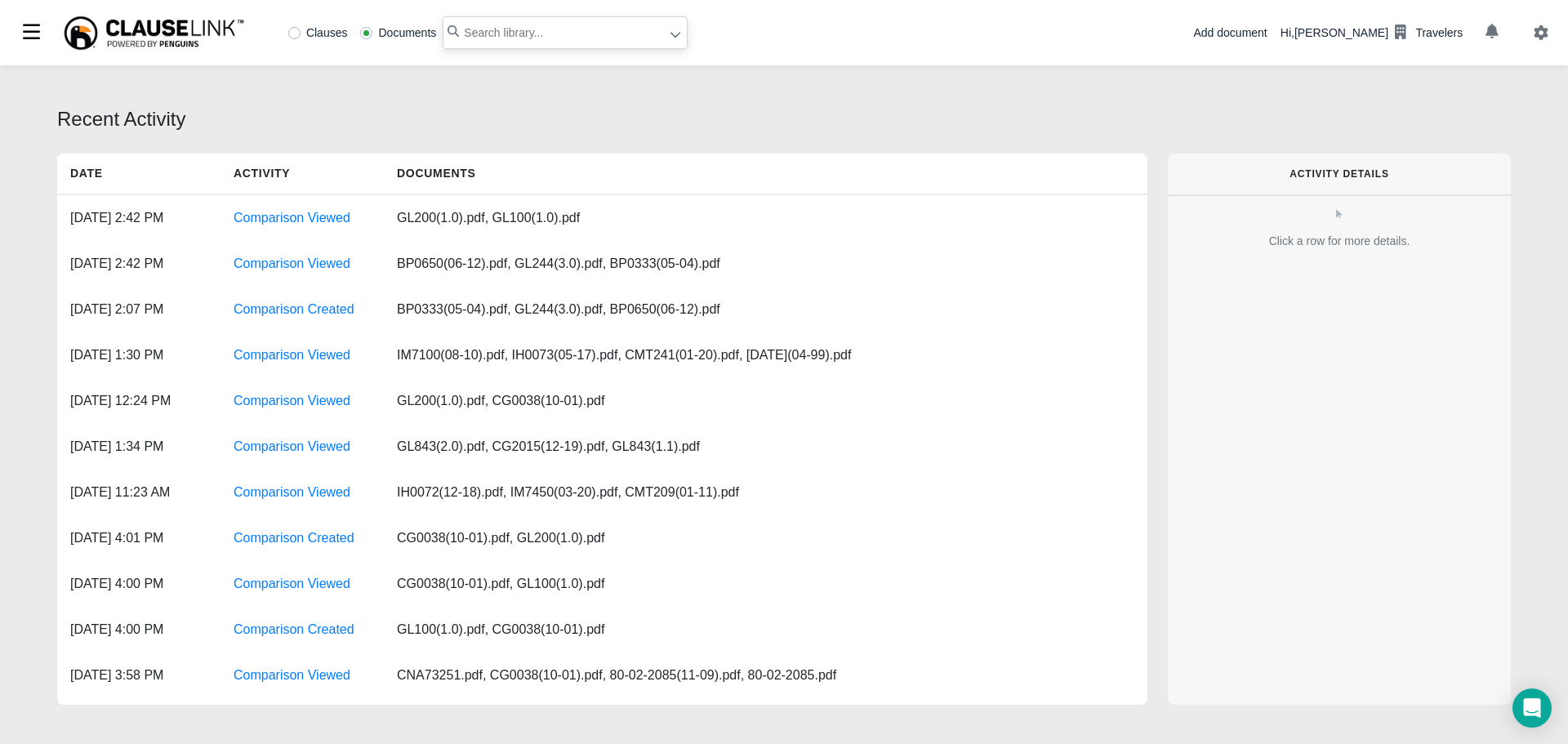
paste input "chemical, liquid or gas used in normal"
type input ""chemical, liquid or gas used in normal""
click at [673, 39] on icon at bounding box center [675, 34] width 11 height 11
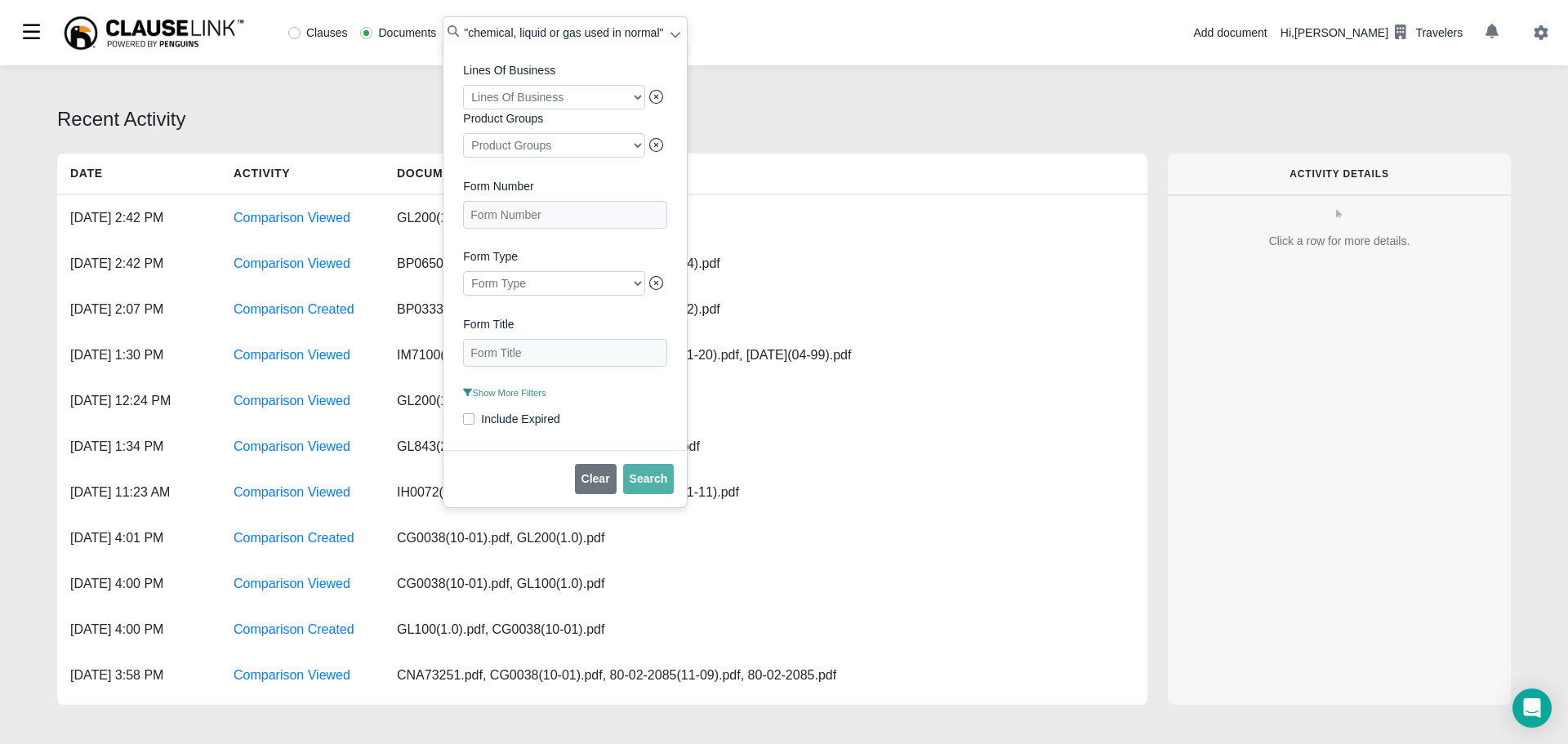
drag, startPoint x: 296, startPoint y: 31, endPoint x: 353, endPoint y: 70, distance: 69.1
click at [295, 31] on label "Clauses" at bounding box center [318, 32] width 60 height 11
radio input "true"
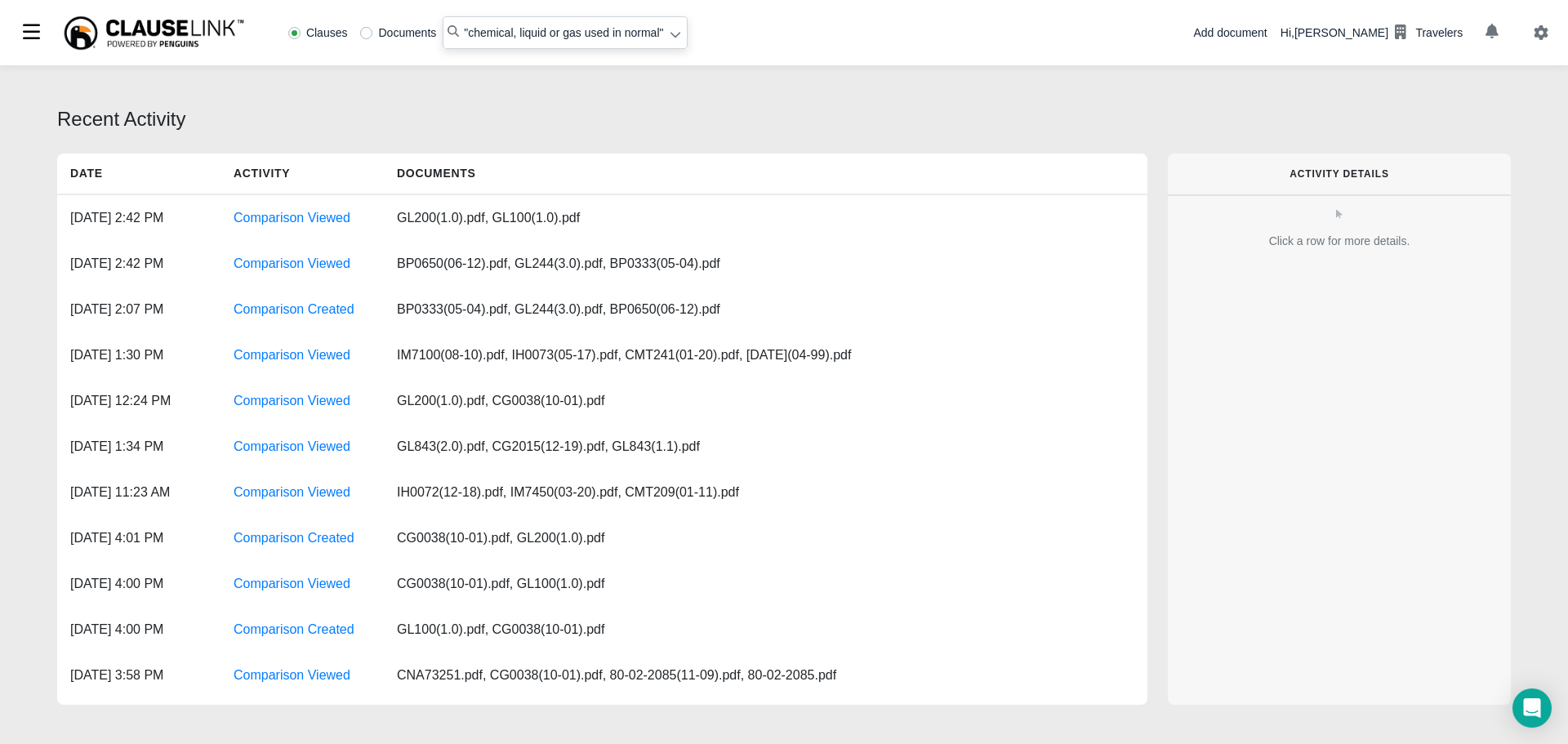
click at [671, 35] on icon at bounding box center [675, 34] width 11 height 11
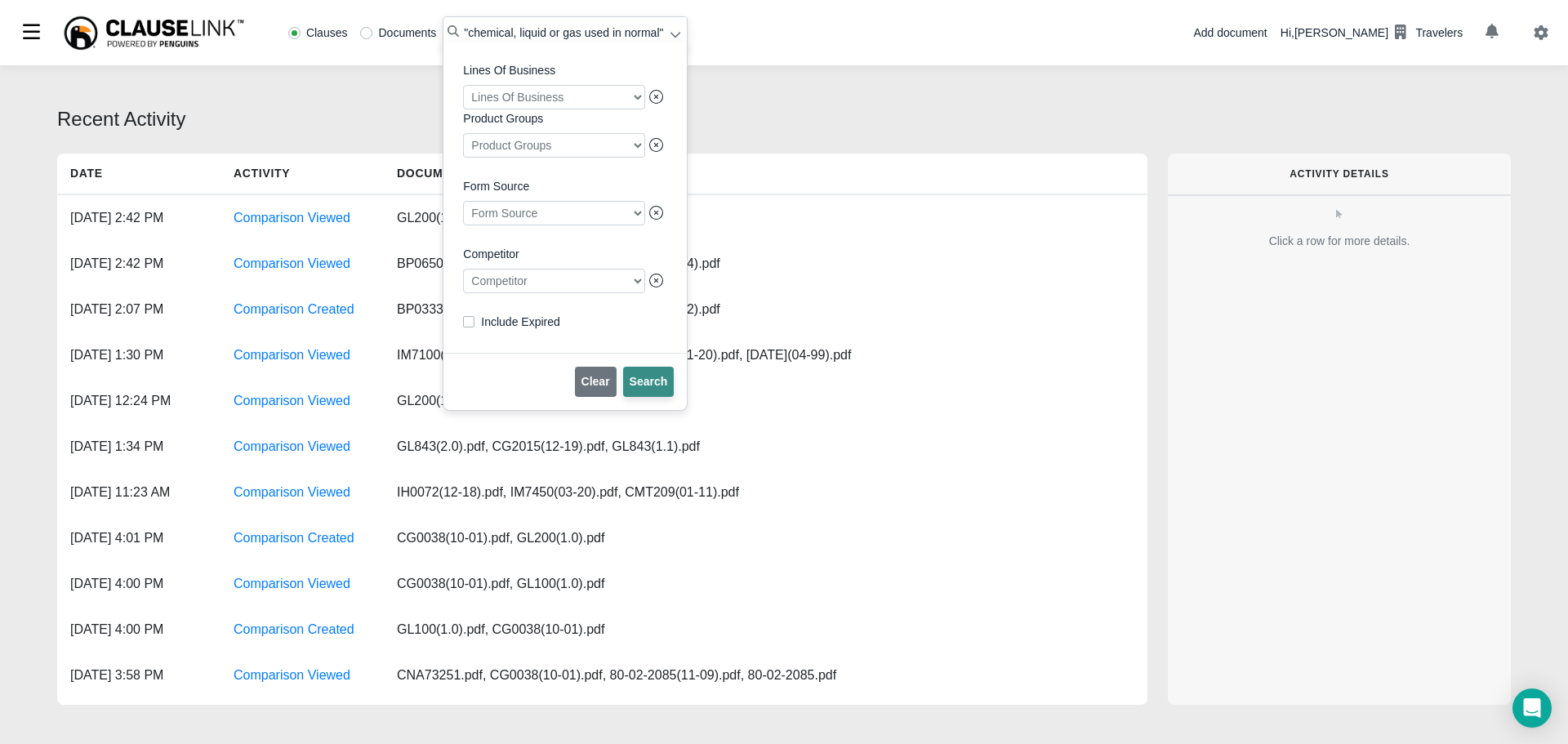
click at [649, 388] on span "Search" at bounding box center [649, 381] width 39 height 13
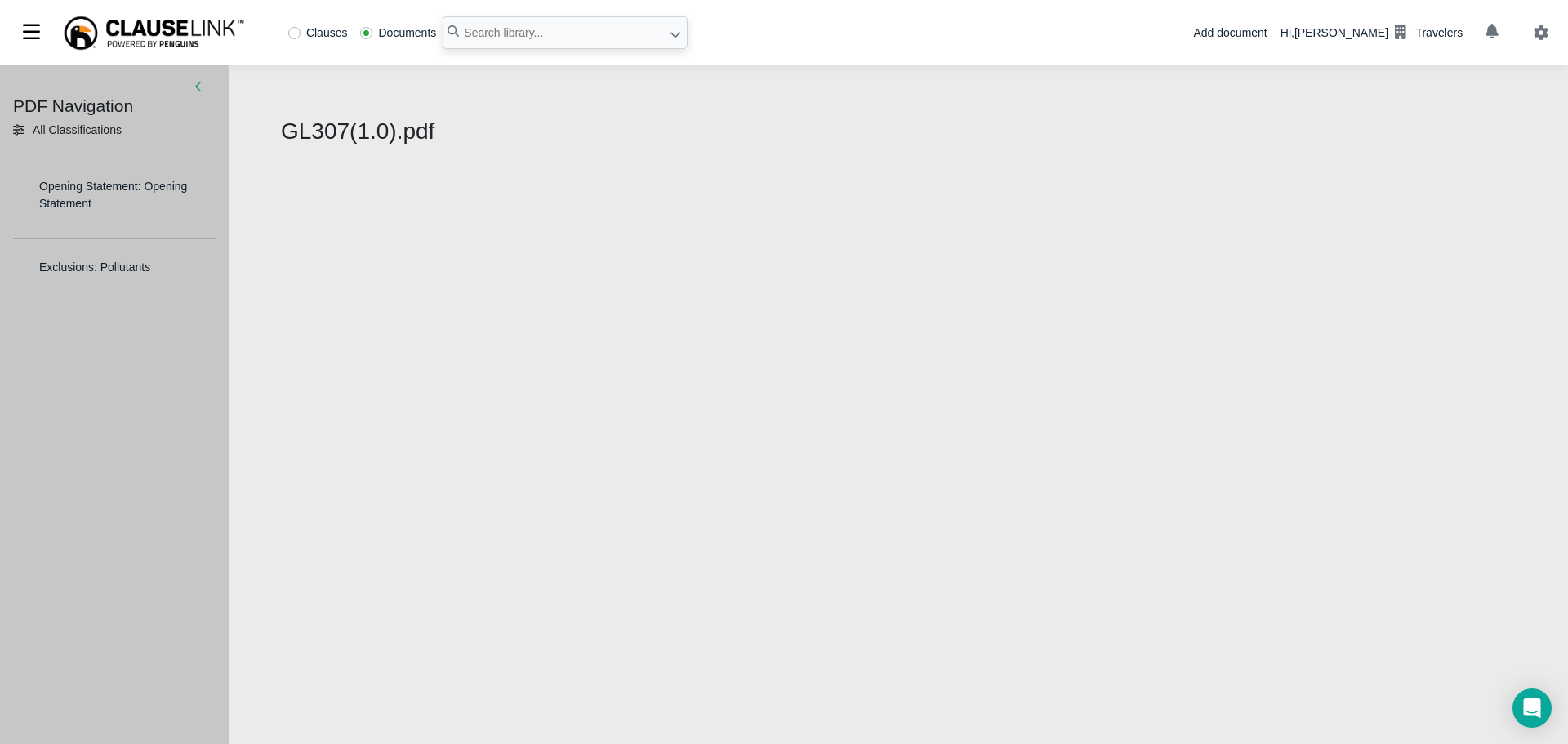
select select "1"
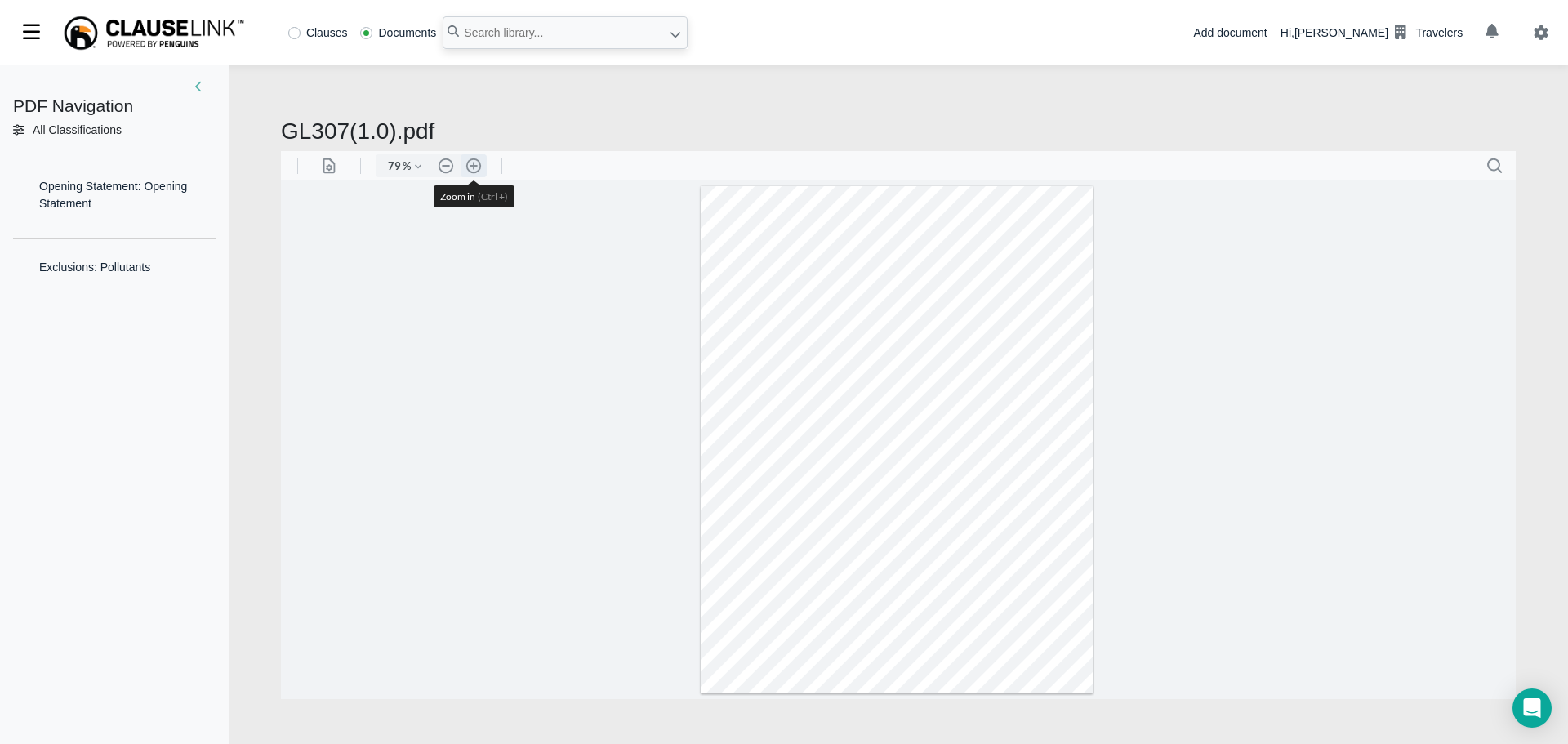
click at [477, 167] on button ".cls-1{fill:#abb0c4;} icon - header - zoom - in - line" at bounding box center [474, 165] width 26 height 23
type input "136"
click at [284, 117] on h2 "GL307(1.0).pdf" at bounding box center [899, 131] width 1235 height 28
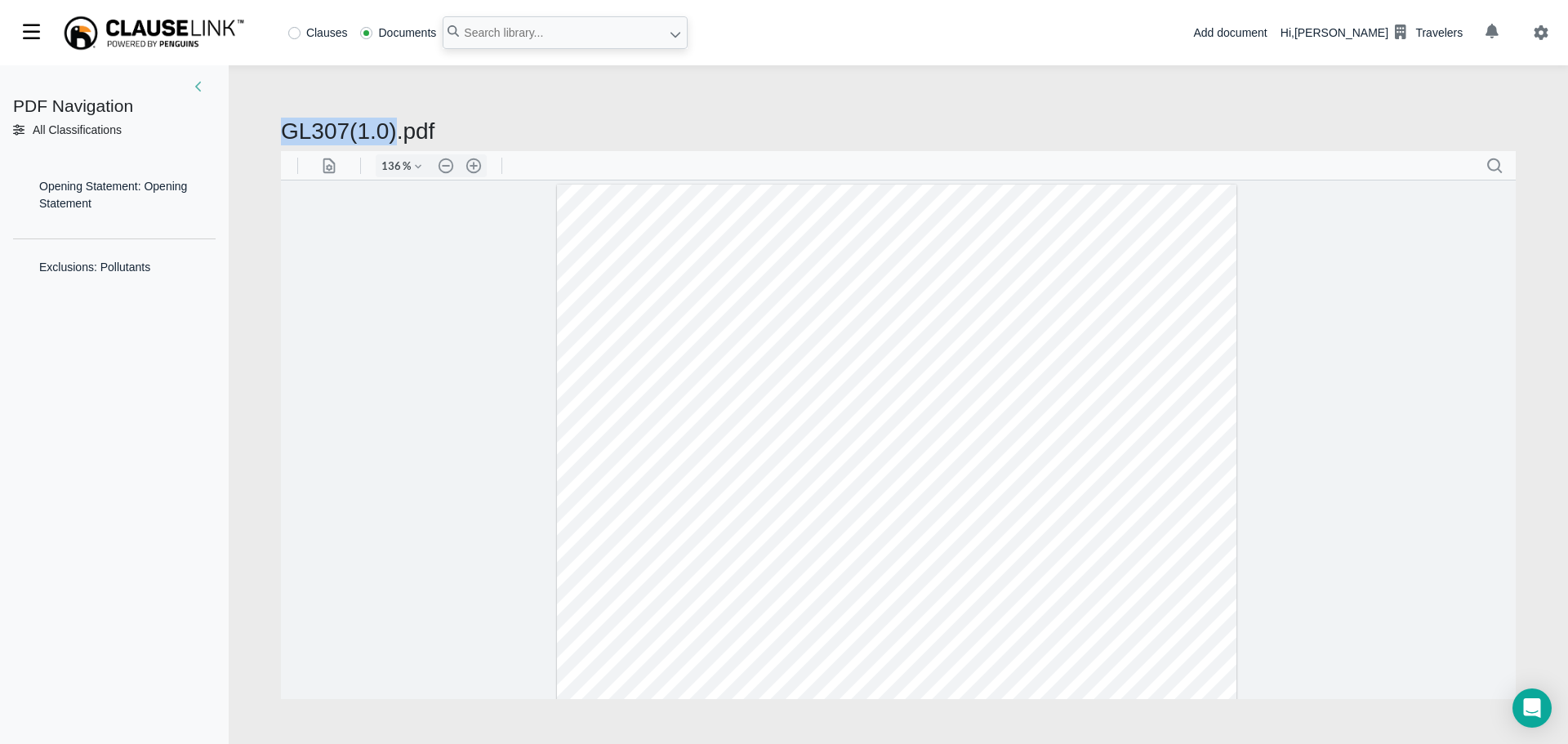
drag, startPoint x: 279, startPoint y: 131, endPoint x: 387, endPoint y: 129, distance: 108.0
click at [387, 129] on div "PDF Navigation All Classifications All Classifications Opening Statement: Openi…" at bounding box center [784, 408] width 1568 height 686
copy h2 "GL307(1.0)"
